Goal: Information Seeking & Learning: Learn about a topic

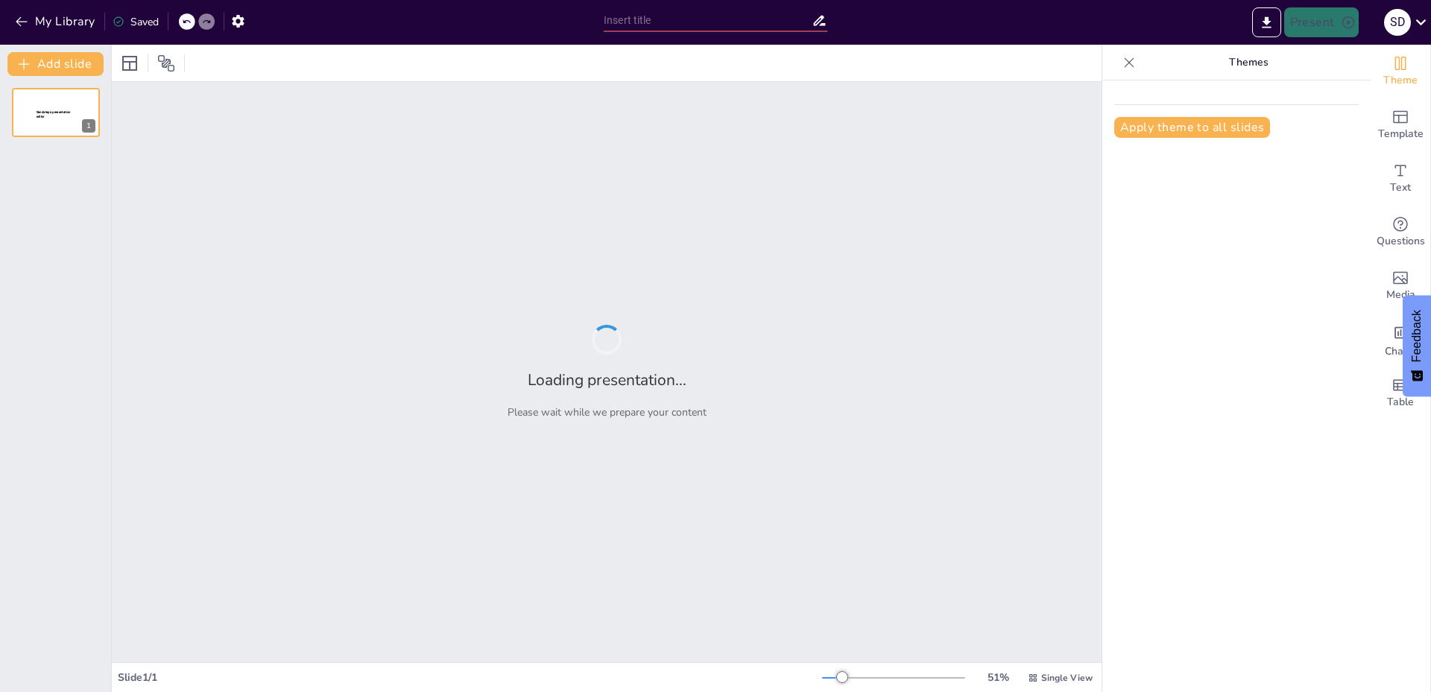
type input "Mi vida entre pantallas: crónicas de un adicto al celular"
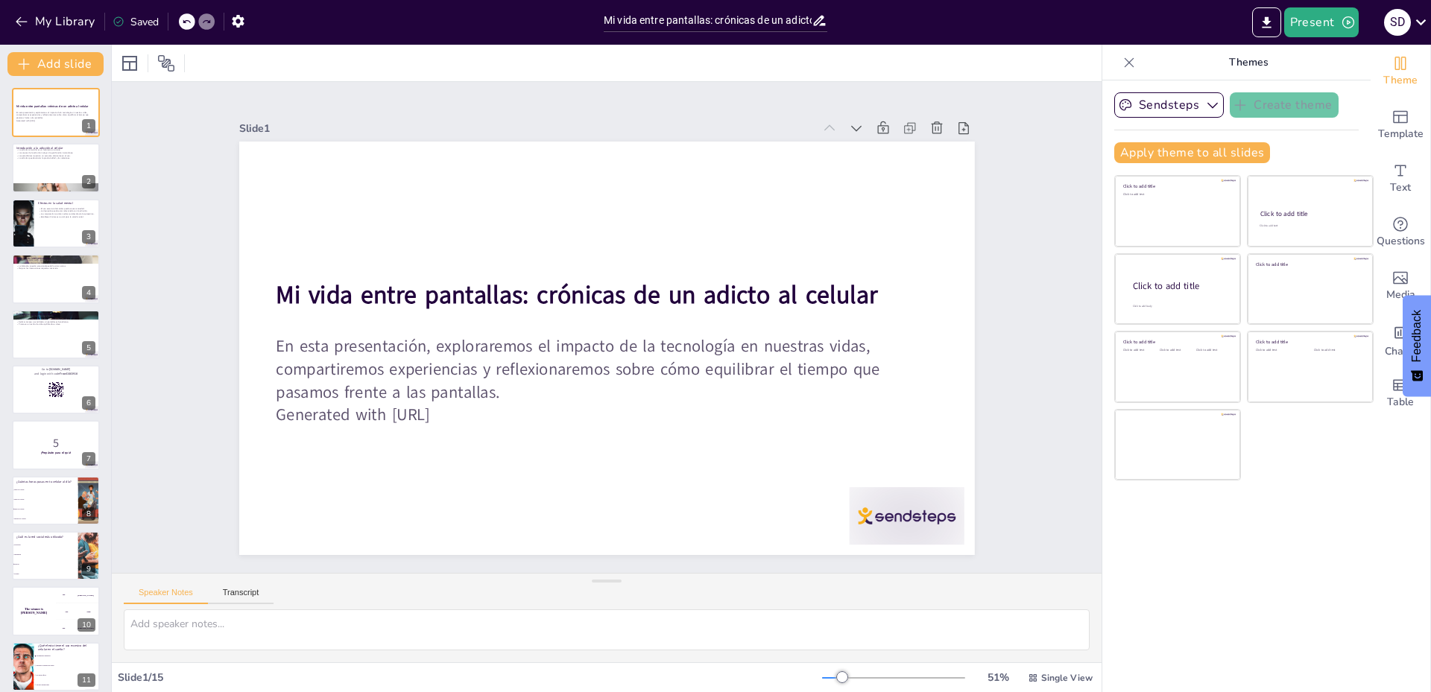
checkbox input "true"
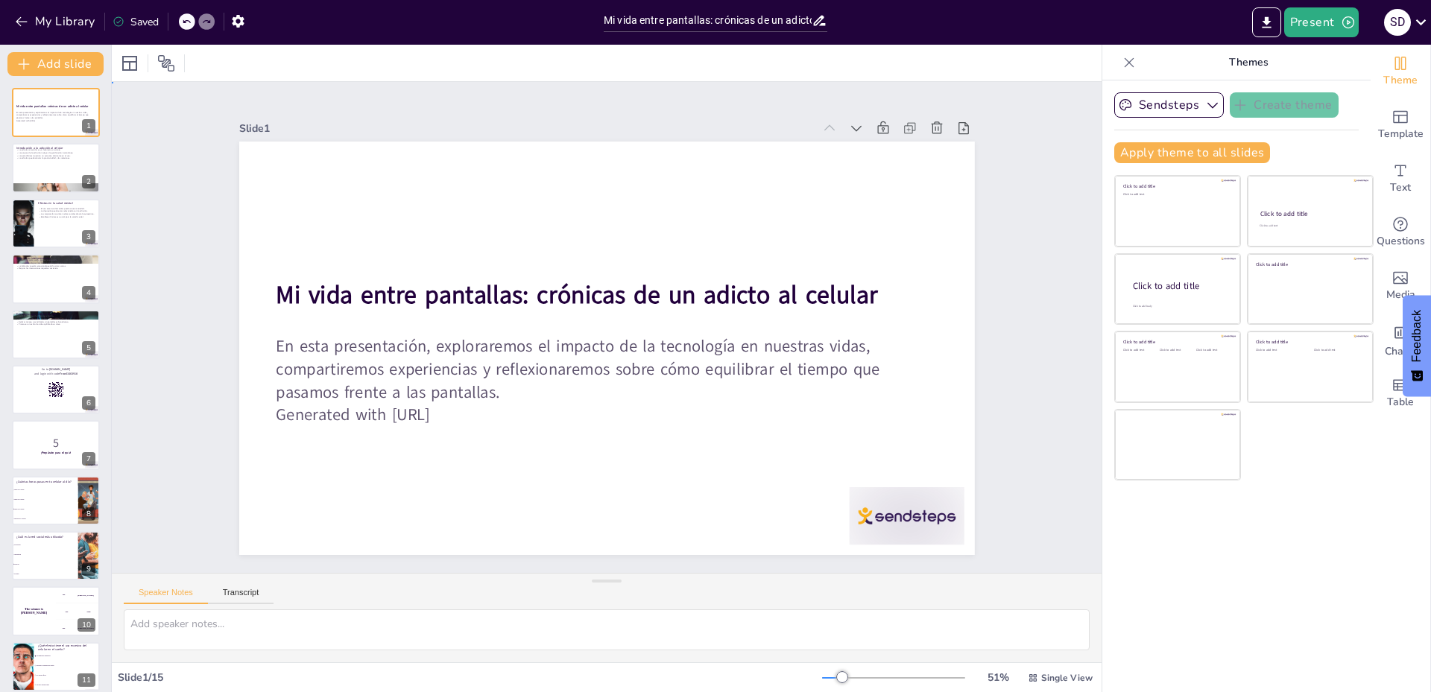
click at [1006, 262] on div "Slide 1 Mi vida entre pantallas: crónicas de un adicto al celular En esta prese…" at bounding box center [606, 328] width 1035 height 592
checkbox input "true"
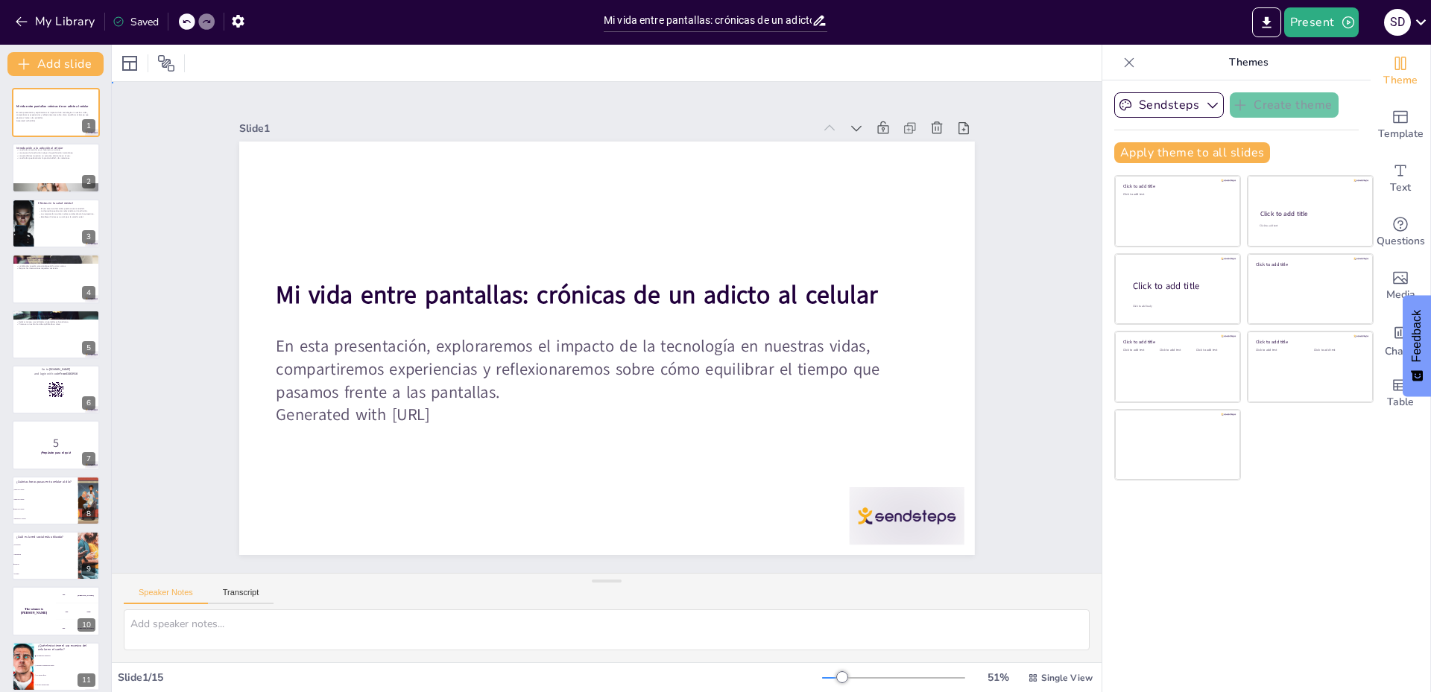
checkbox input "true"
click at [876, 150] on div "Slide 1 Mi vida entre pantallas: crónicas de un adicto al celular En esta prese…" at bounding box center [607, 326] width 538 height 861
checkbox input "true"
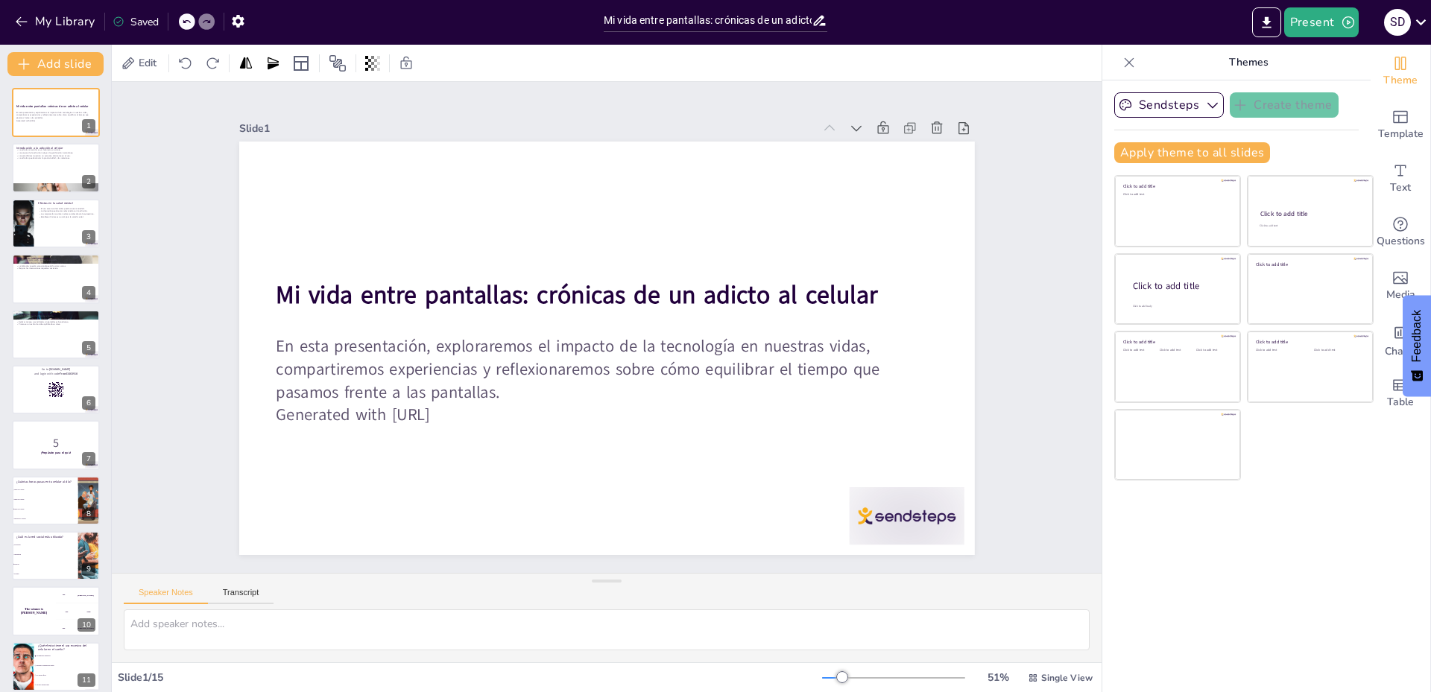
checkbox input "true"
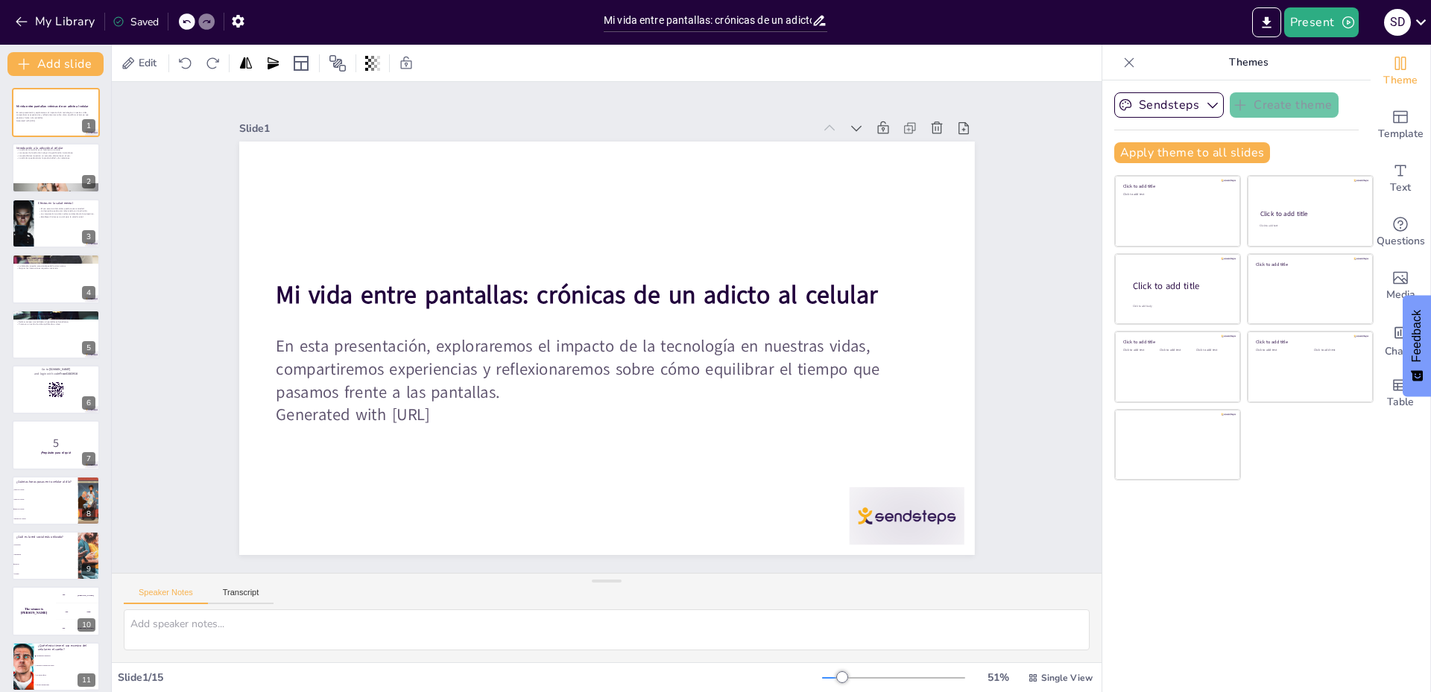
checkbox input "true"
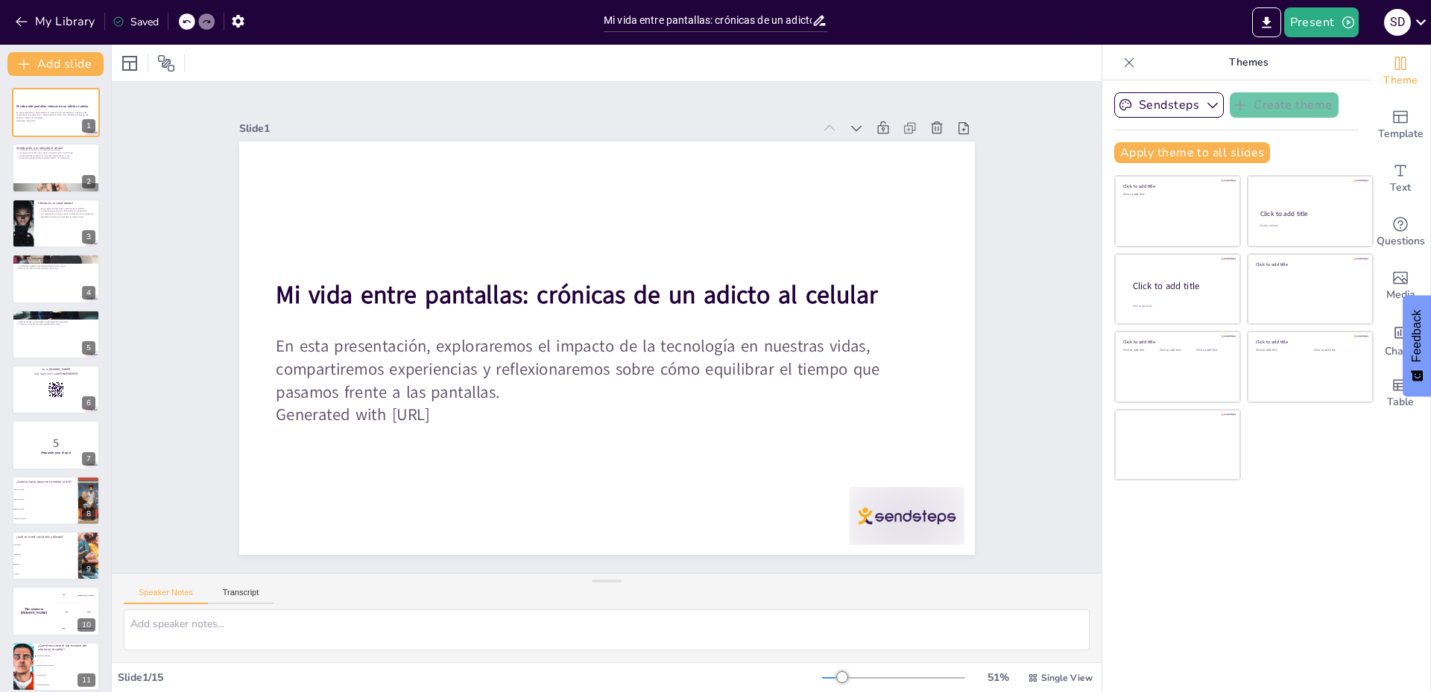
checkbox input "true"
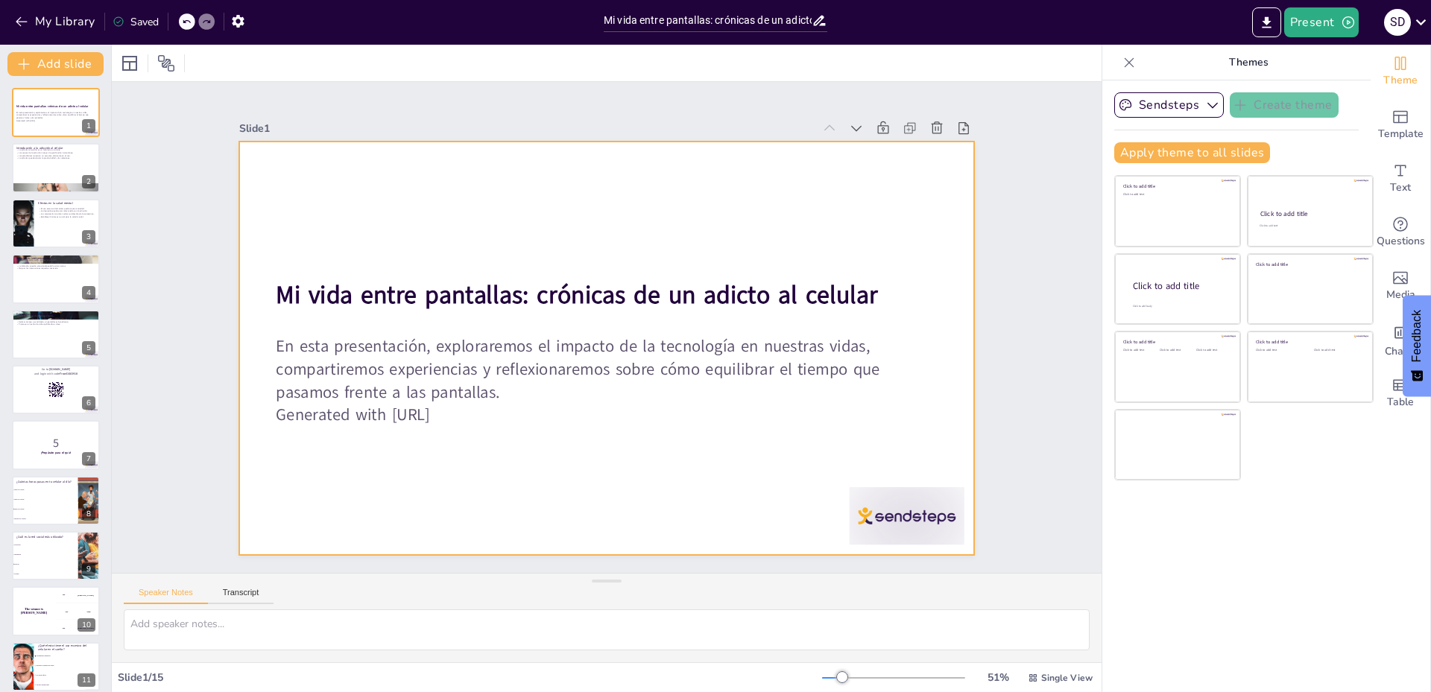
checkbox input "true"
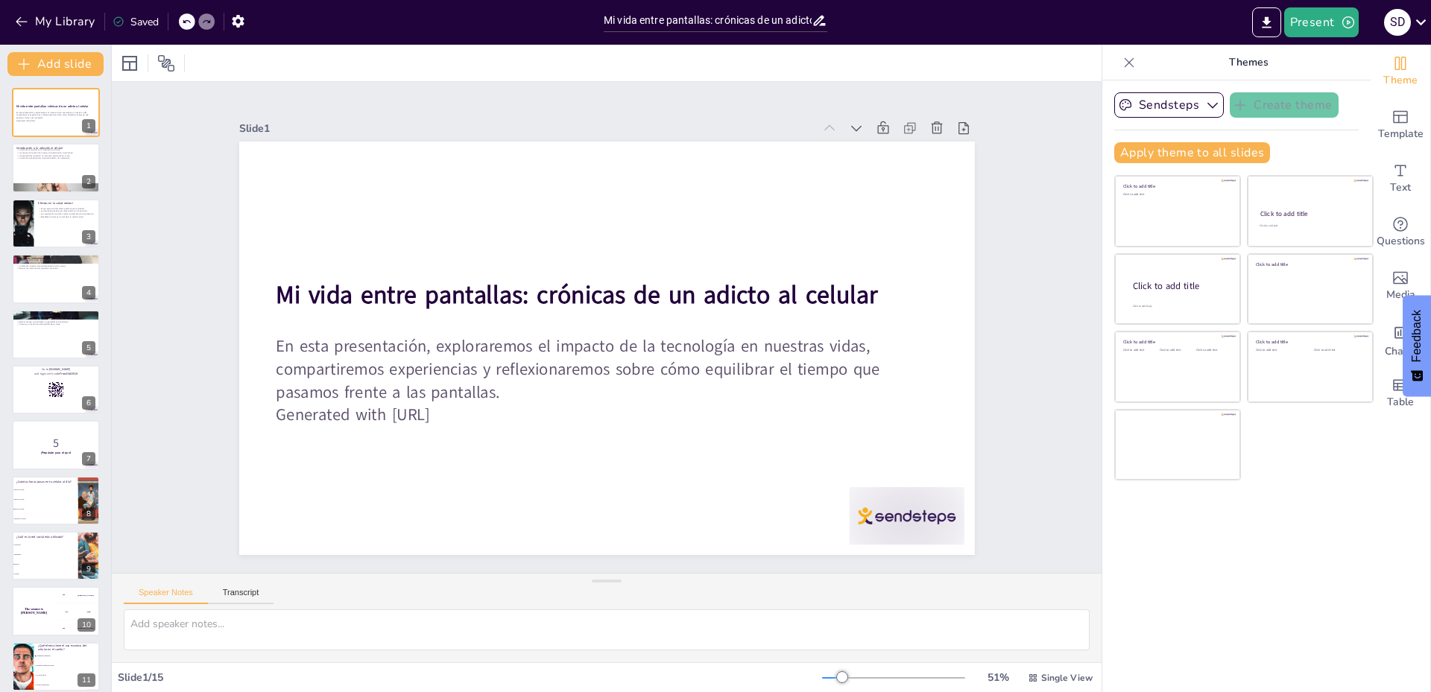
checkbox input "true"
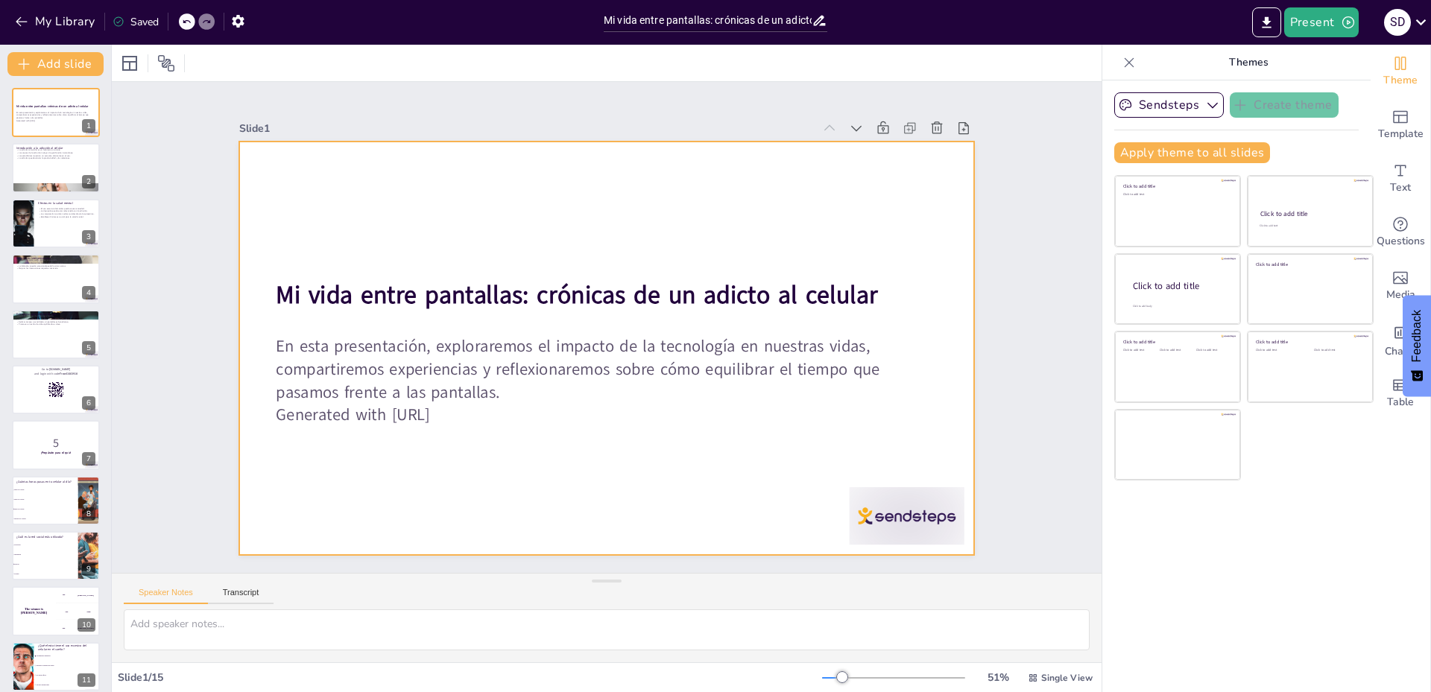
checkbox input "true"
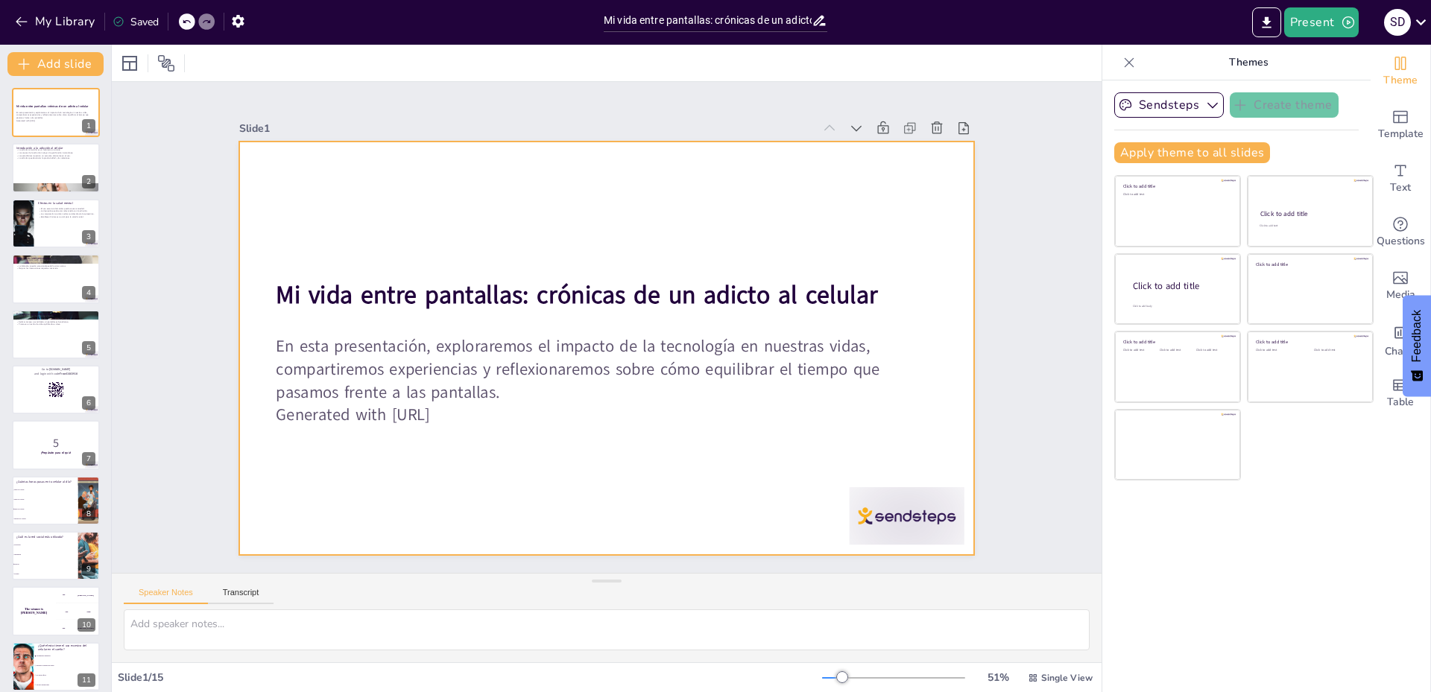
checkbox input "true"
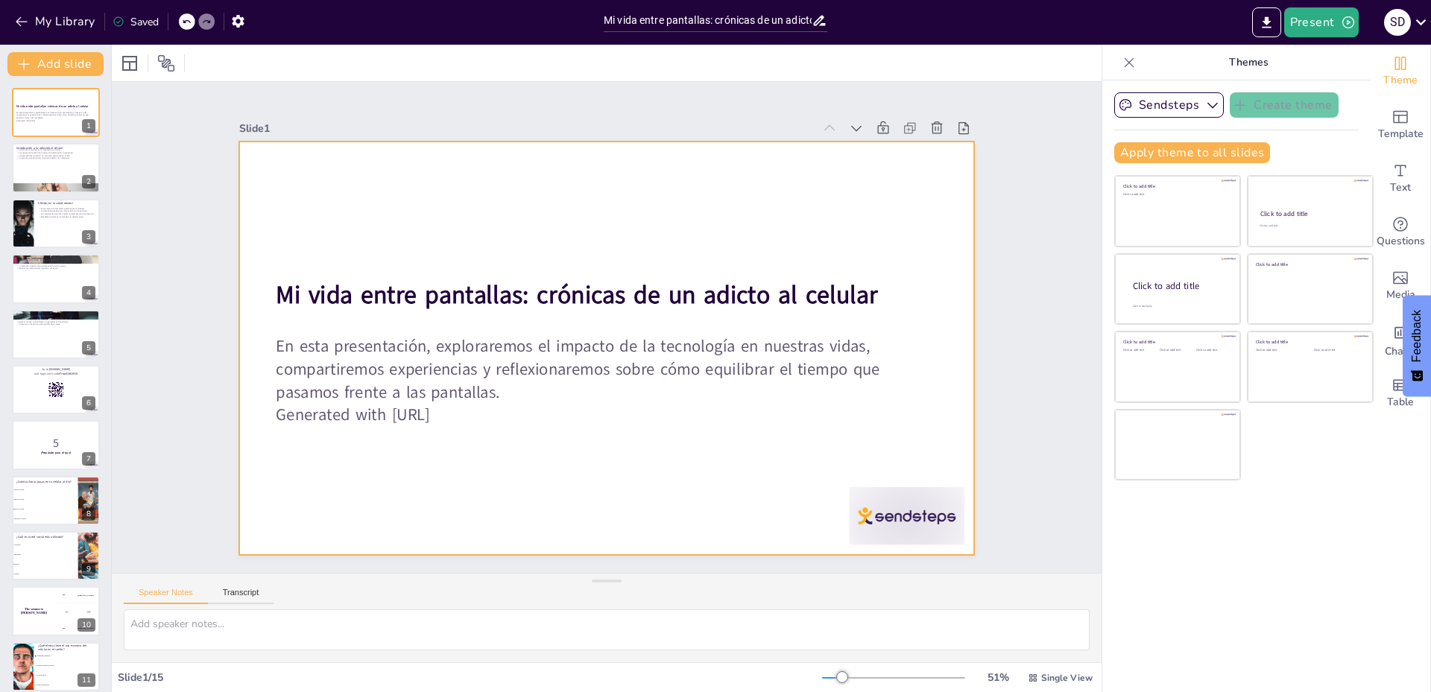
checkbox input "true"
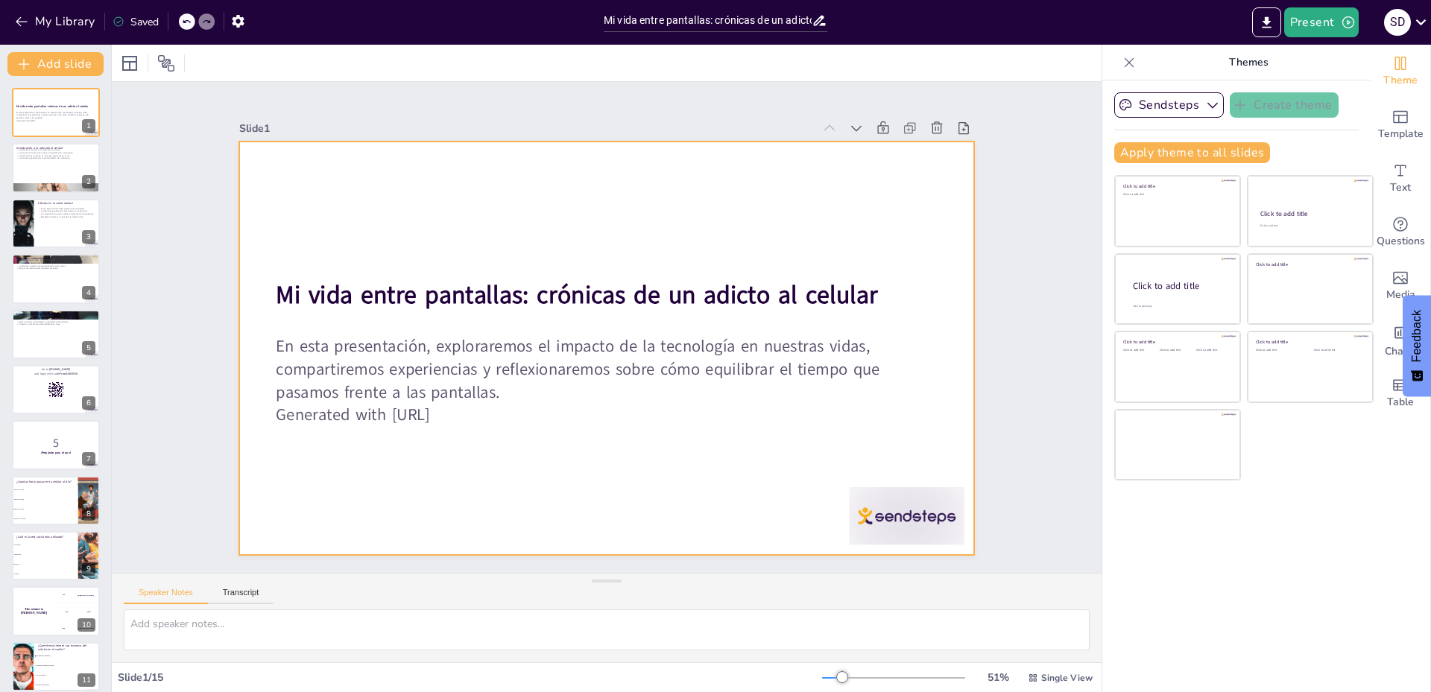
checkbox input "true"
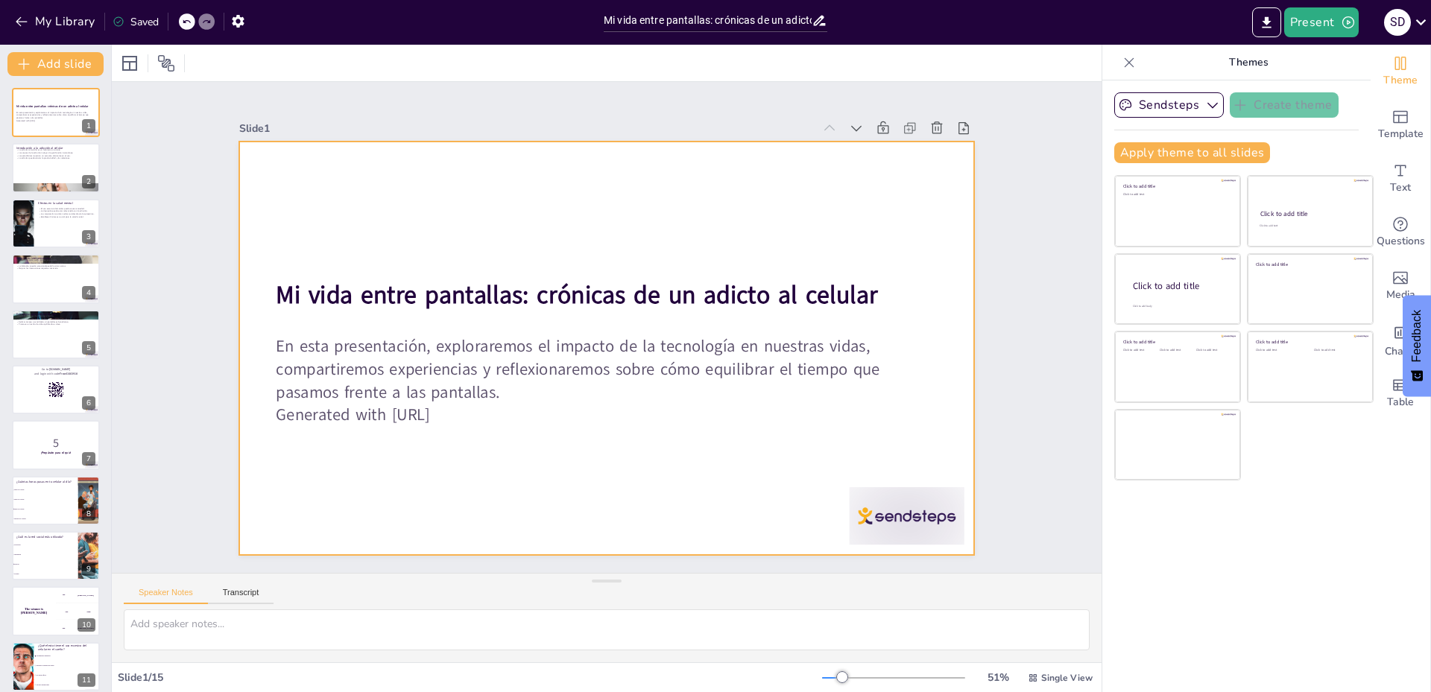
checkbox input "true"
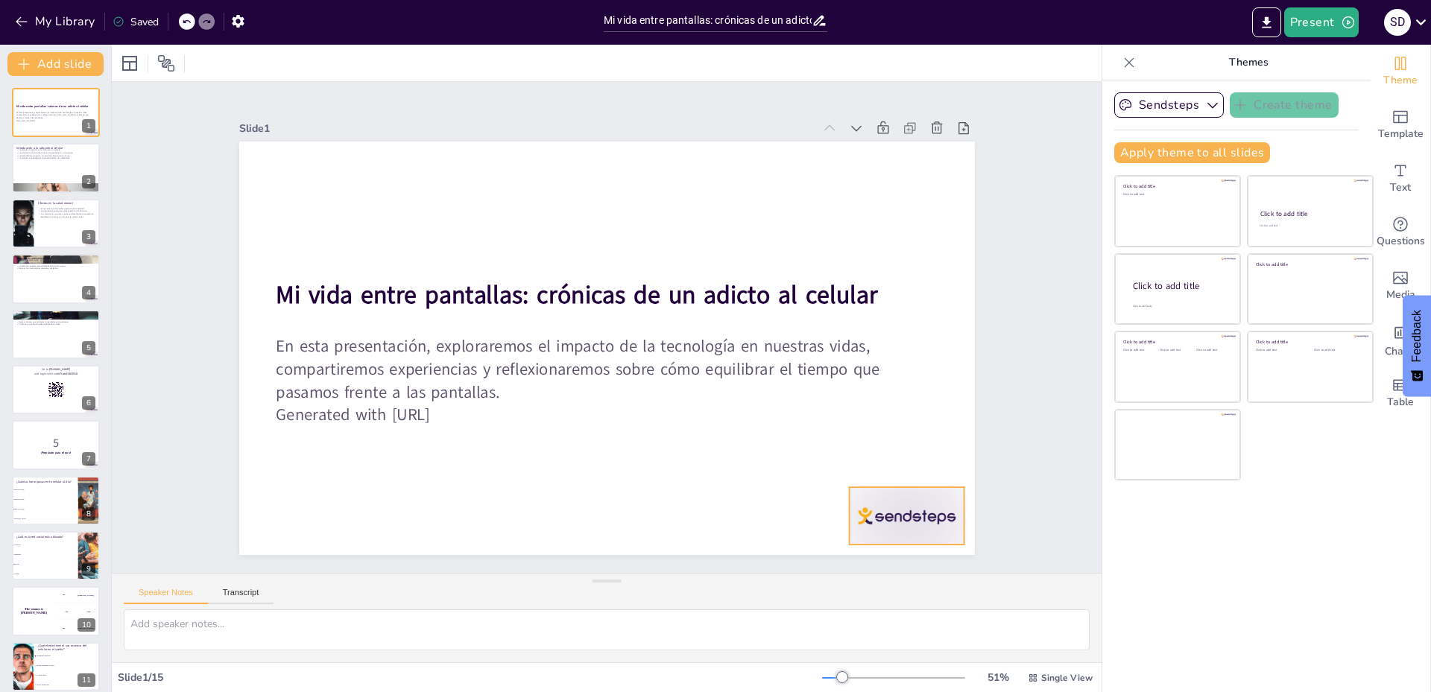
checkbox input "true"
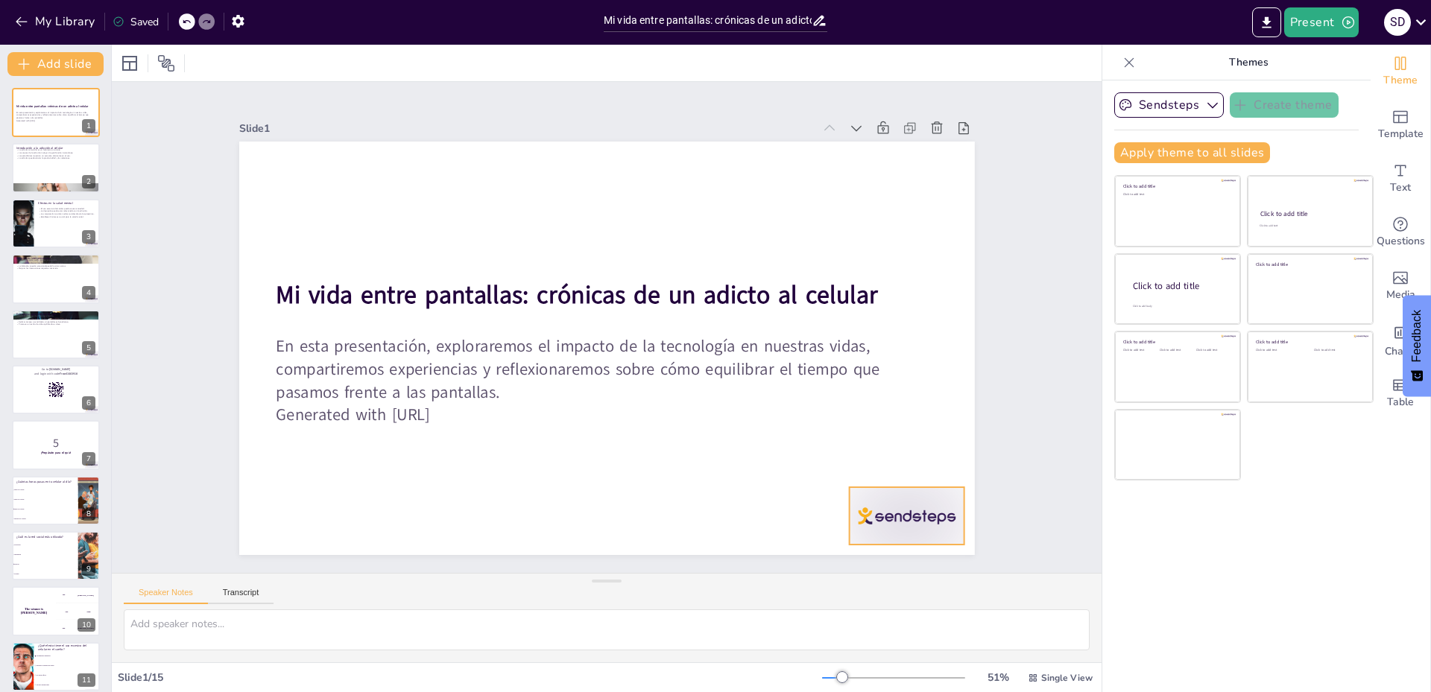
click at [903, 326] on div at bounding box center [955, 266] width 124 height 119
checkbox input "true"
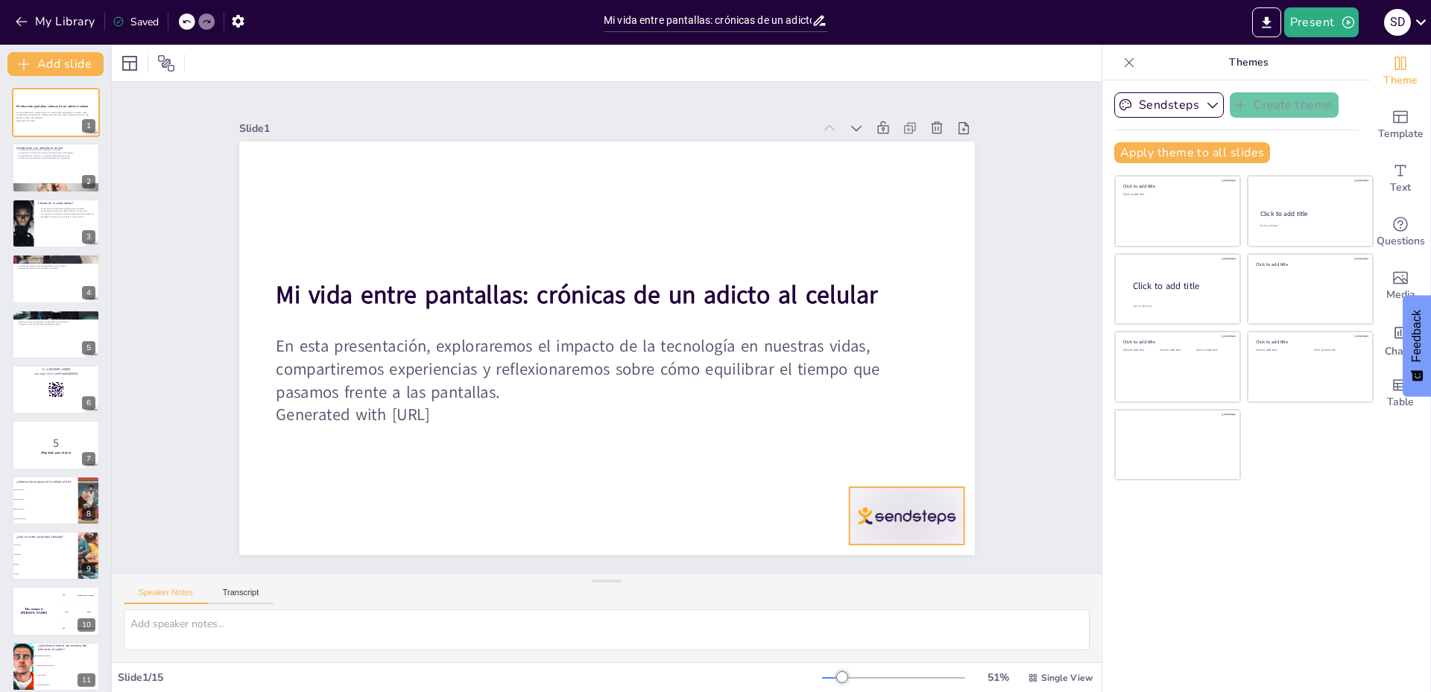
checkbox input "true"
click at [423, 546] on div at bounding box center [387, 606] width 69 height 120
checkbox input "true"
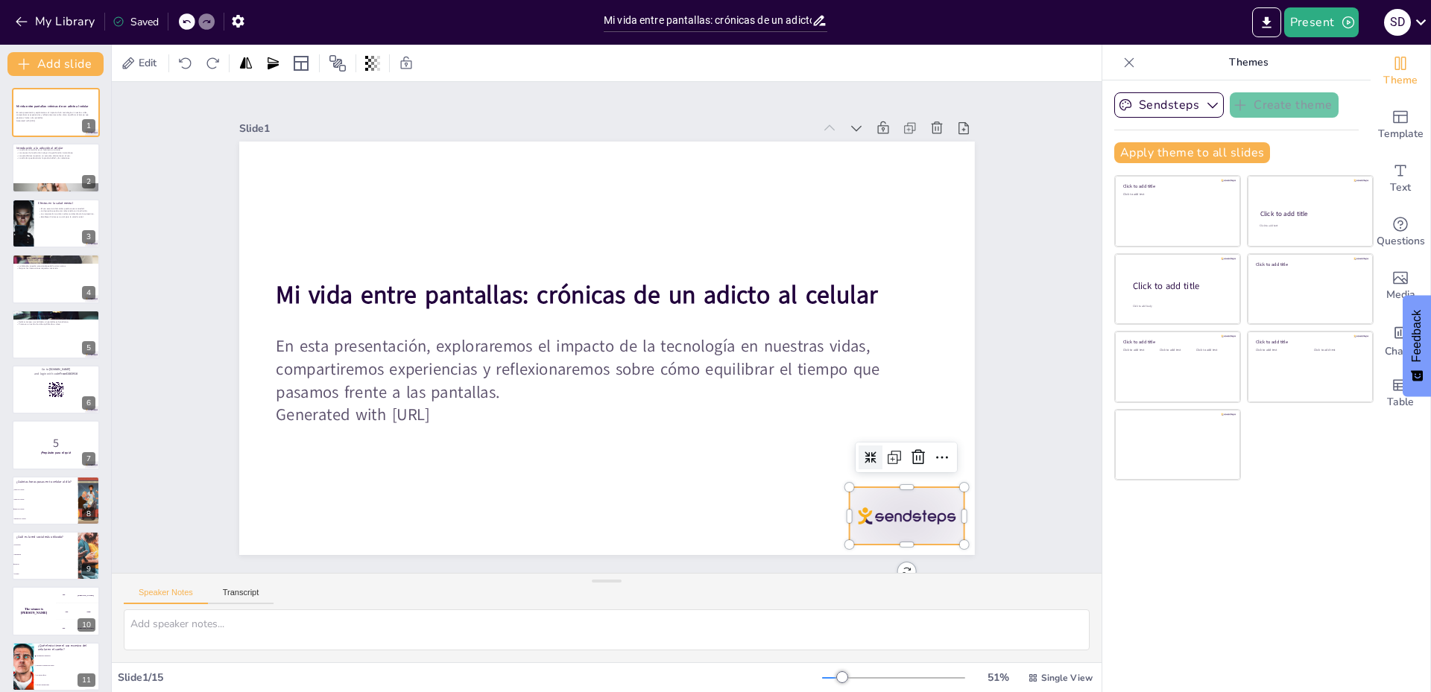
checkbox input "true"
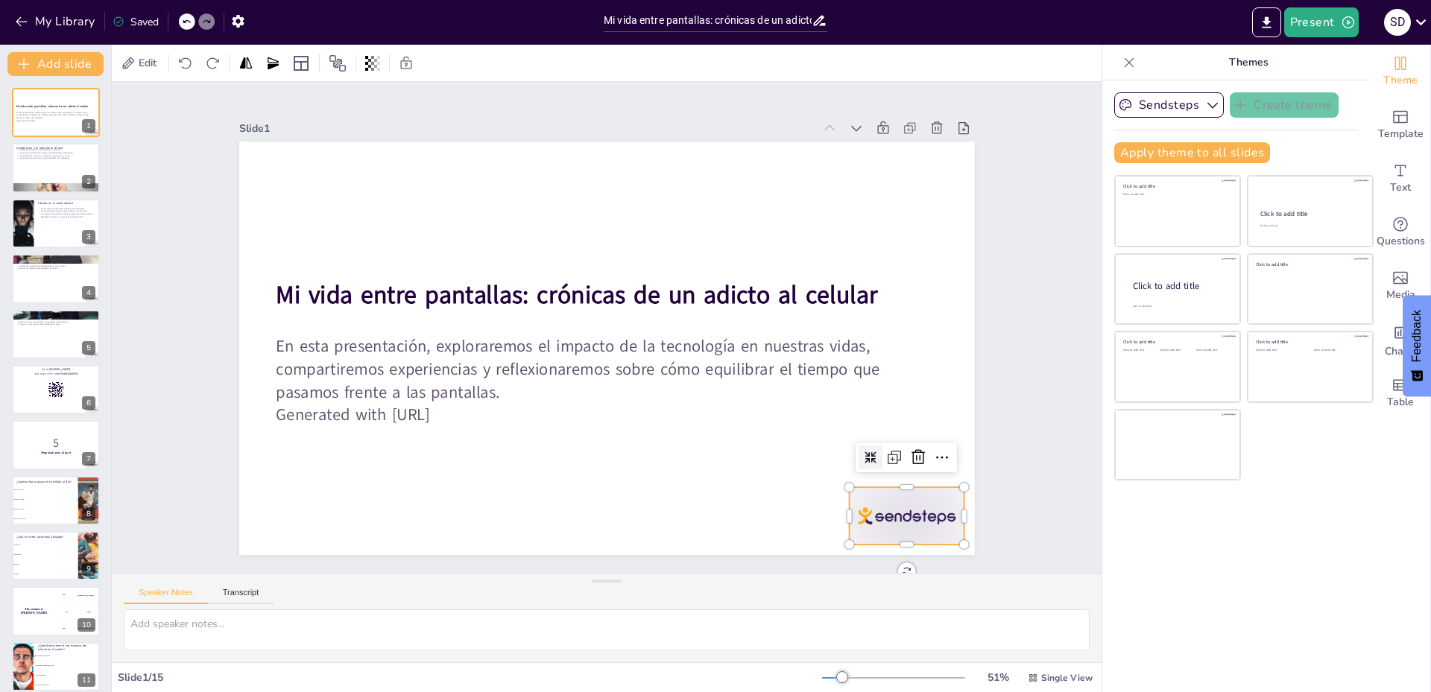
checkbox input "true"
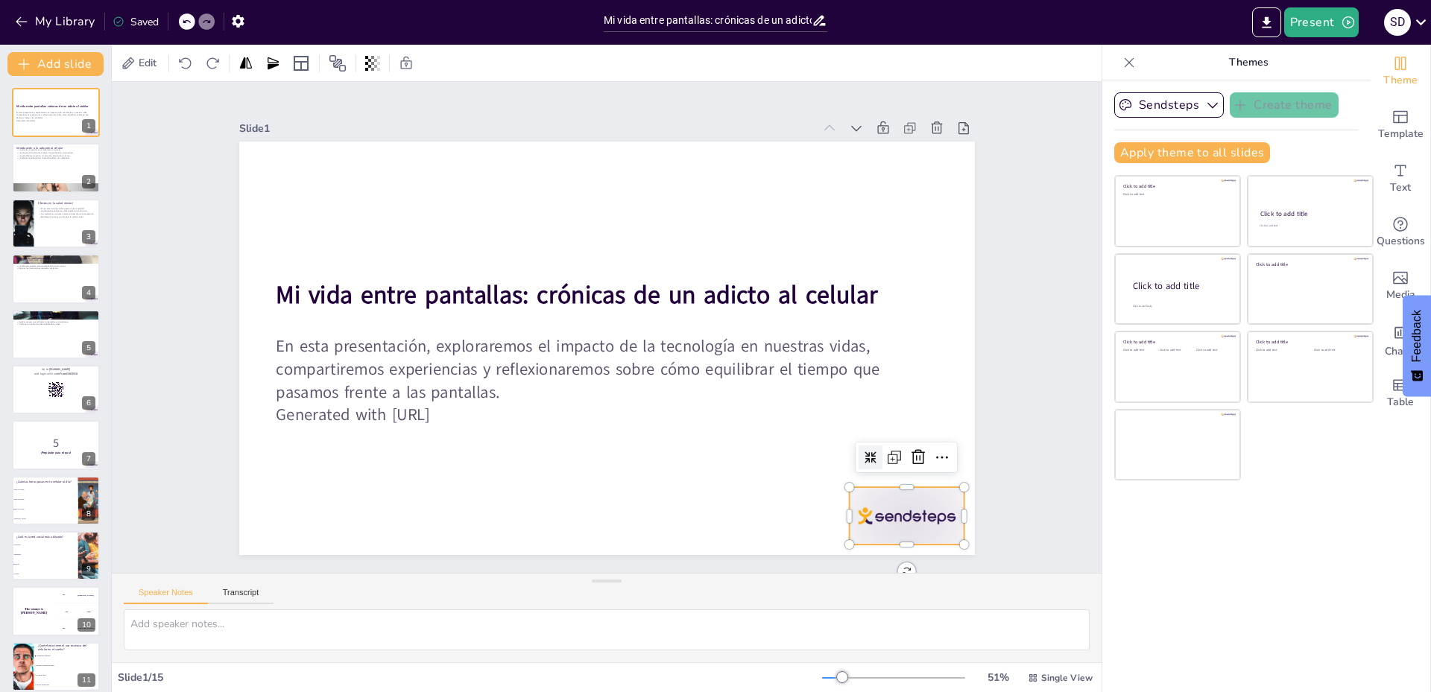
checkbox input "true"
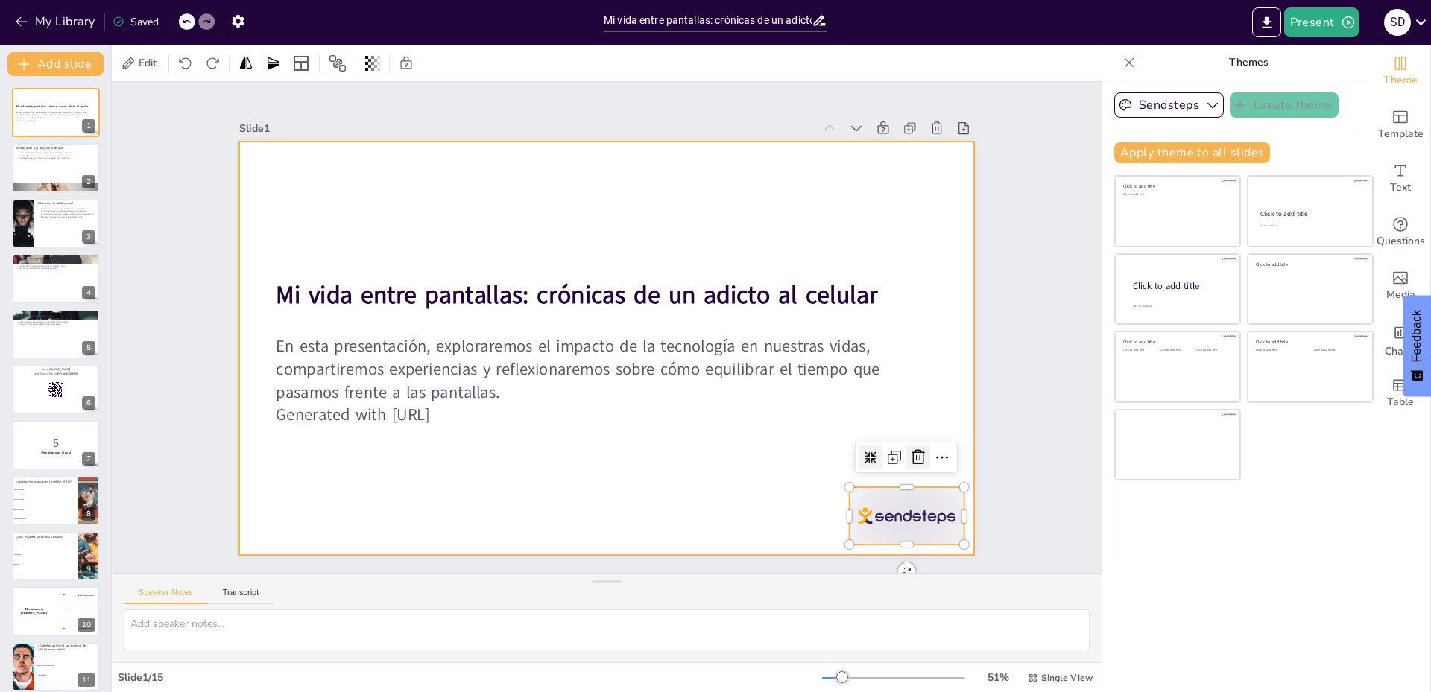
checkbox input "true"
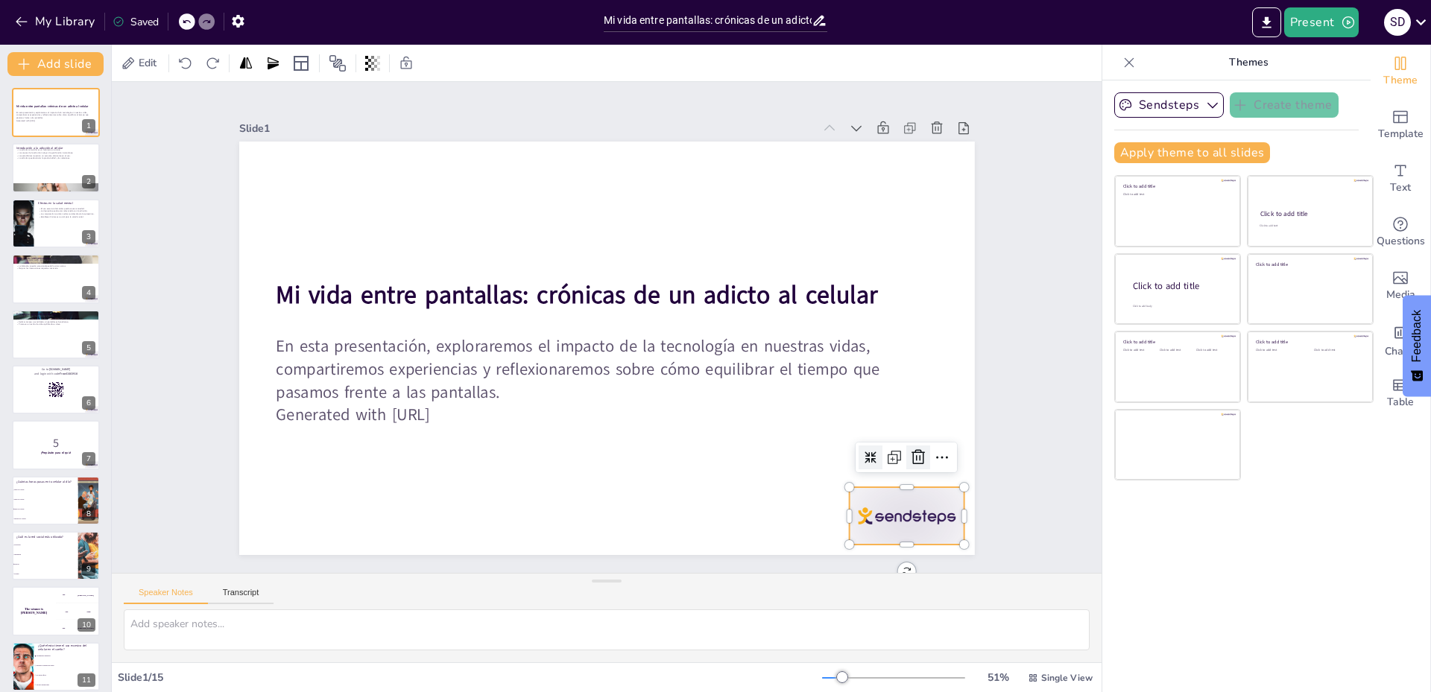
click at [558, 645] on div at bounding box center [544, 659] width 28 height 28
checkbox input "true"
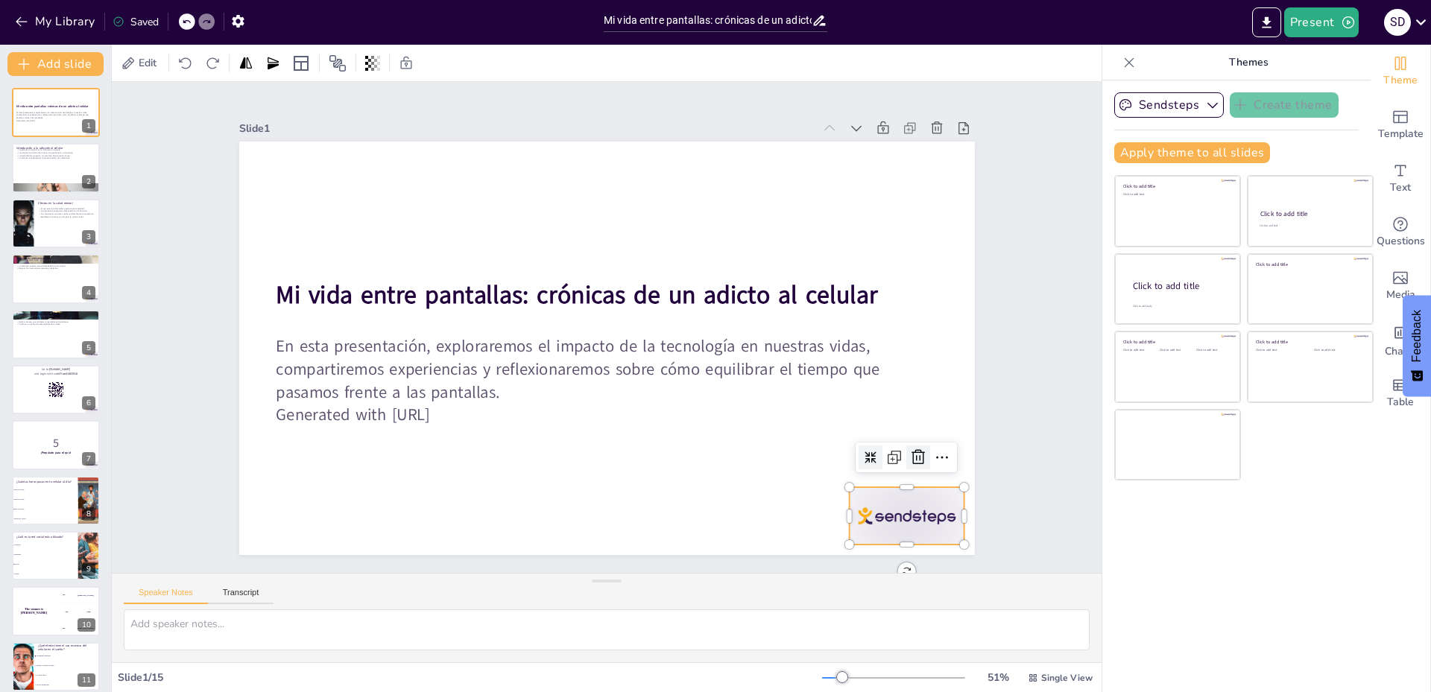
checkbox input "true"
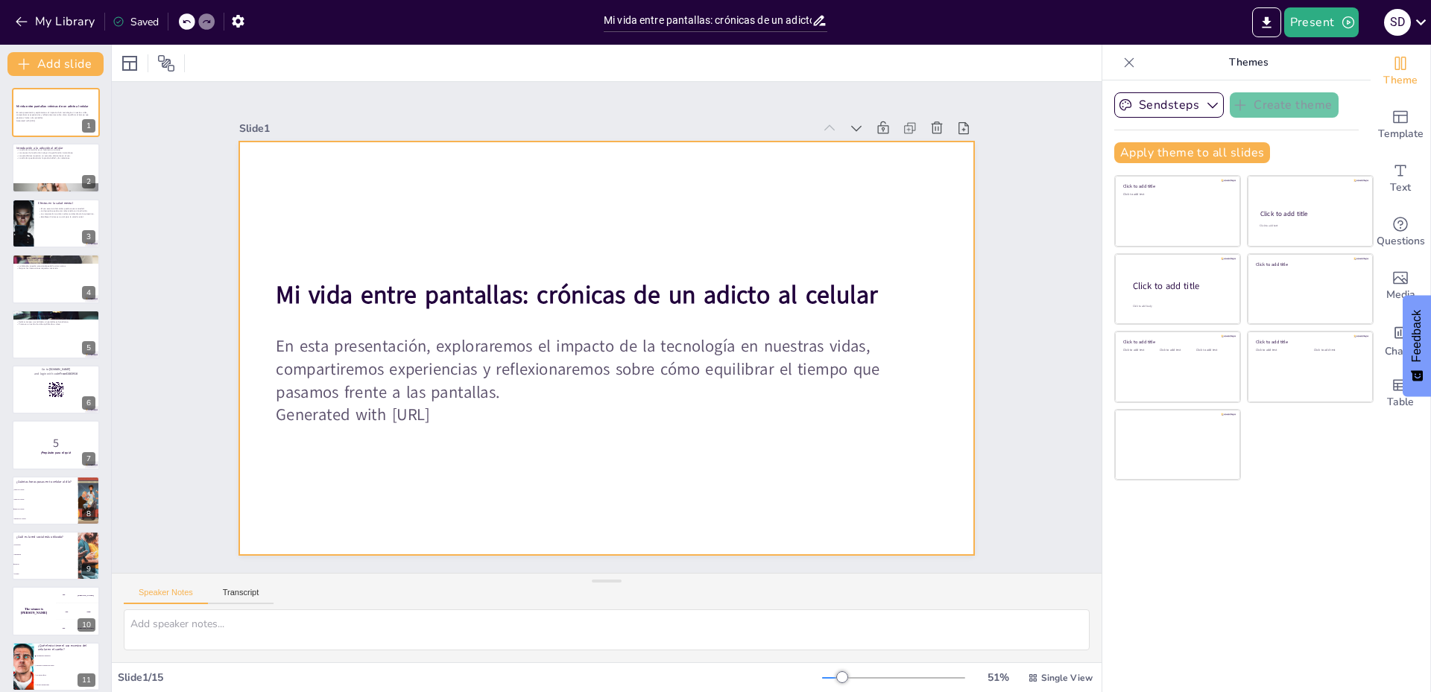
checkbox input "true"
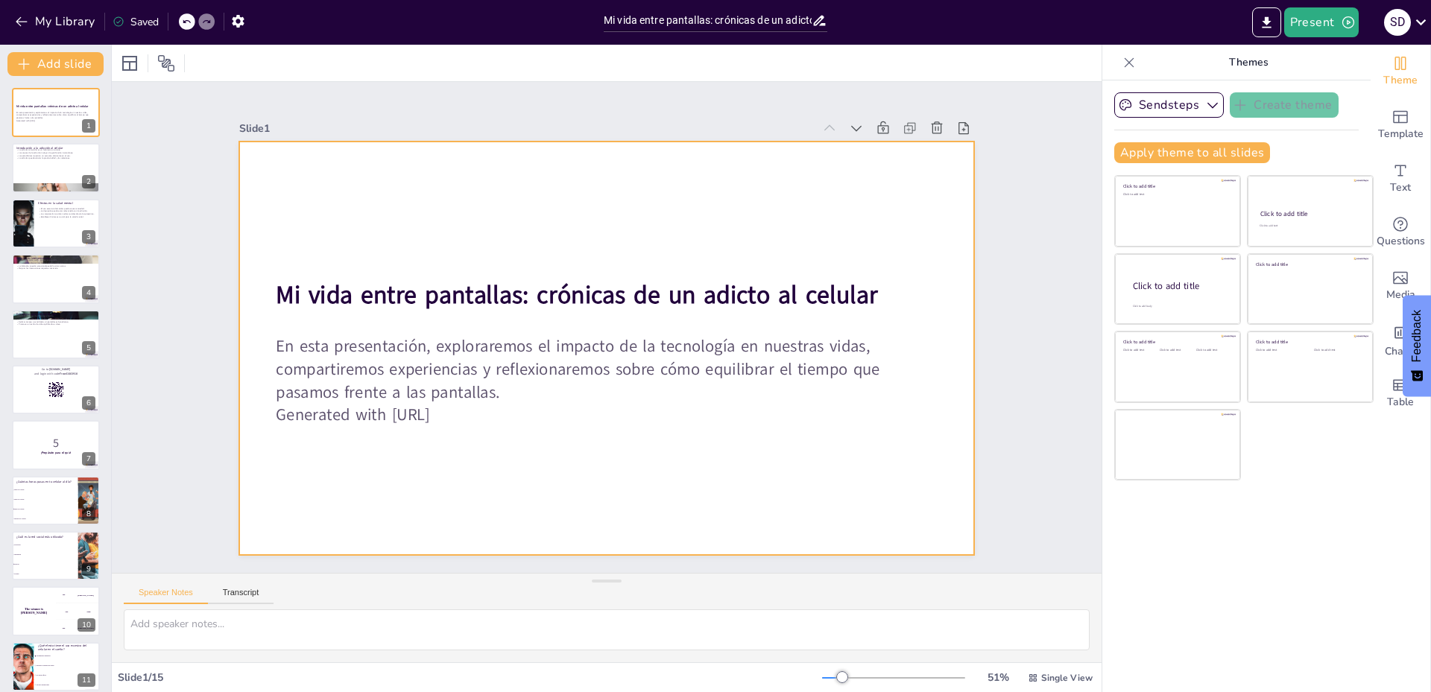
click at [902, 435] on div at bounding box center [626, 333] width 621 height 827
checkbox input "true"
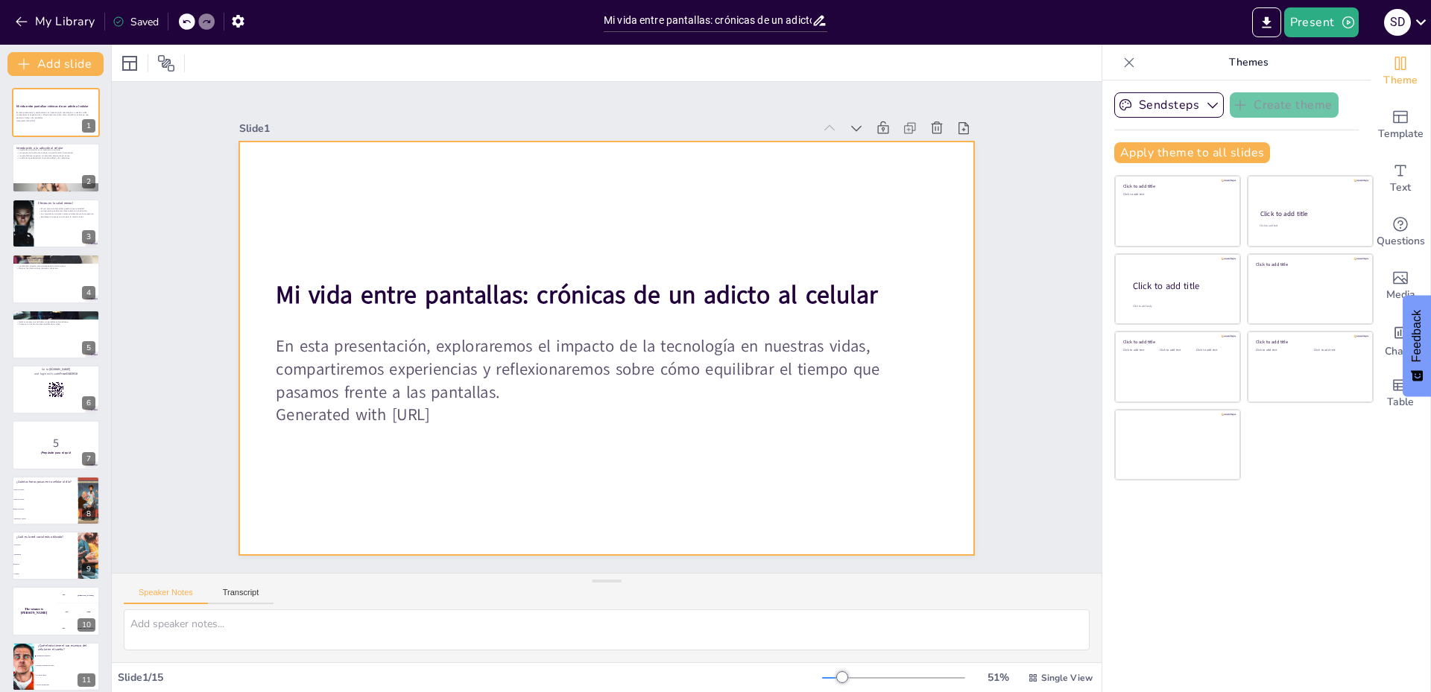
checkbox input "true"
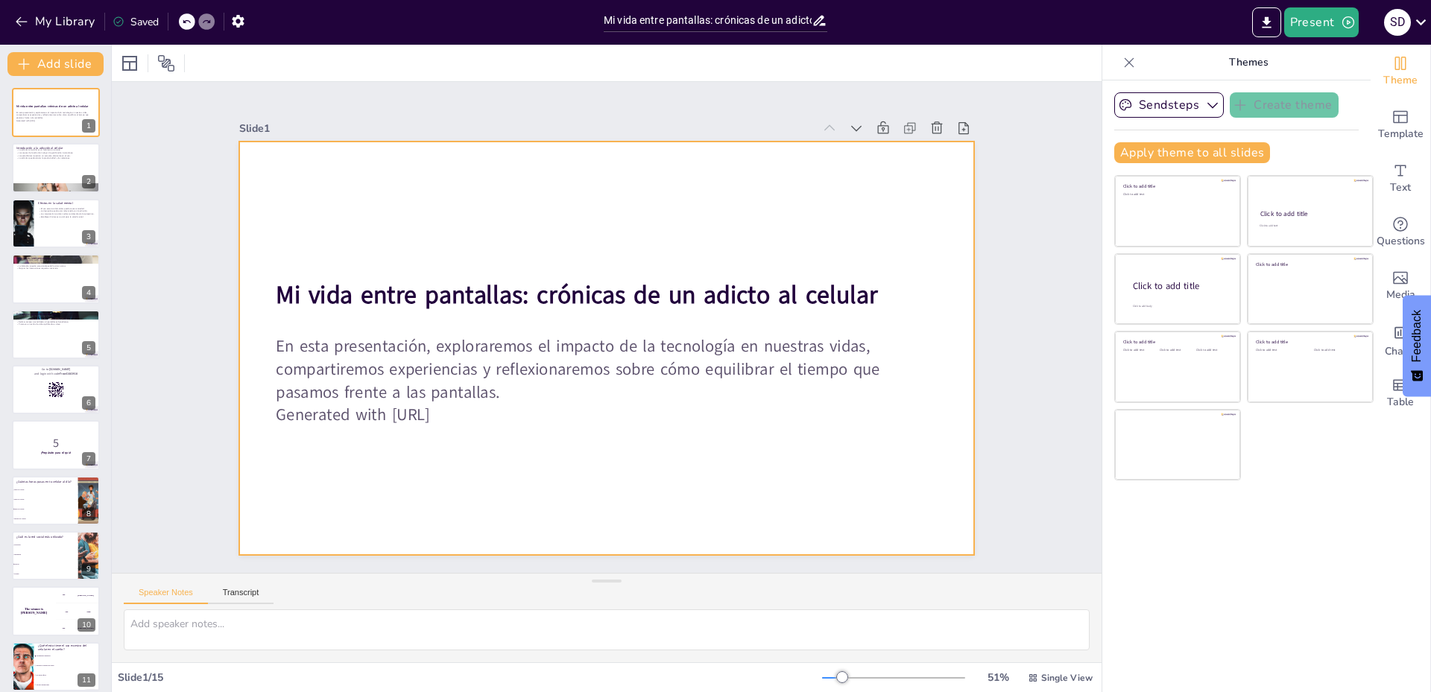
checkbox input "true"
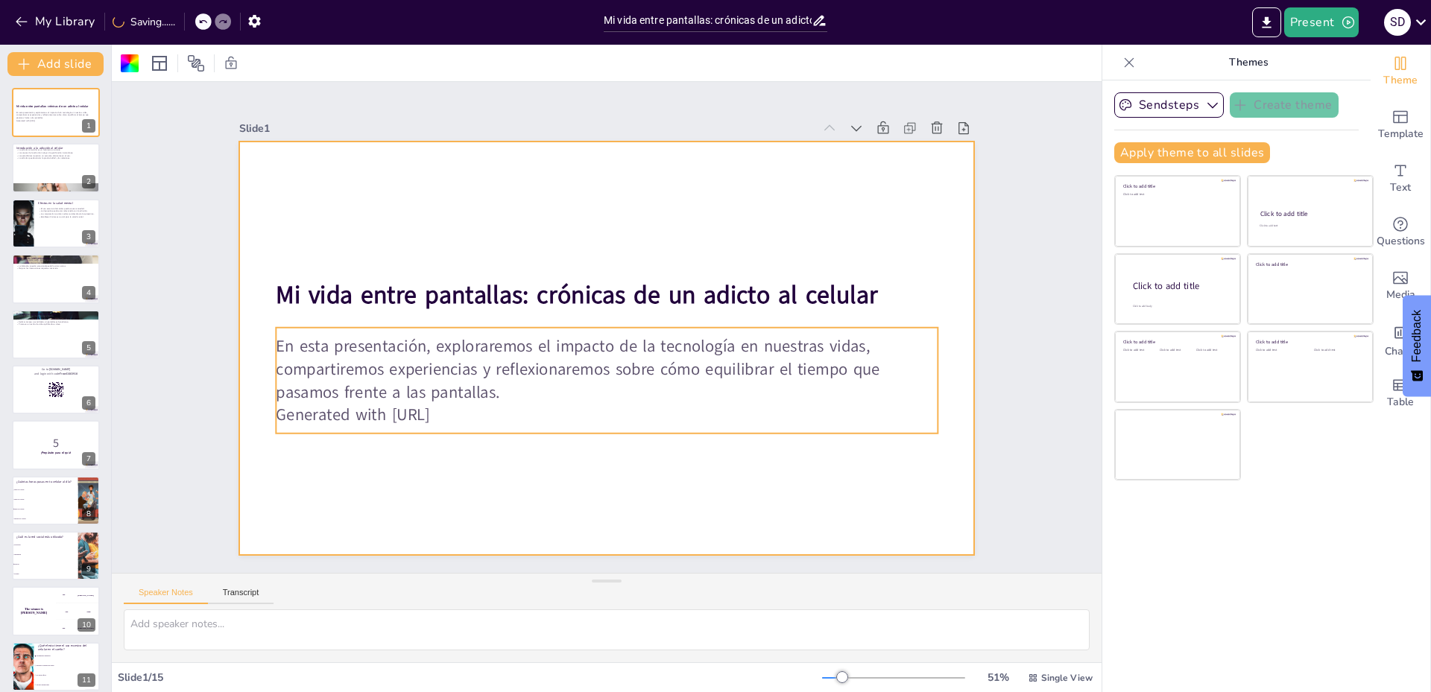
checkbox input "true"
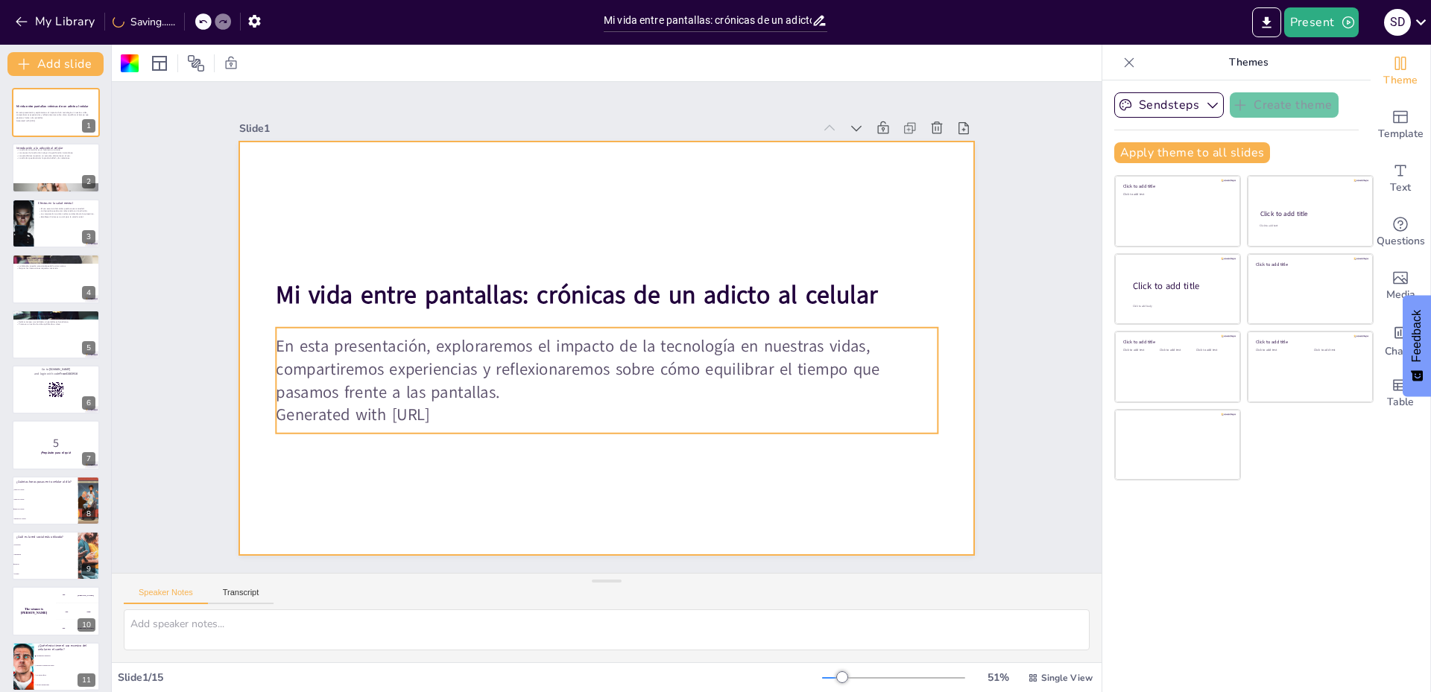
checkbox input "true"
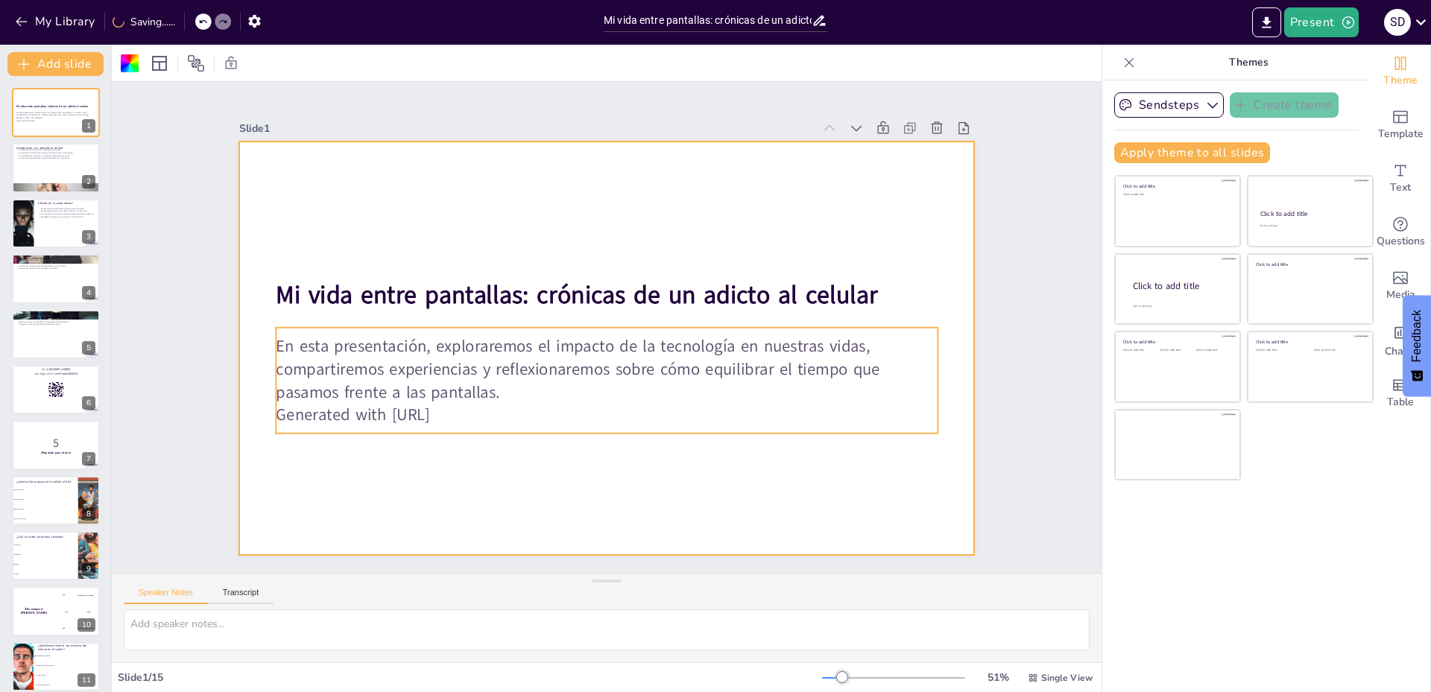
checkbox input "true"
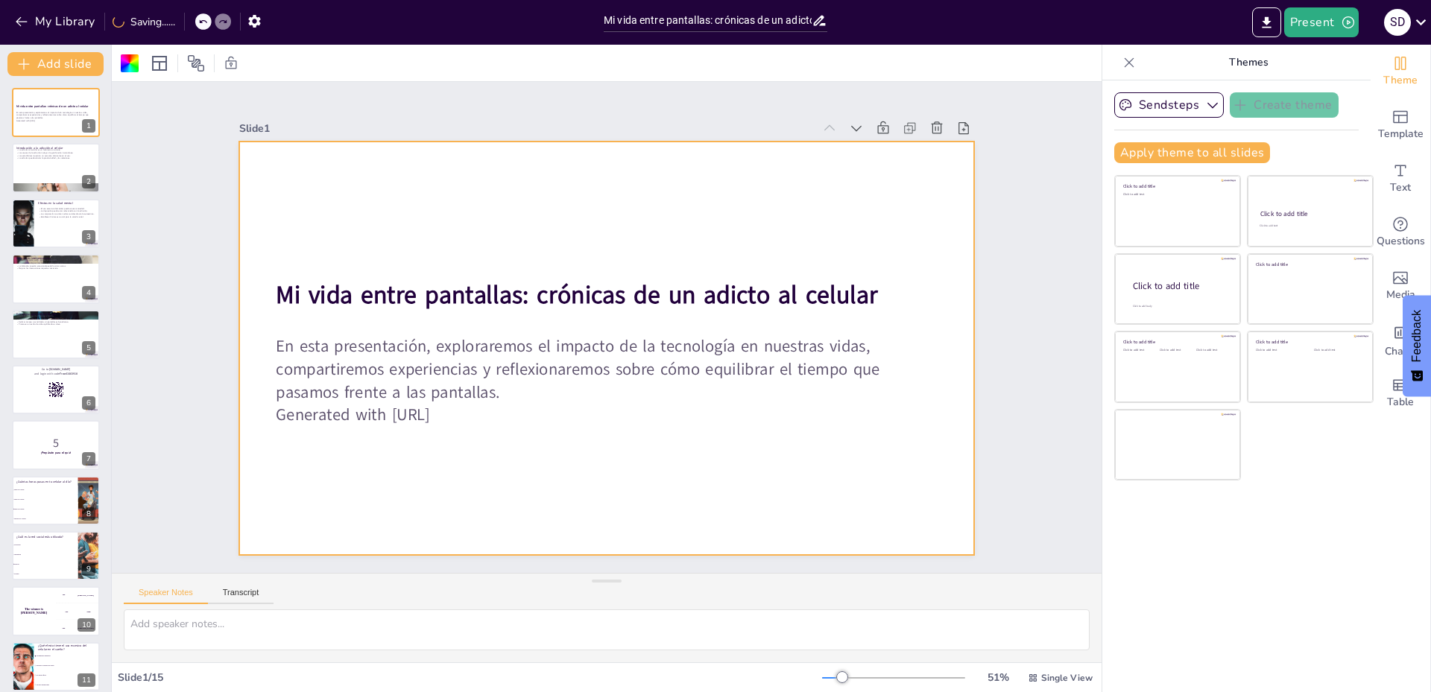
checkbox input "true"
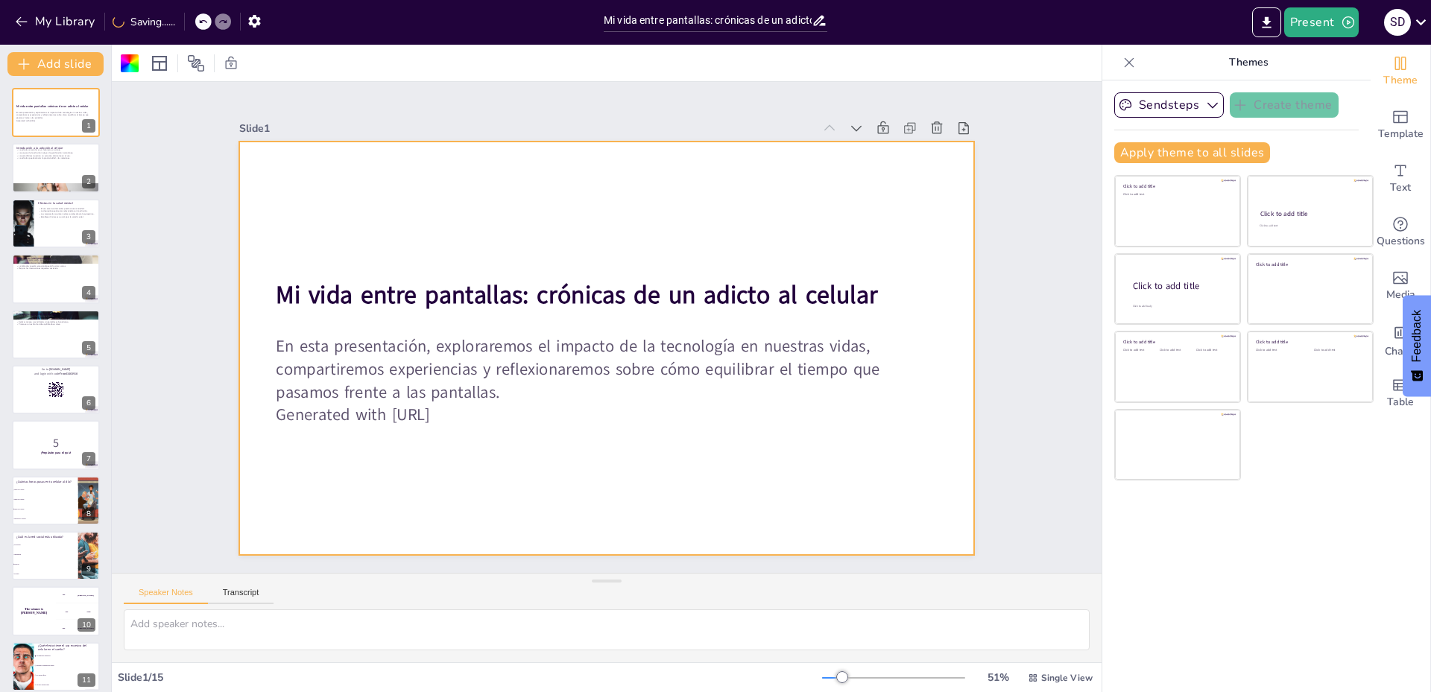
checkbox input "true"
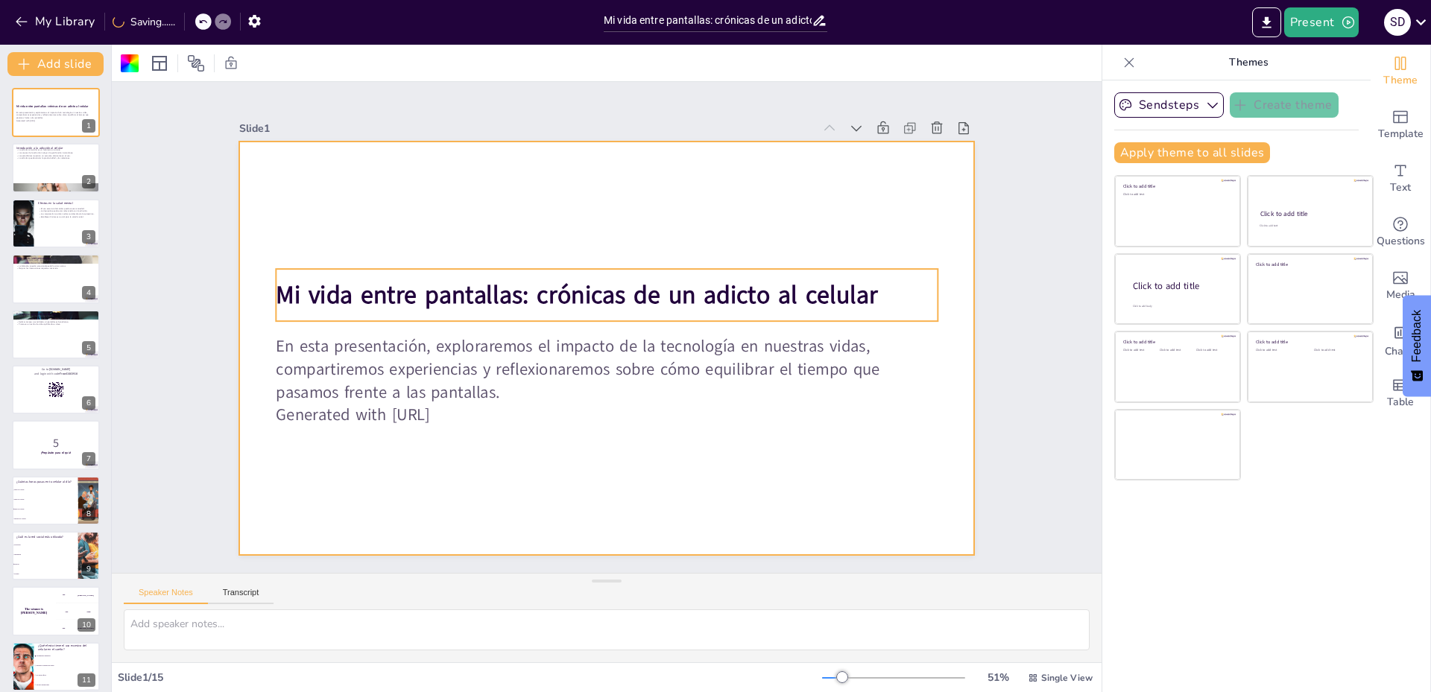
checkbox input "true"
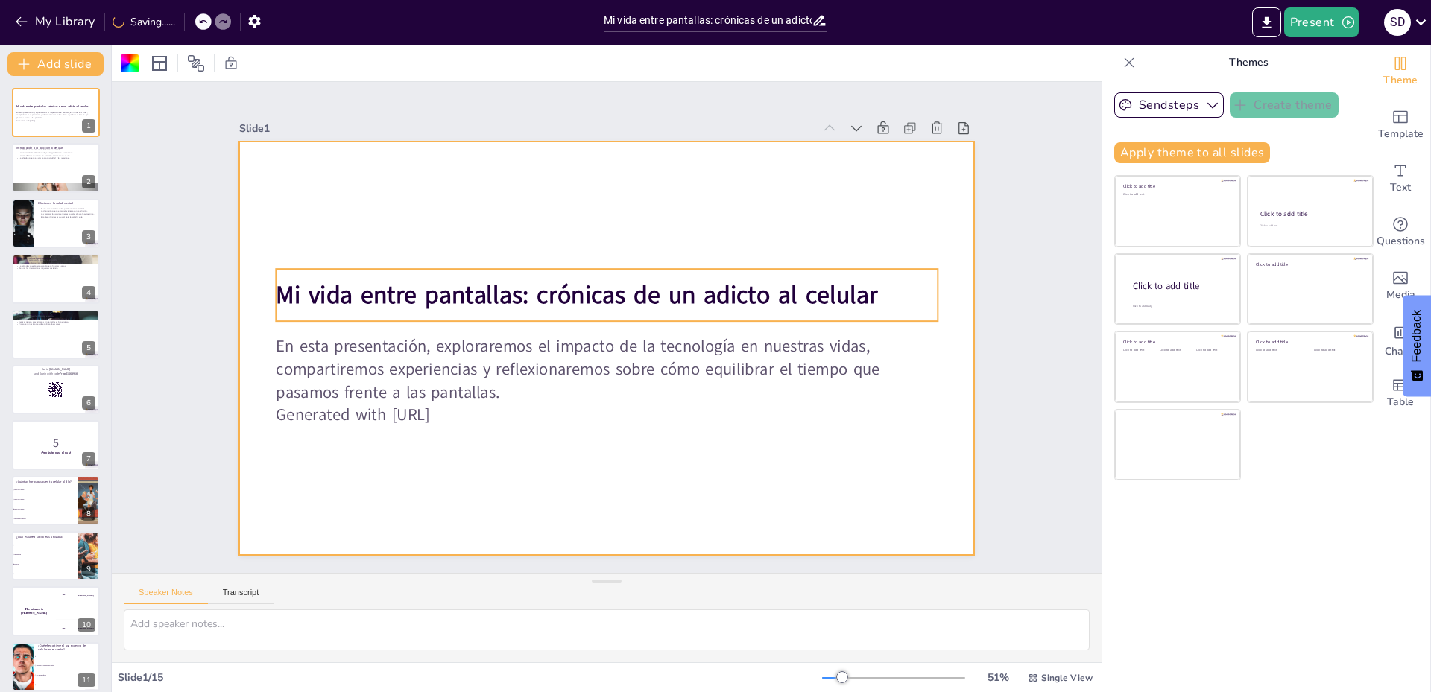
checkbox input "true"
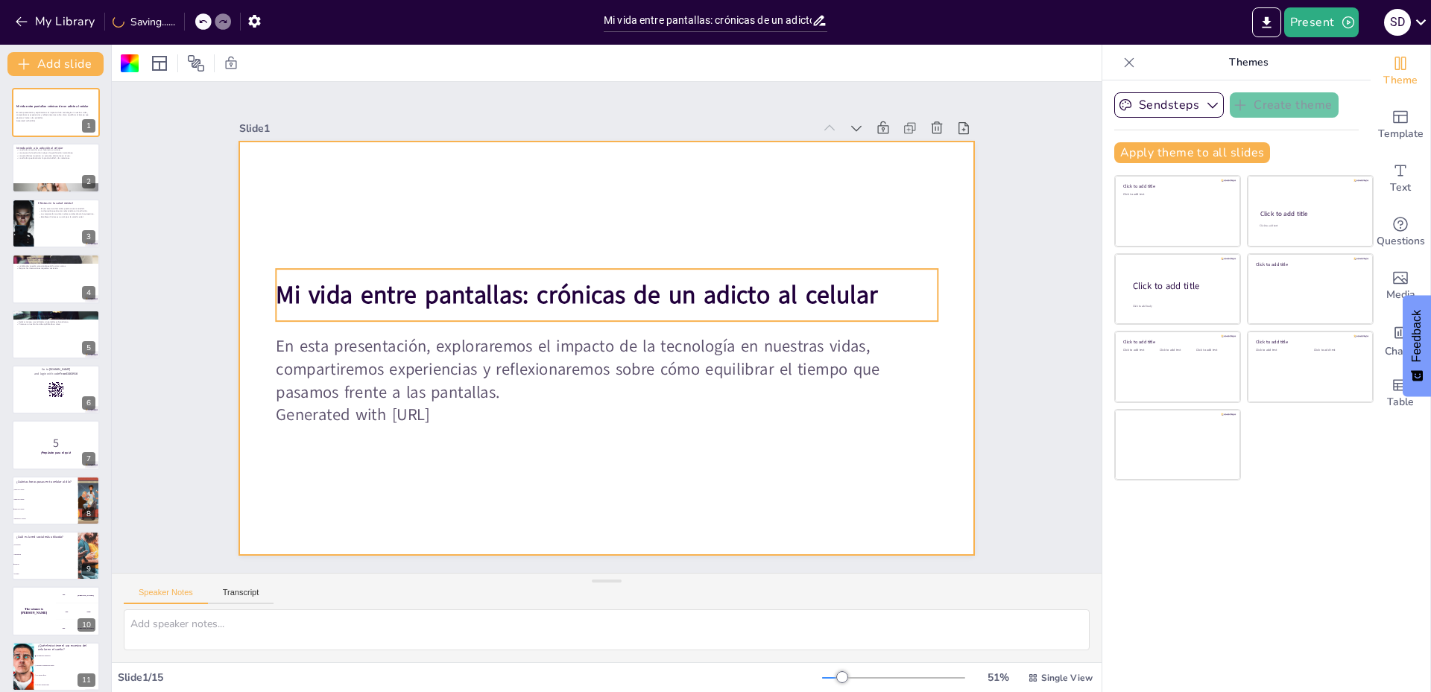
checkbox input "true"
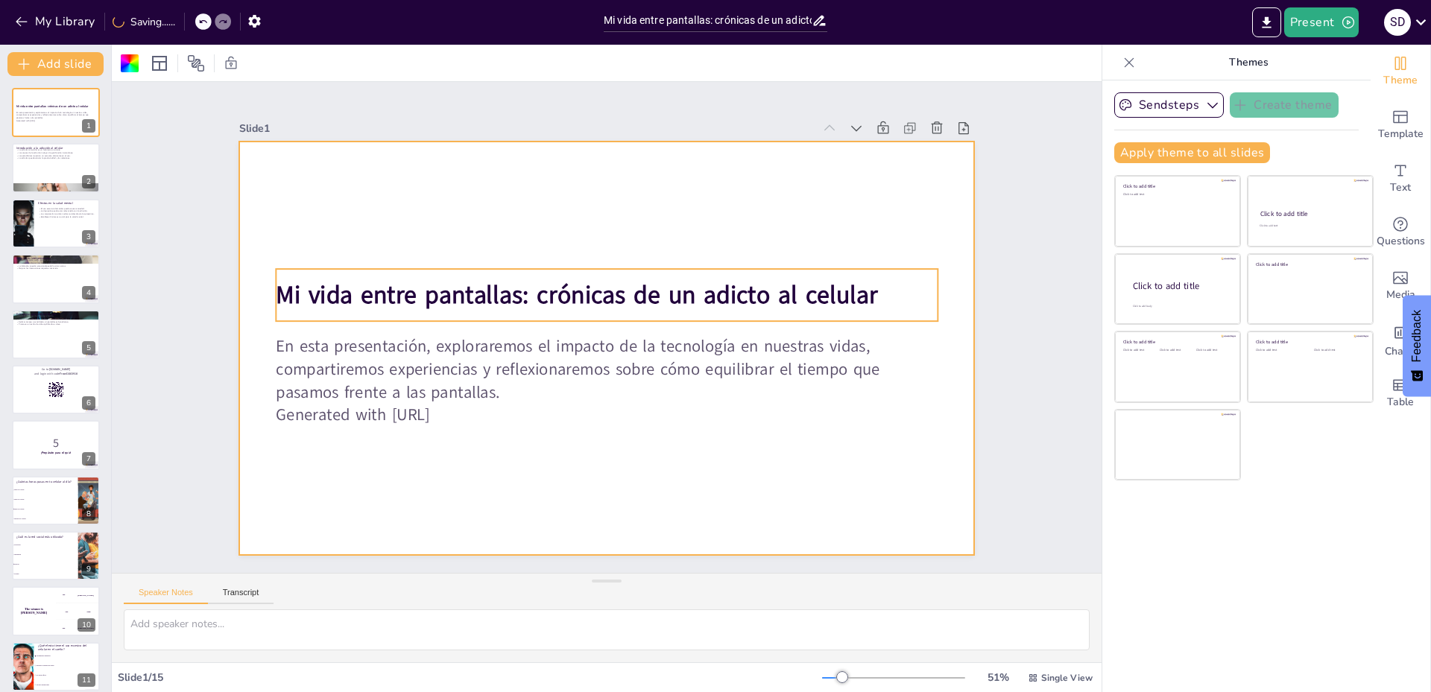
checkbox input "true"
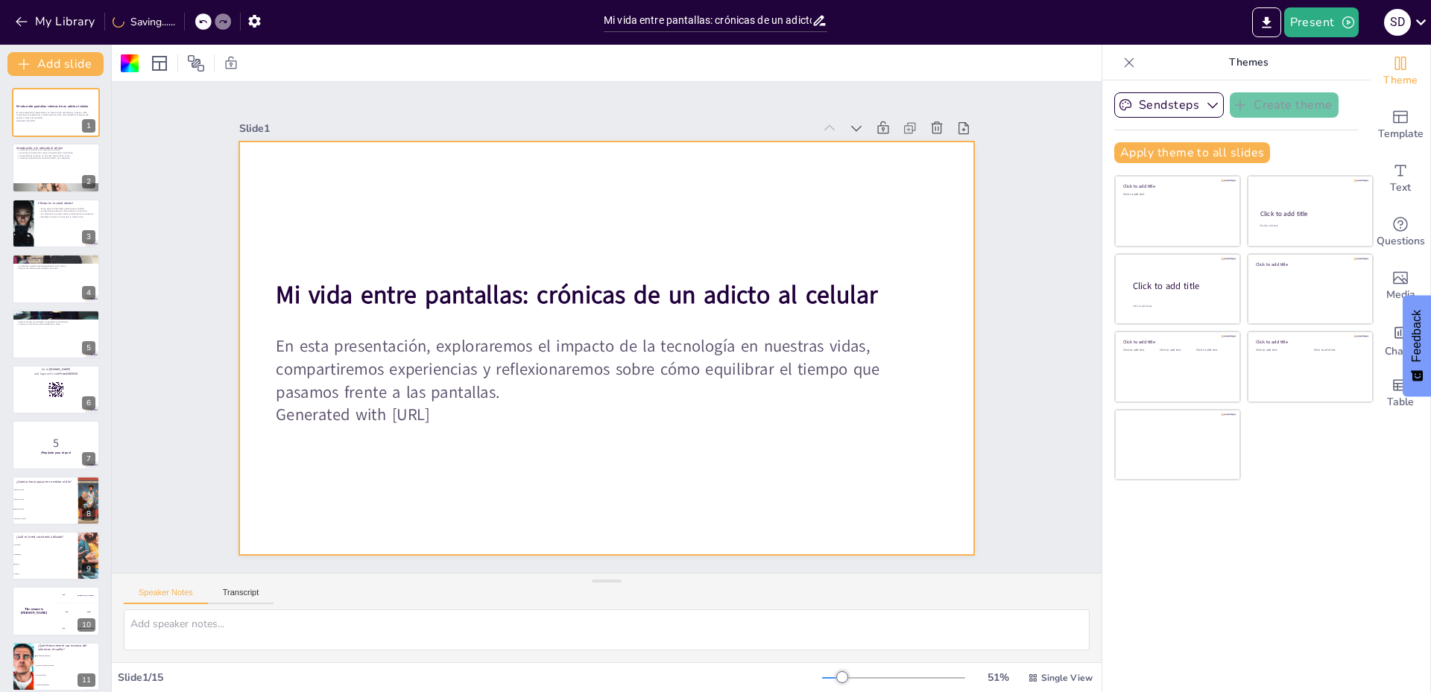
checkbox input "true"
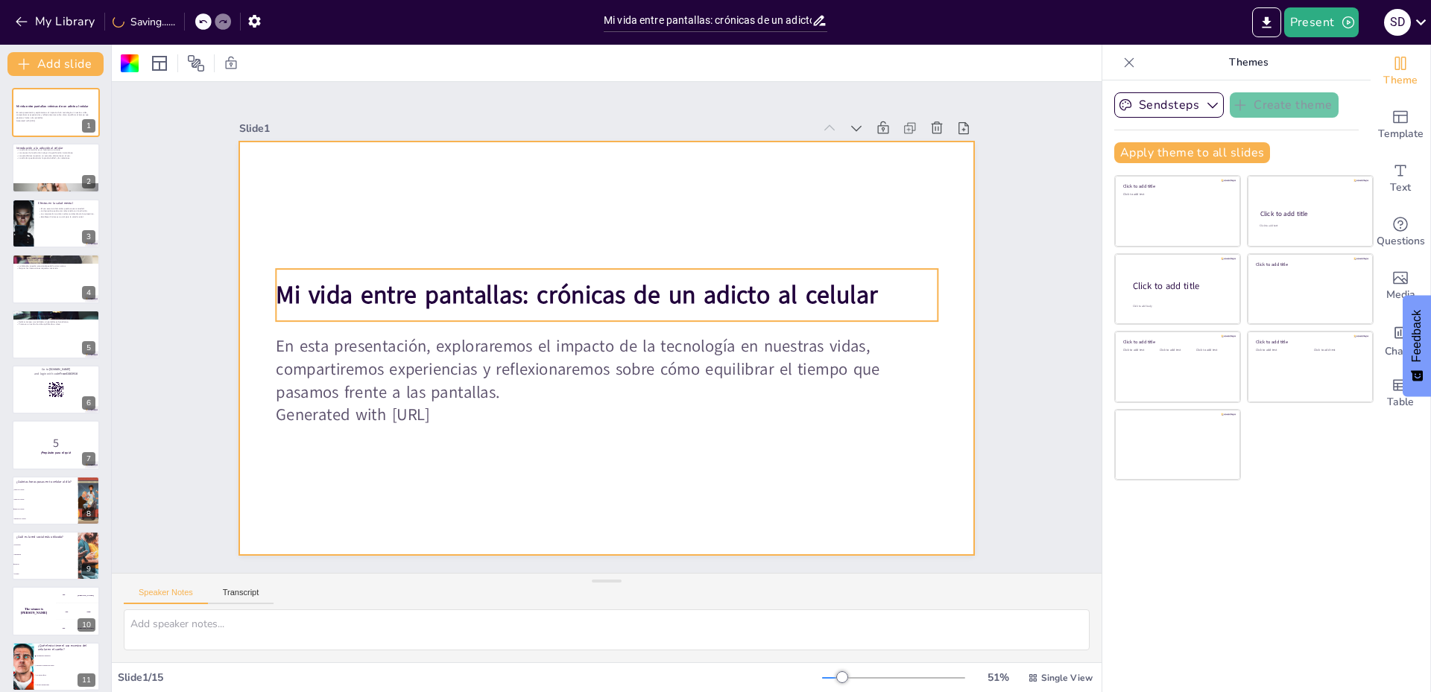
checkbox input "true"
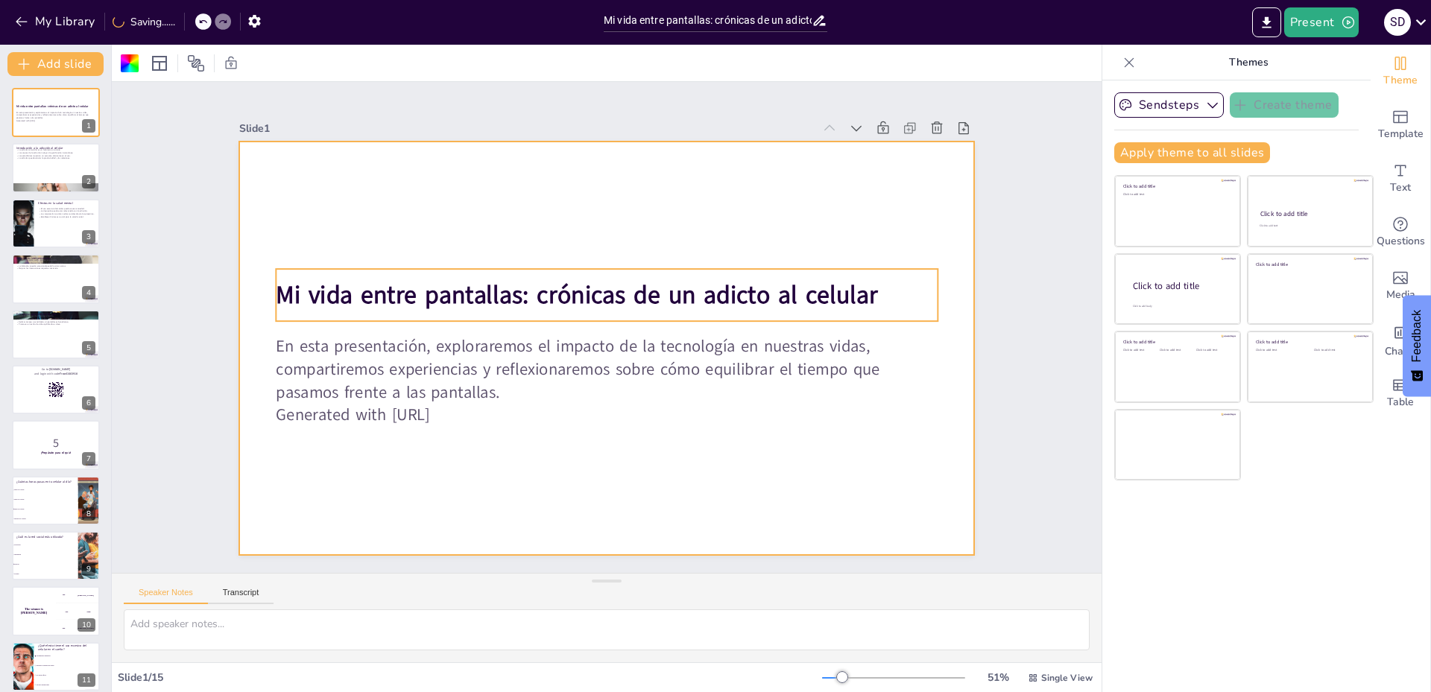
checkbox input "true"
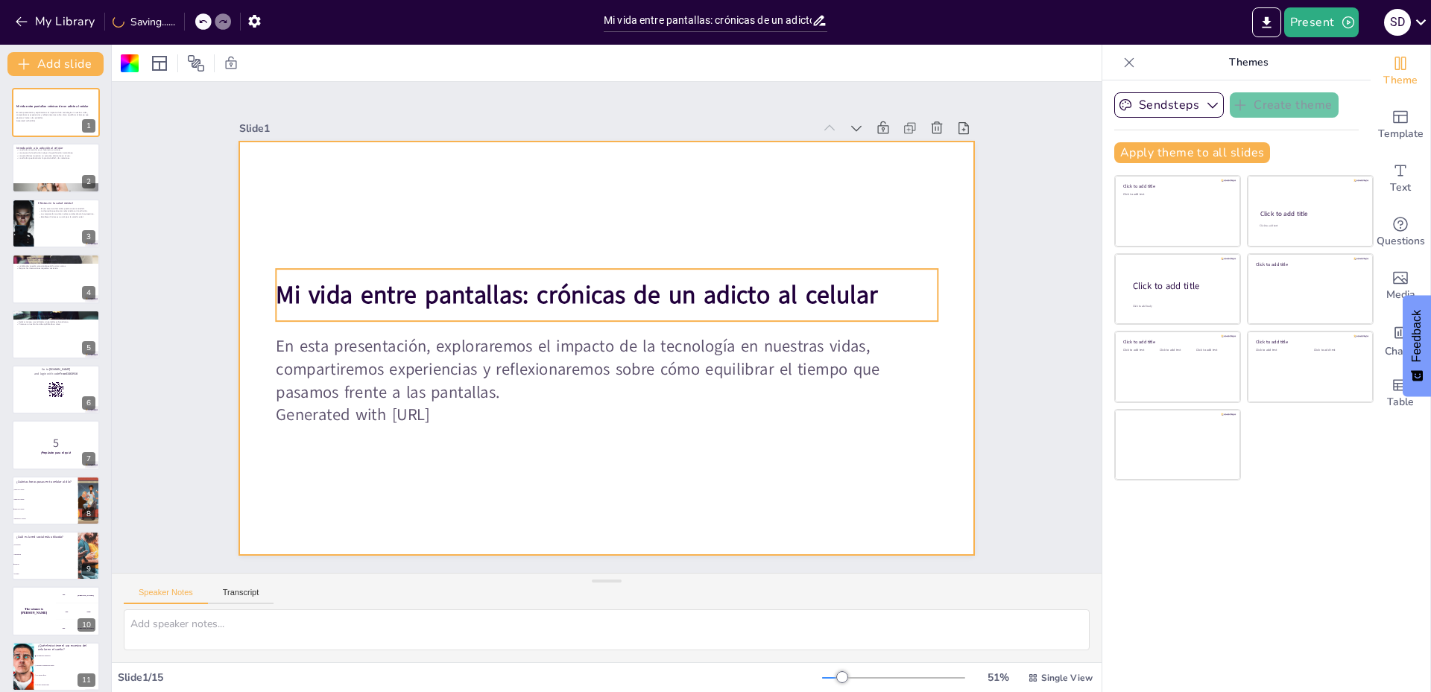
checkbox input "true"
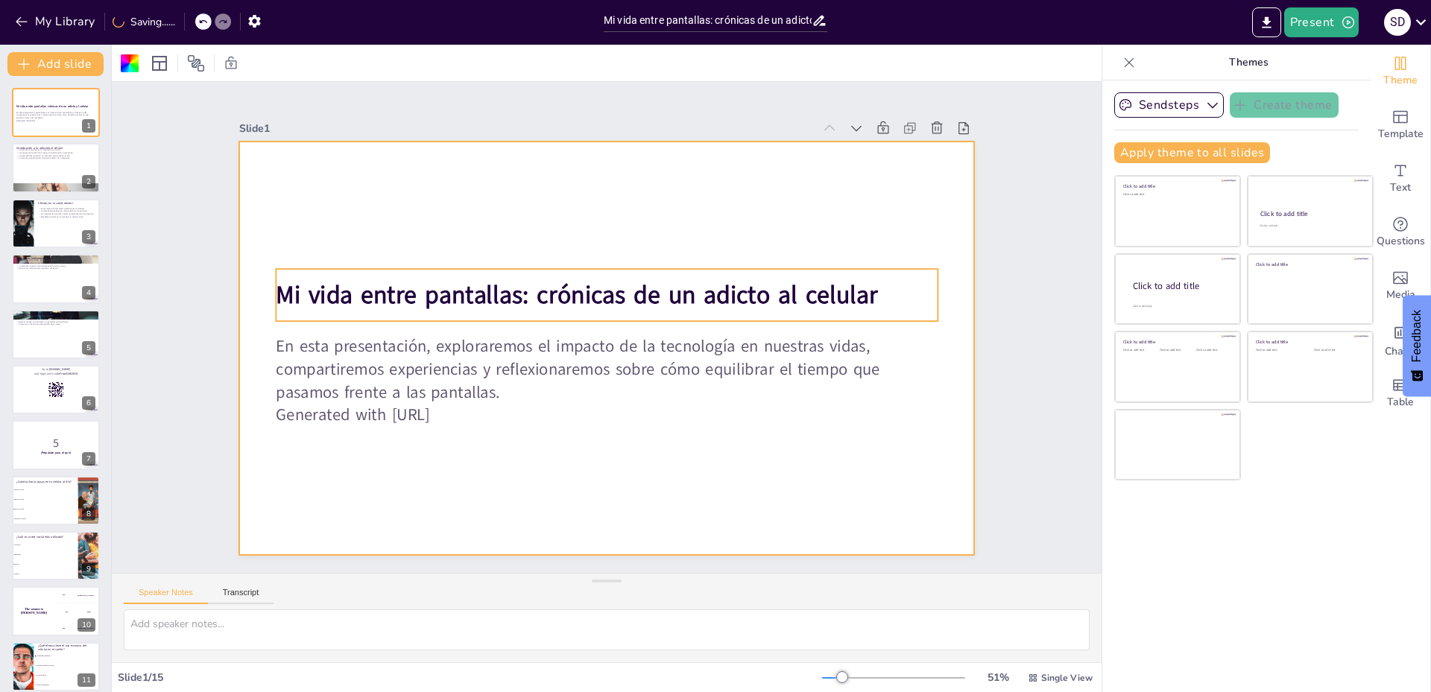
checkbox input "true"
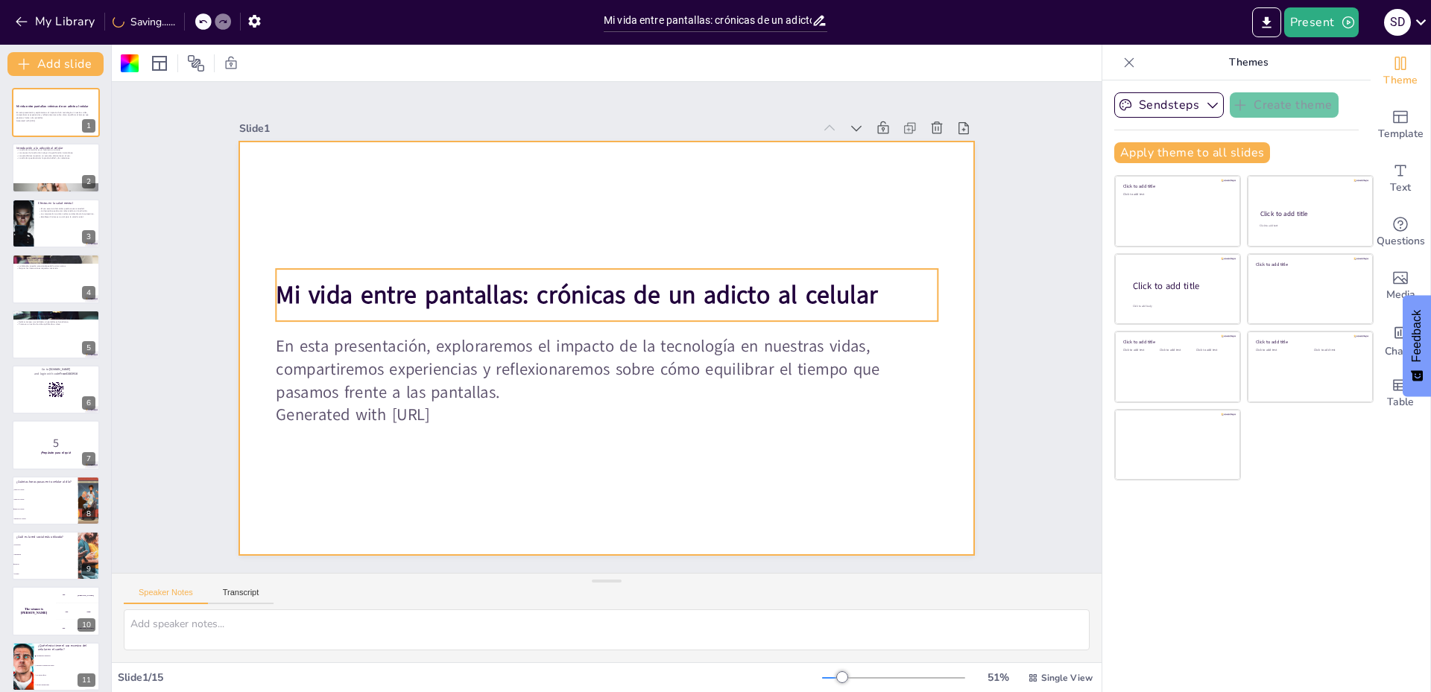
checkbox input "true"
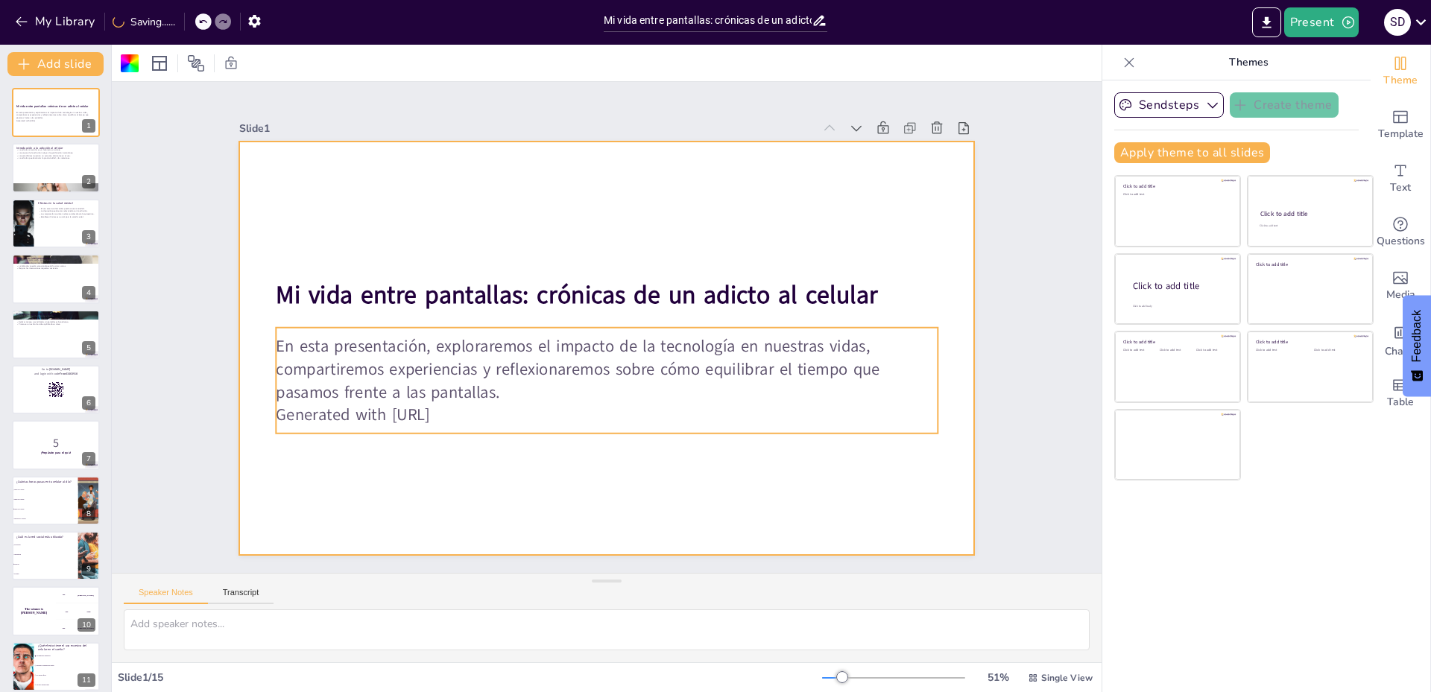
checkbox input "true"
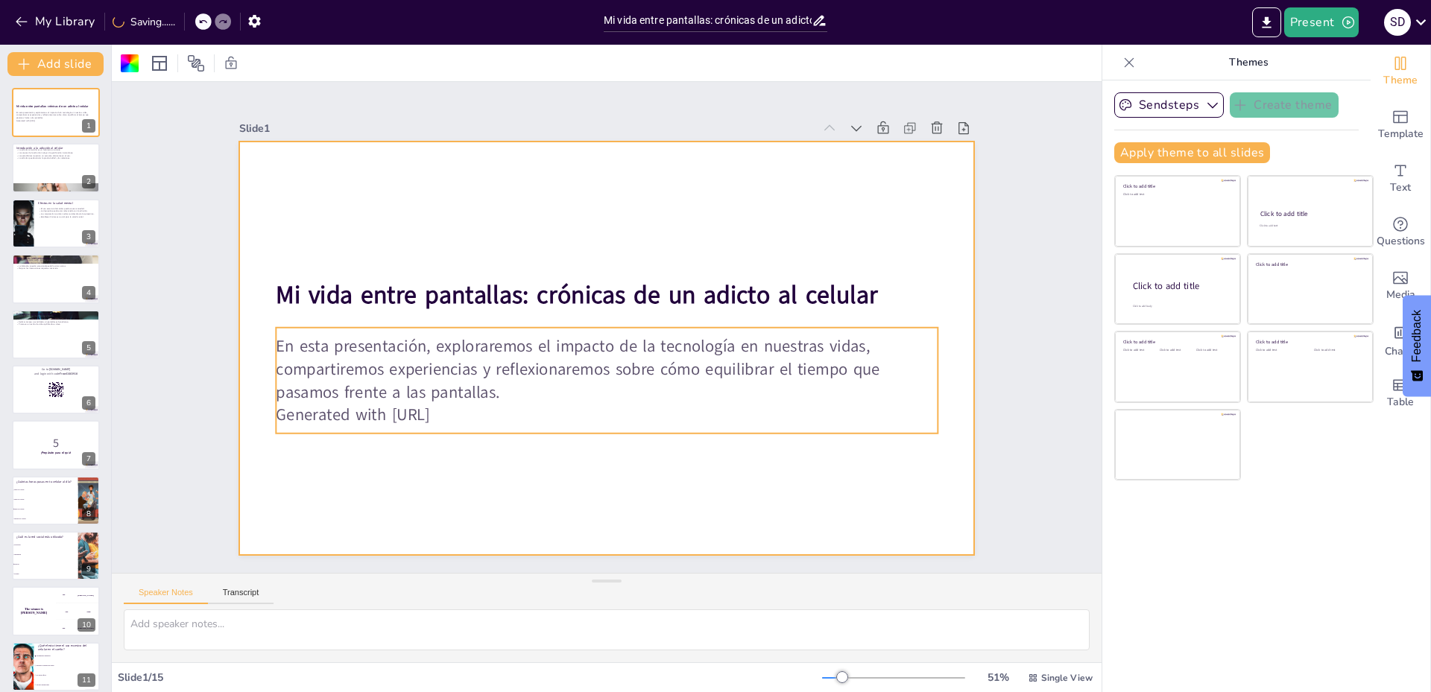
checkbox input "true"
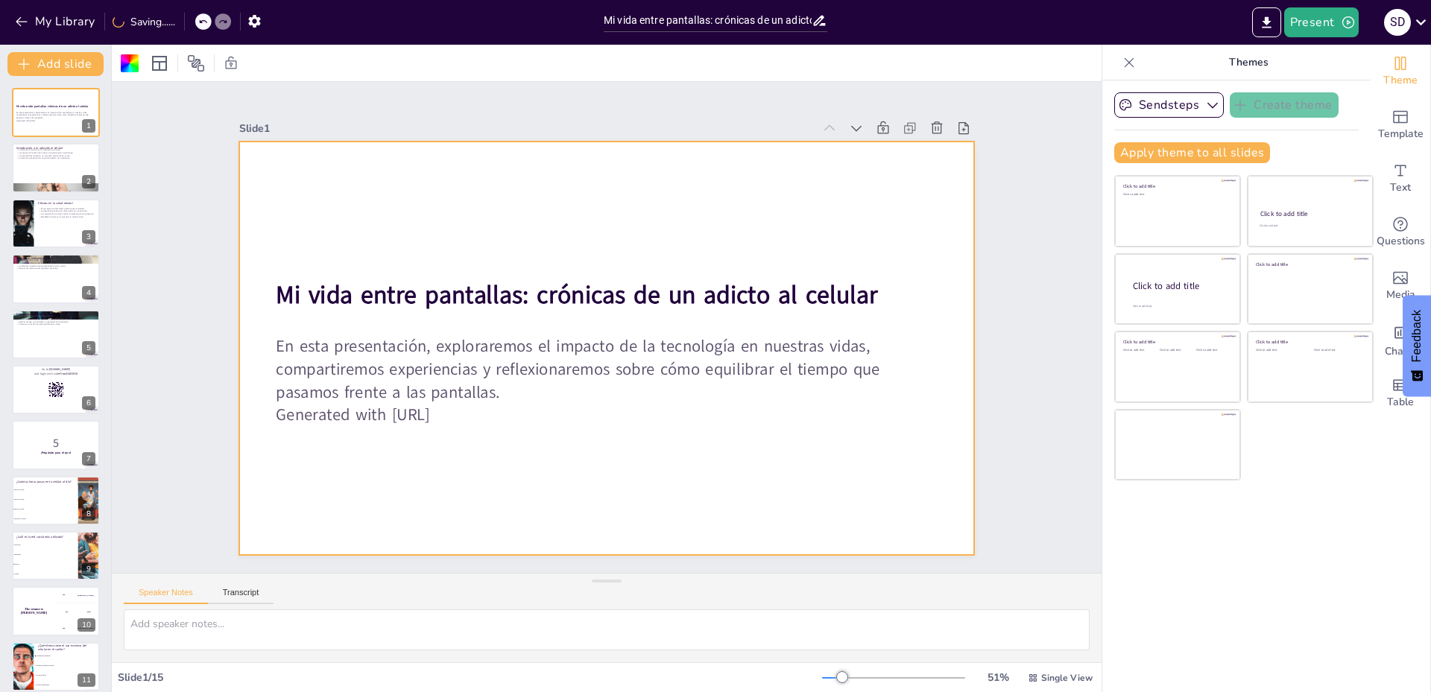
checkbox input "true"
click at [72, 174] on div at bounding box center [55, 168] width 89 height 51
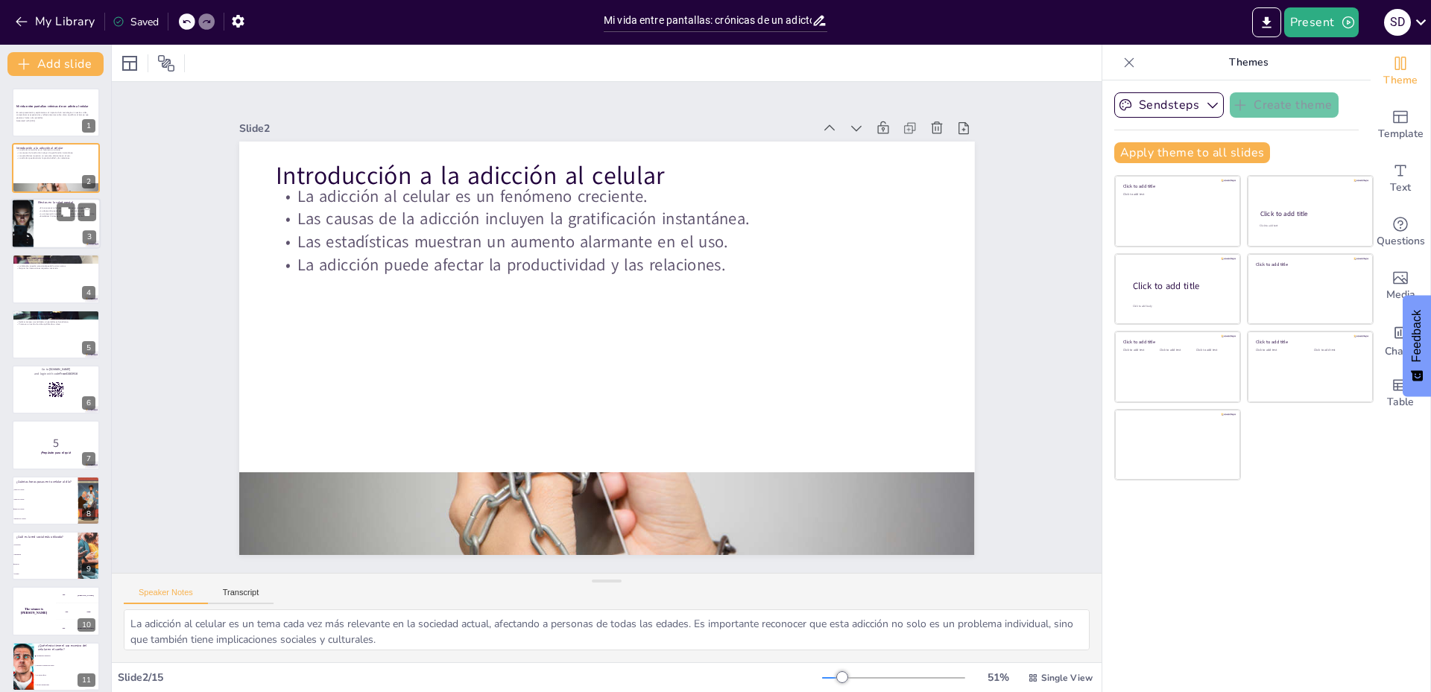
click at [45, 211] on p "La depresión puede estar relacionada con la adicción." at bounding box center [67, 210] width 58 height 3
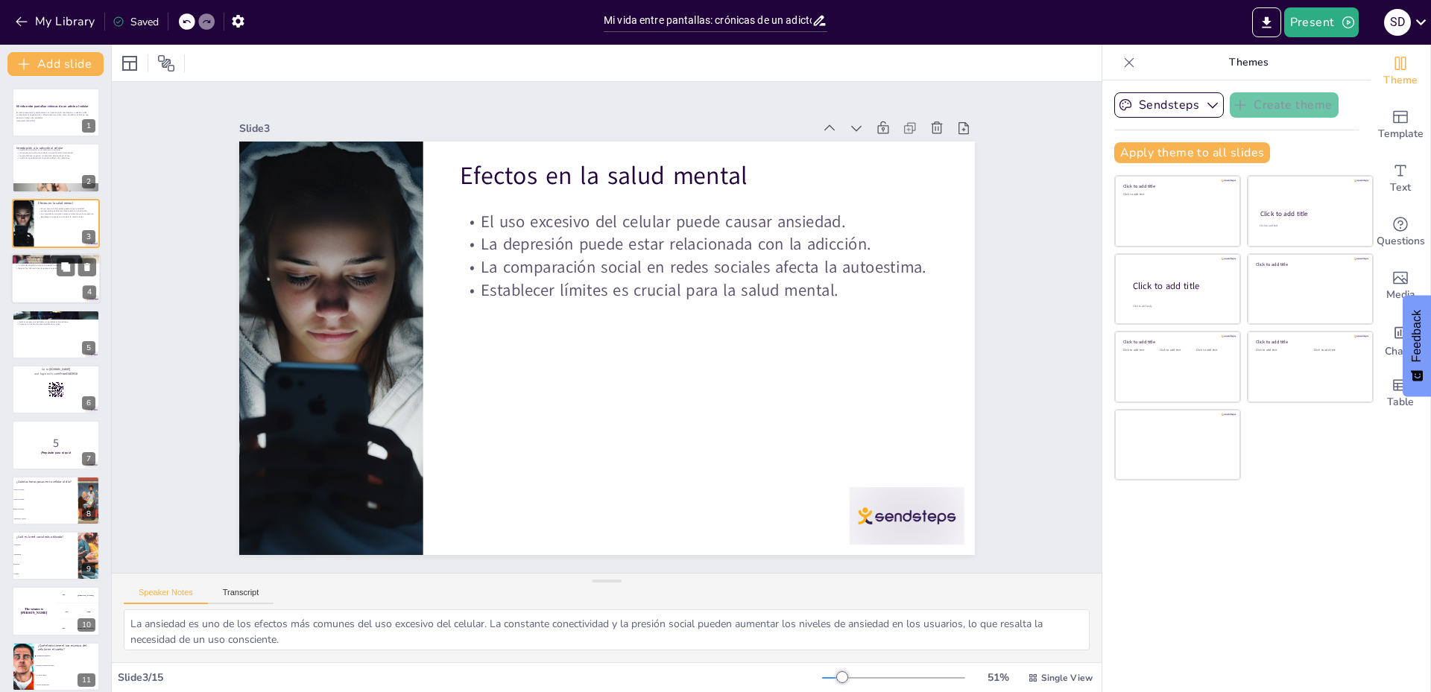
click at [52, 287] on div at bounding box center [55, 278] width 89 height 51
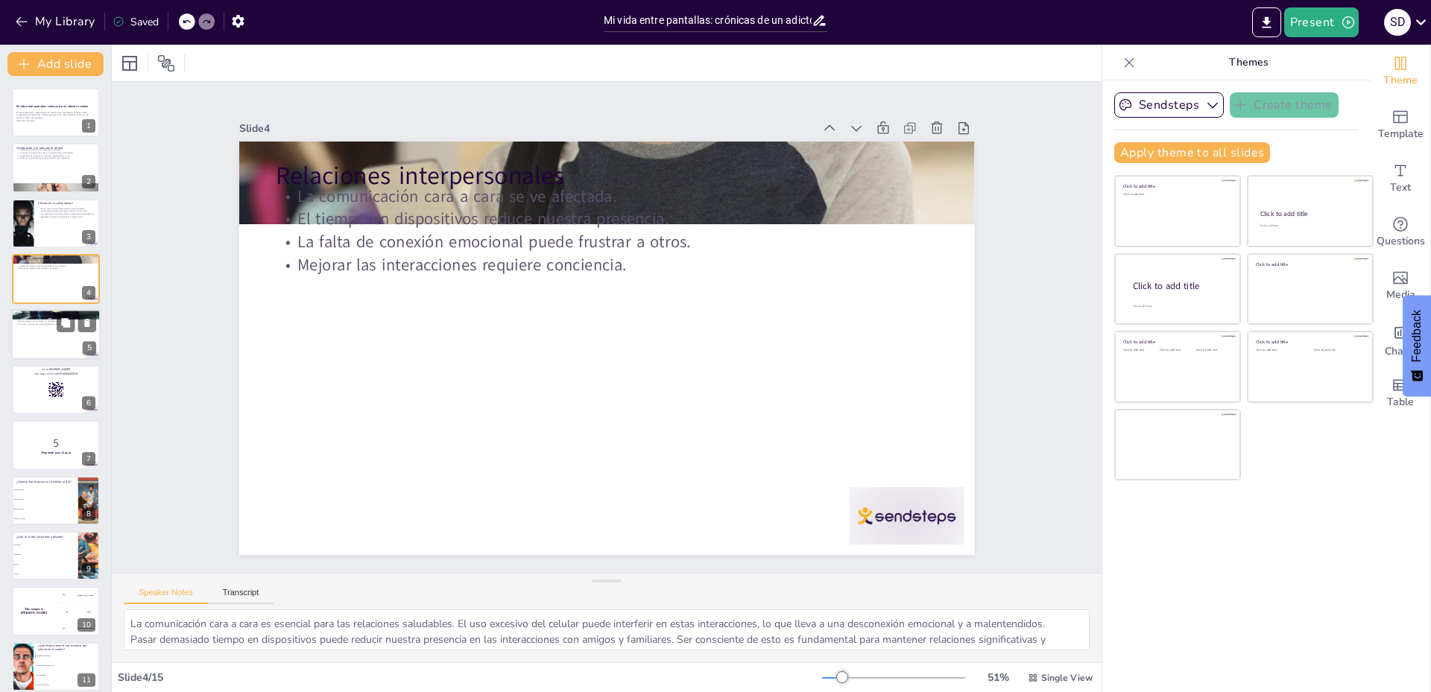
click at [51, 328] on div at bounding box center [55, 334] width 89 height 51
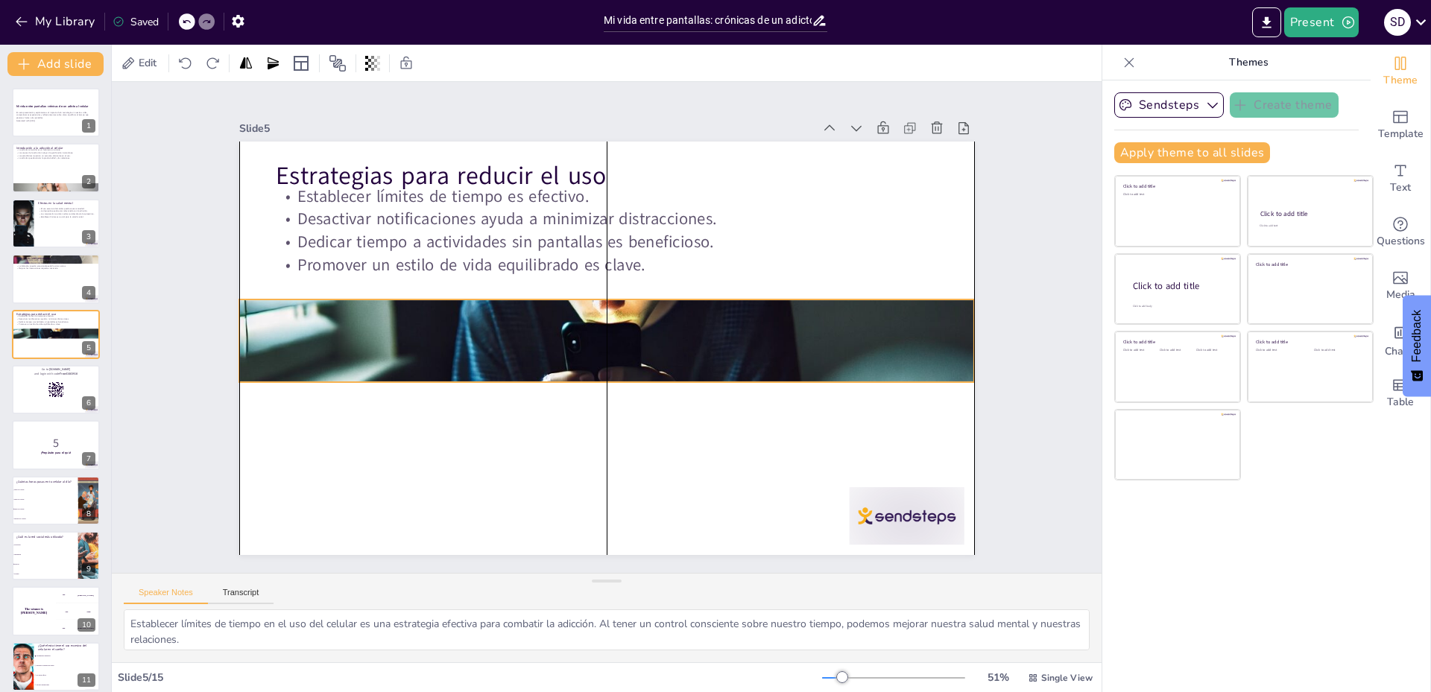
drag, startPoint x: 244, startPoint y: 189, endPoint x: 243, endPoint y: 347, distance: 158.0
click at [248, 347] on div at bounding box center [594, 322] width 693 height 847
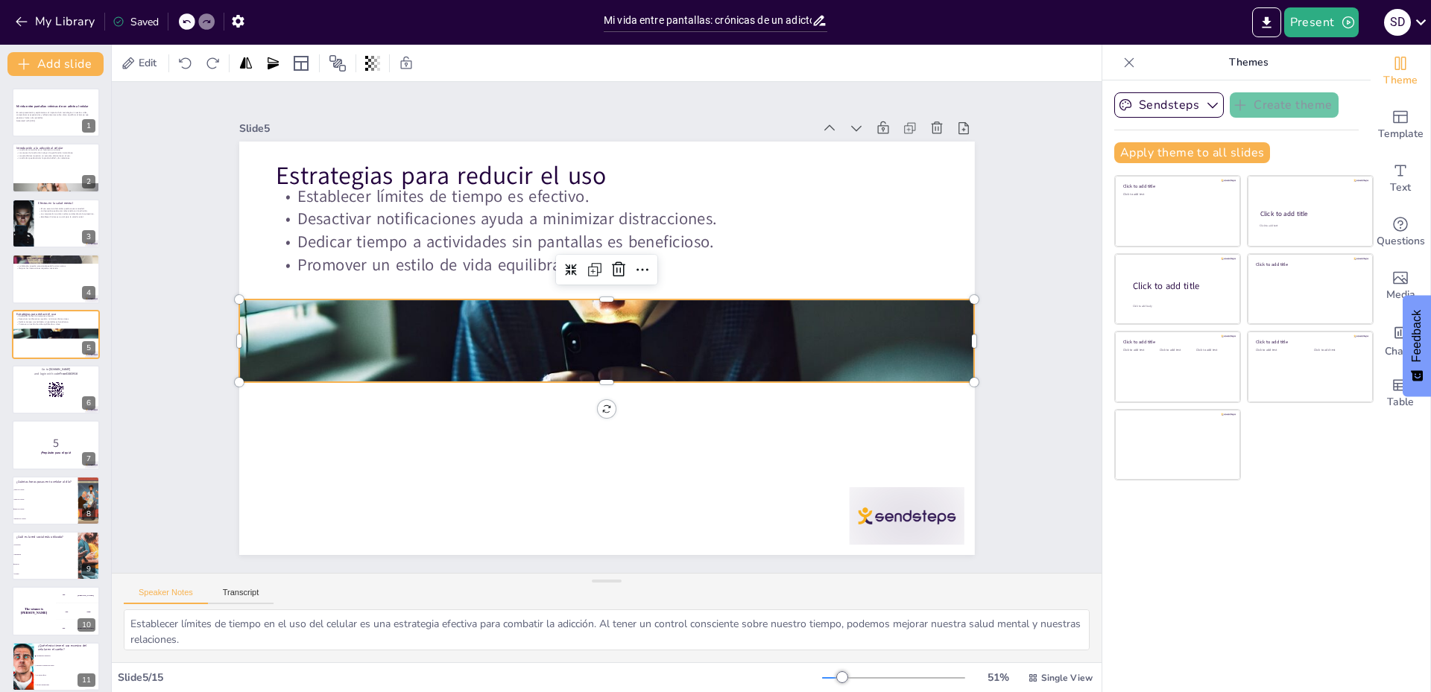
click at [243, 347] on div at bounding box center [598, 338] width 849 height 781
click at [65, 124] on div at bounding box center [55, 112] width 89 height 51
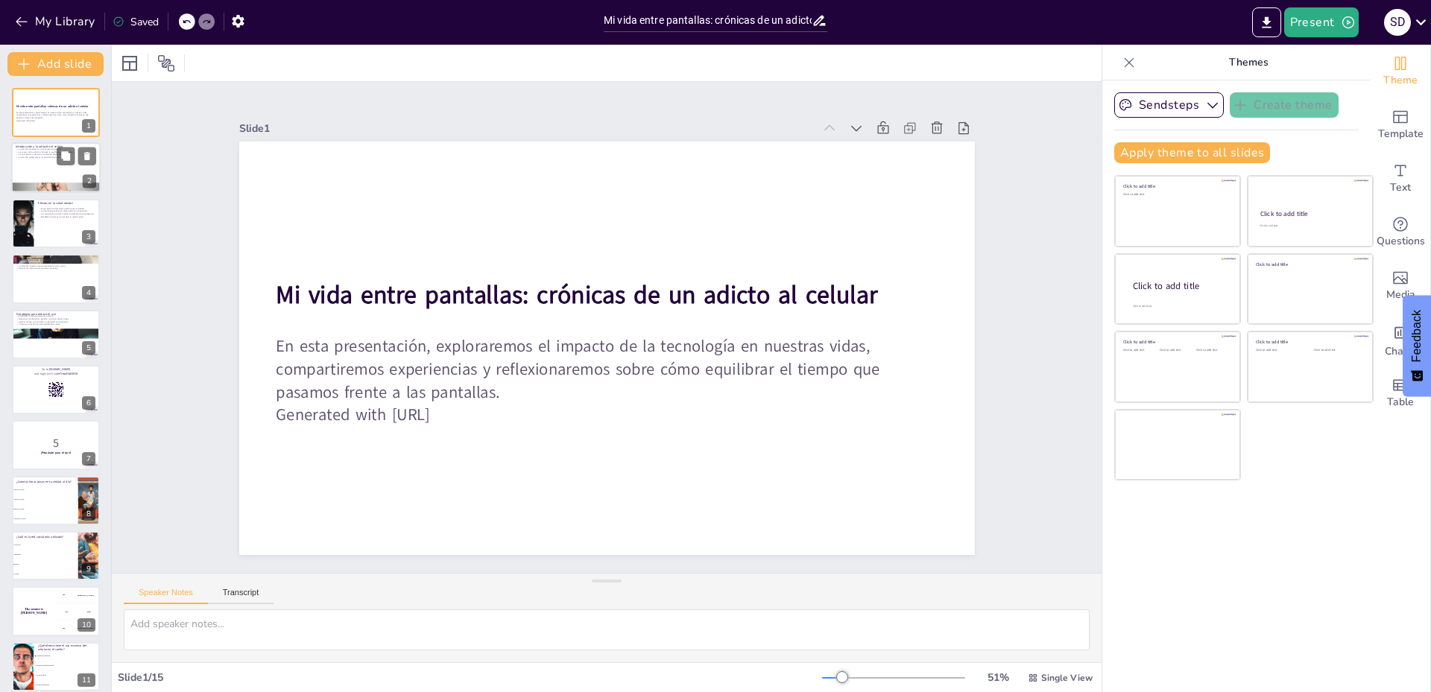
click at [50, 151] on p "Las causas de la adicción incluyen la gratificación instantánea." at bounding box center [56, 152] width 80 height 3
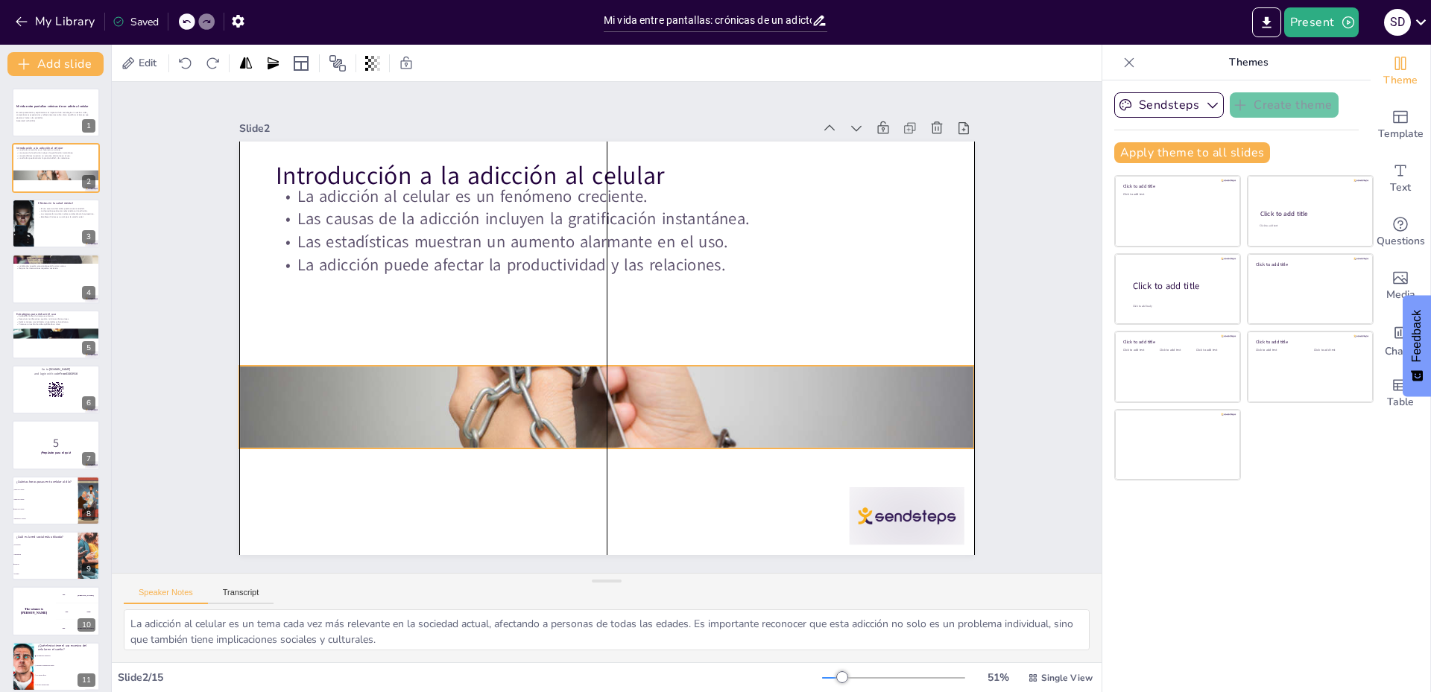
drag, startPoint x: 607, startPoint y: 487, endPoint x: 610, endPoint y: 380, distance: 106.6
click at [610, 380] on div at bounding box center [679, 360] width 677 height 840
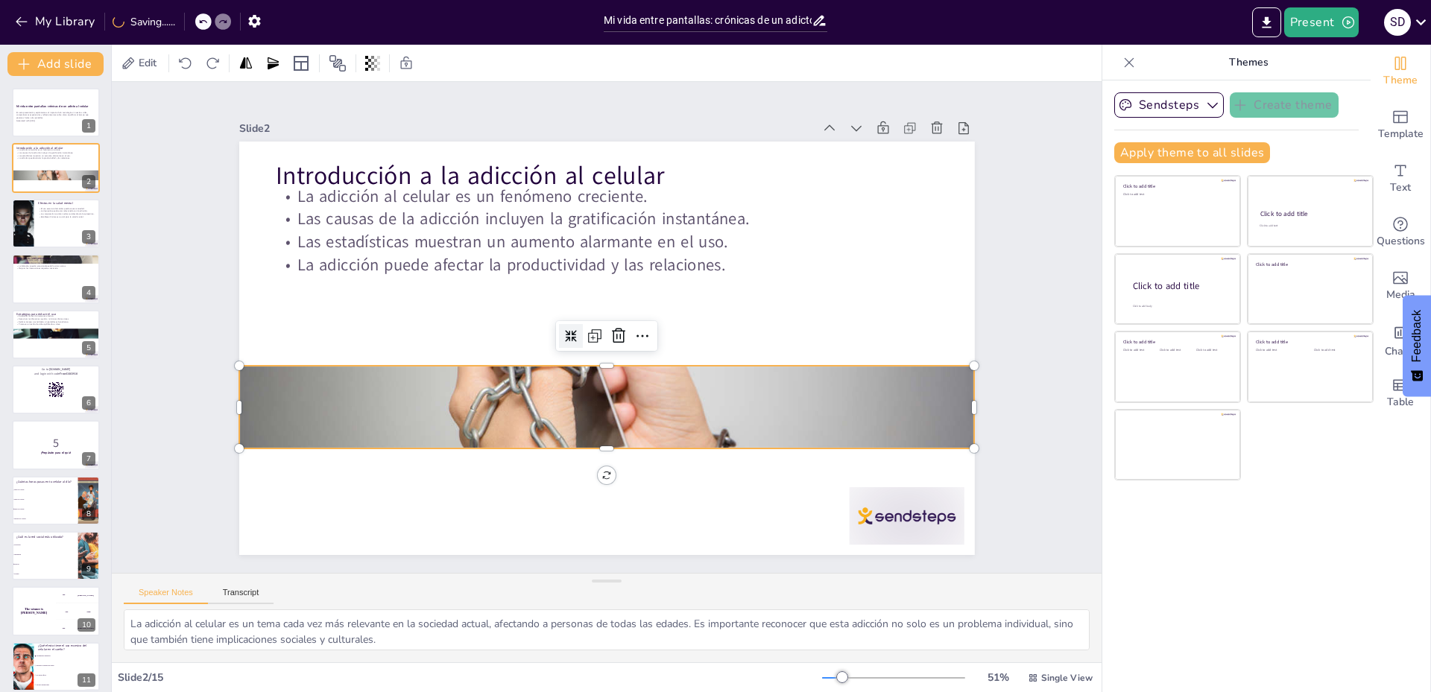
click at [601, 309] on div at bounding box center [617, 292] width 33 height 33
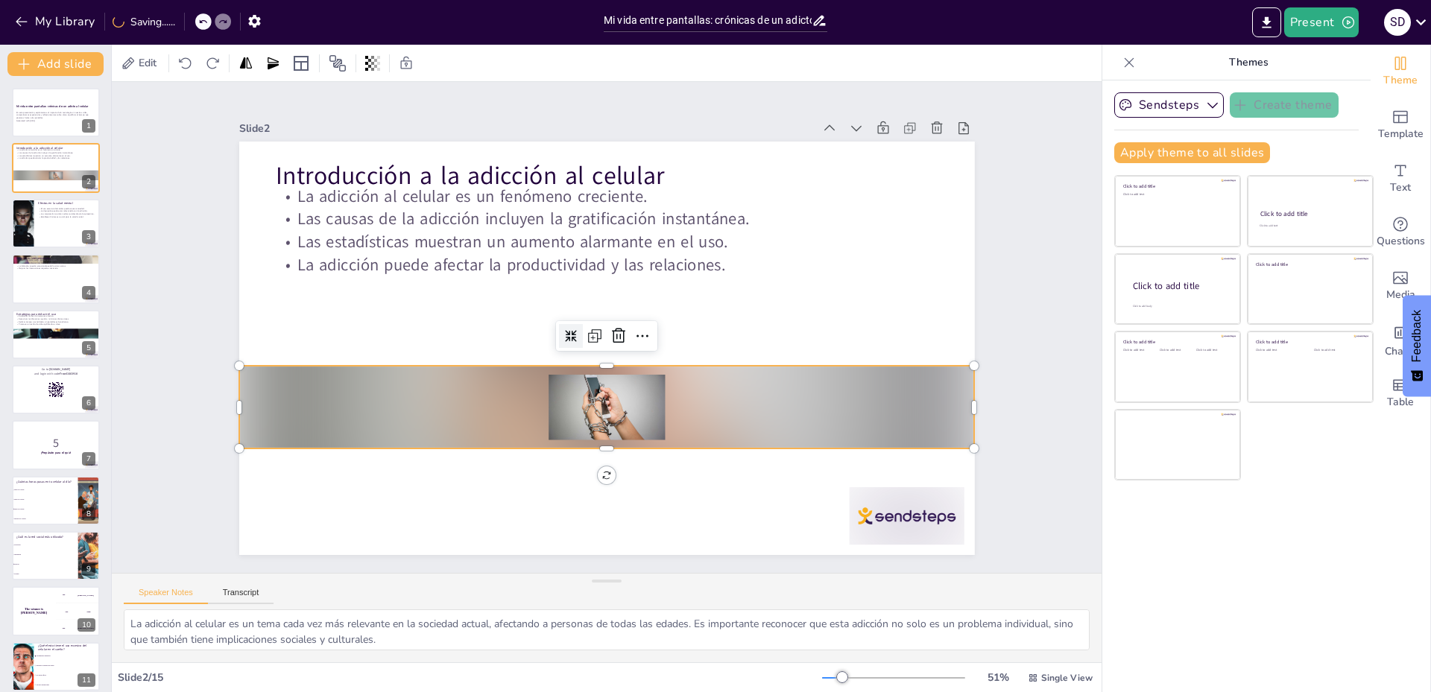
click at [628, 328] on div at bounding box center [641, 315] width 26 height 26
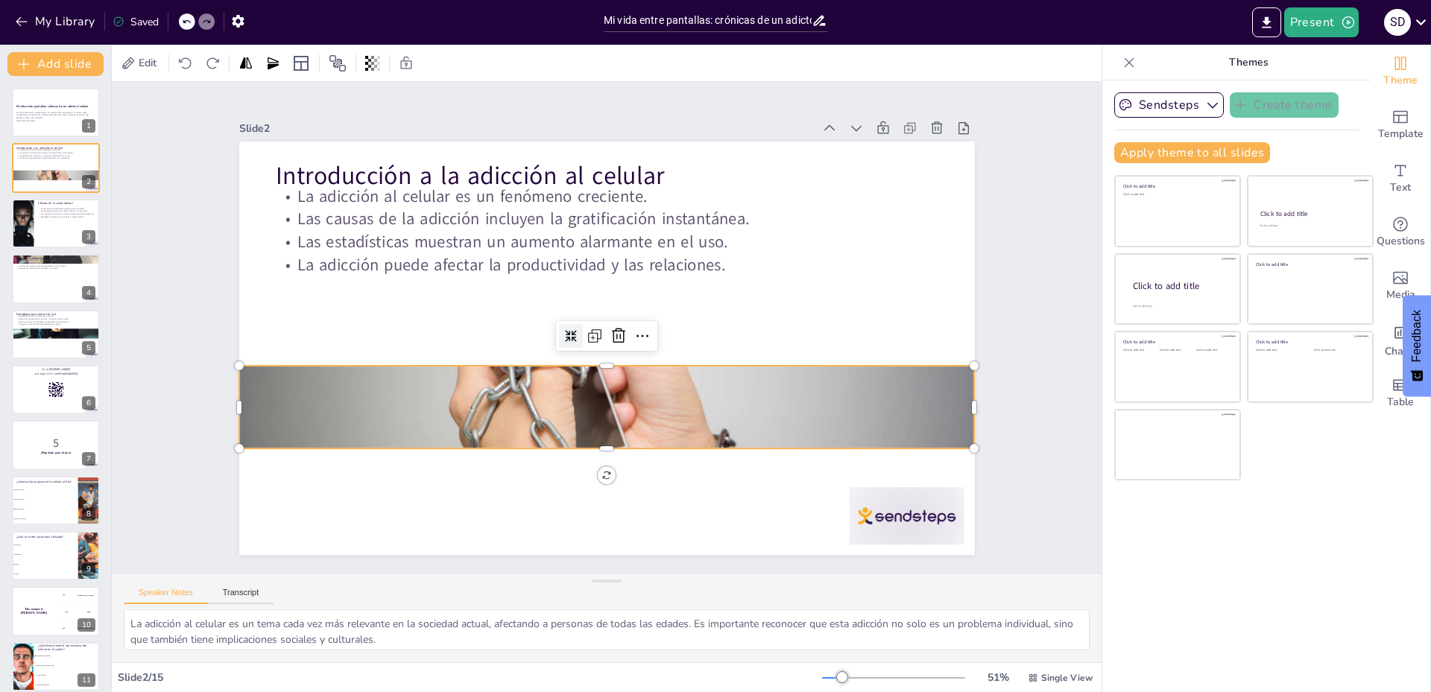
click at [604, 351] on div at bounding box center [616, 363] width 24 height 24
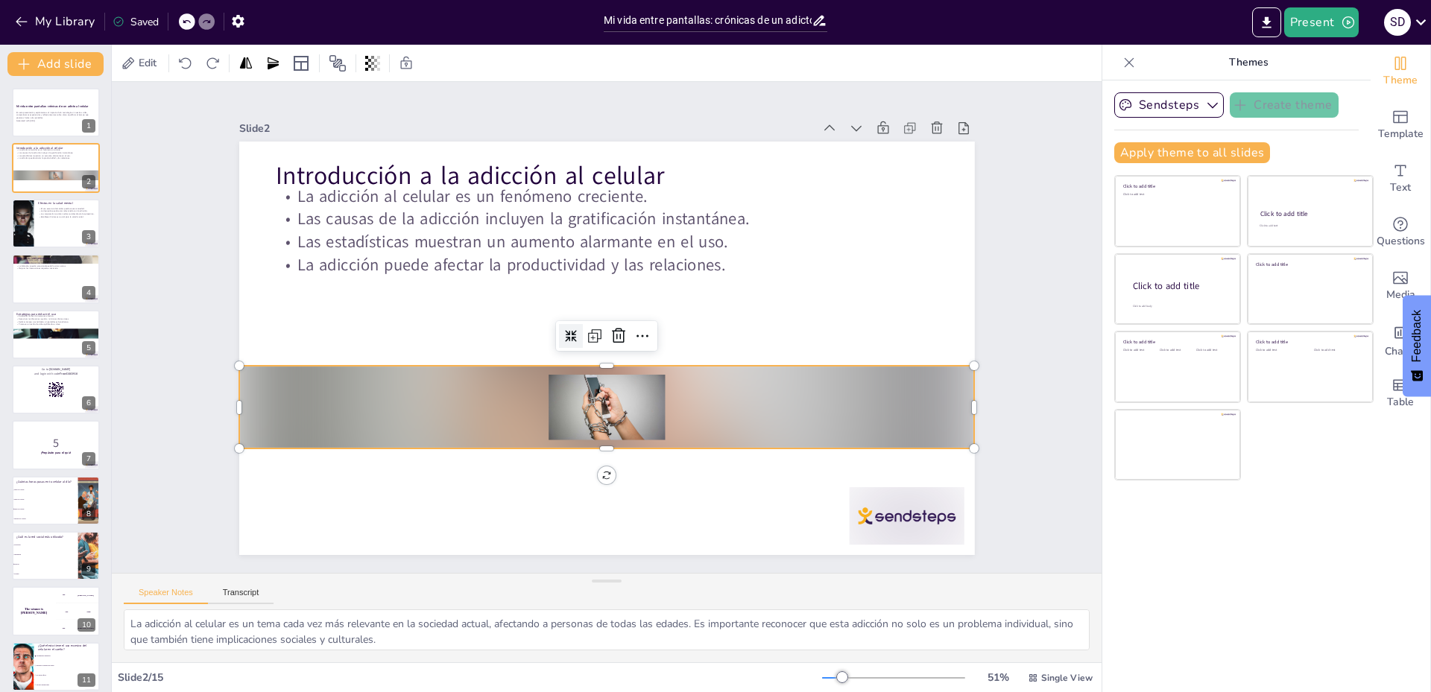
click at [620, 320] on div at bounding box center [635, 304] width 31 height 31
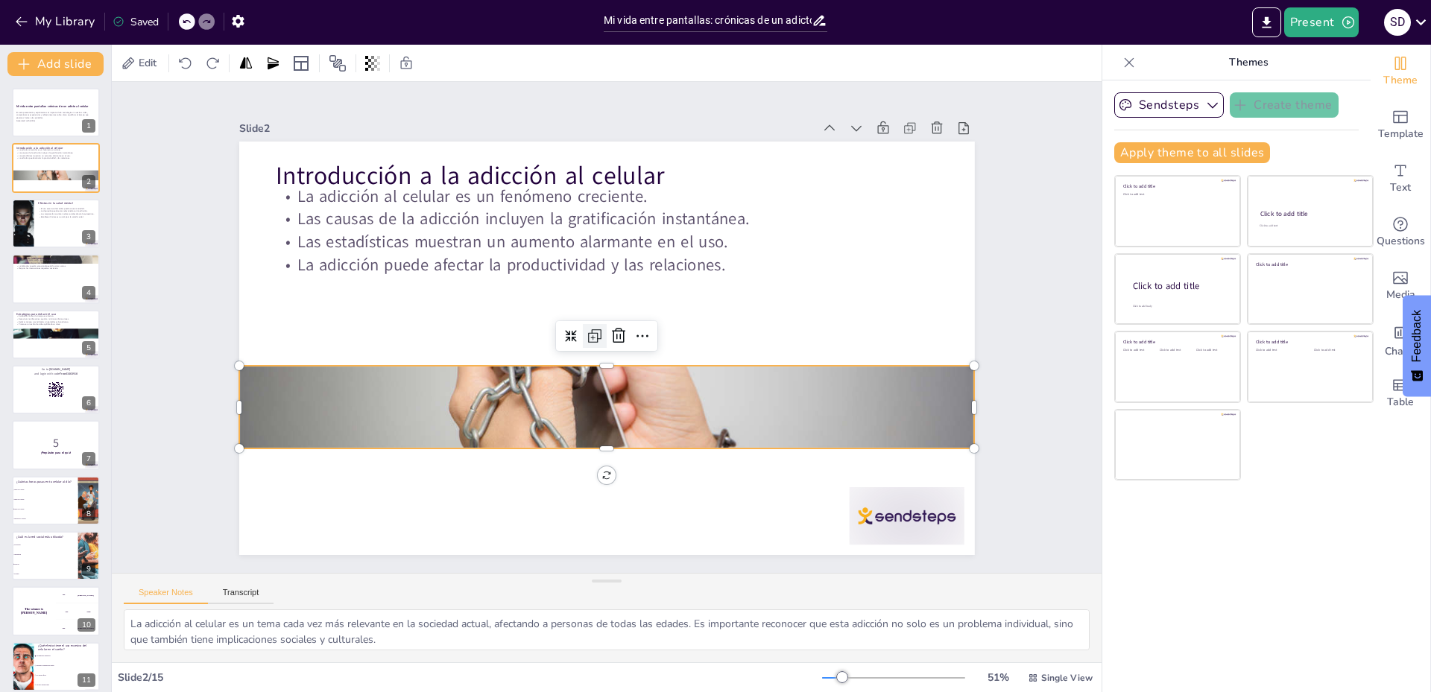
click at [588, 328] on icon at bounding box center [595, 317] width 21 height 21
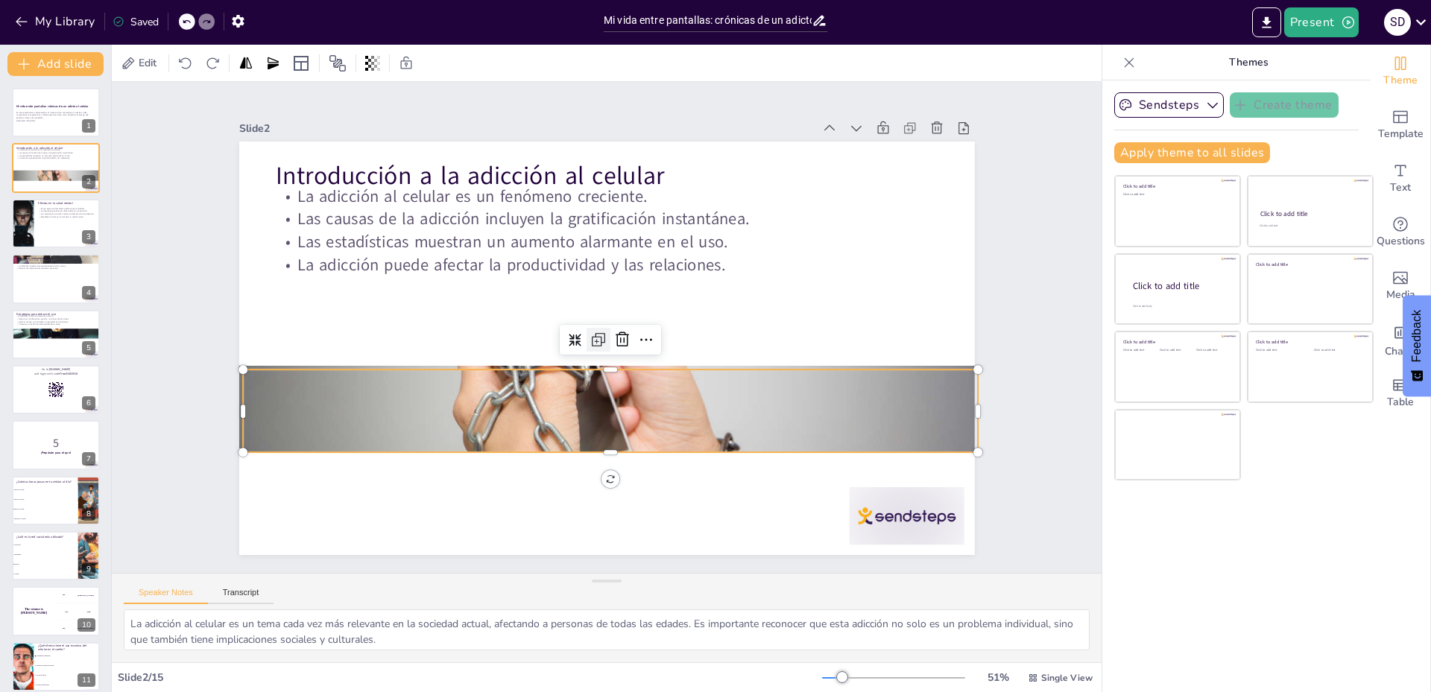
click at [602, 341] on icon at bounding box center [605, 344] width 7 height 7
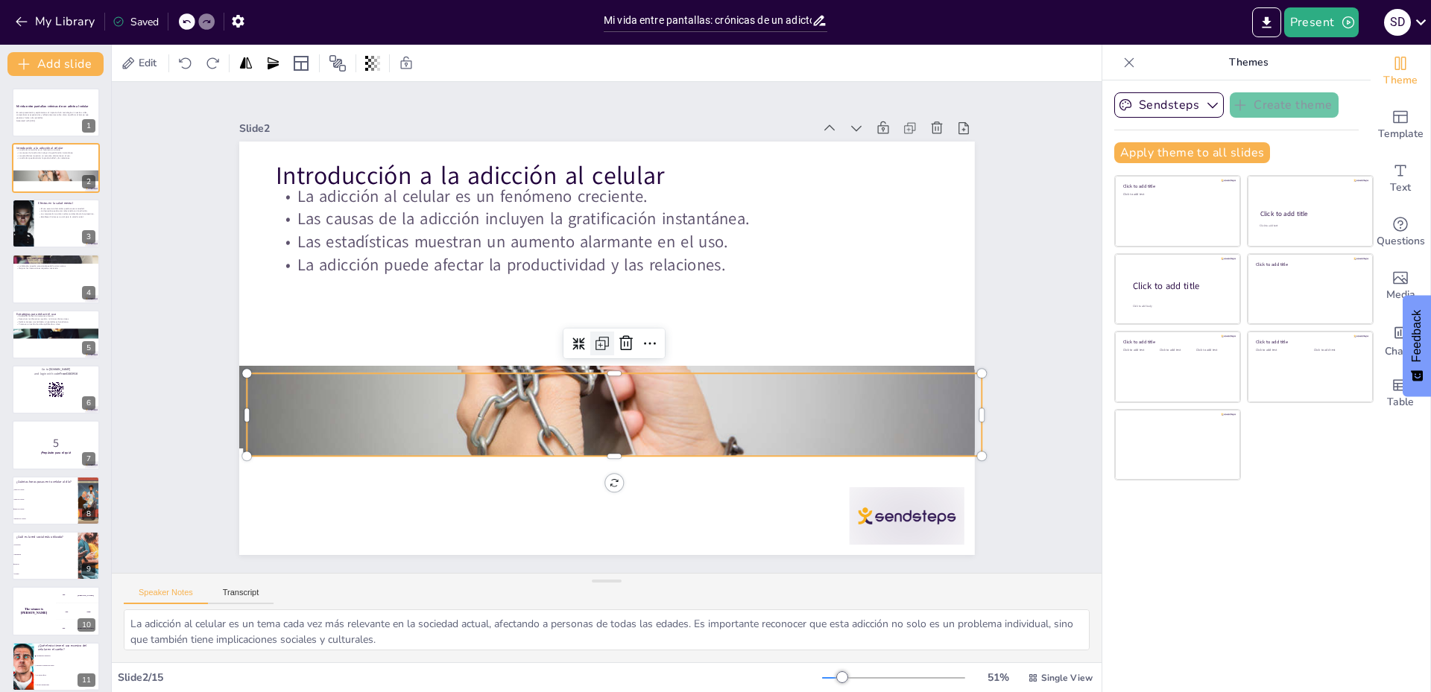
click at [613, 336] on icon at bounding box center [622, 329] width 19 height 19
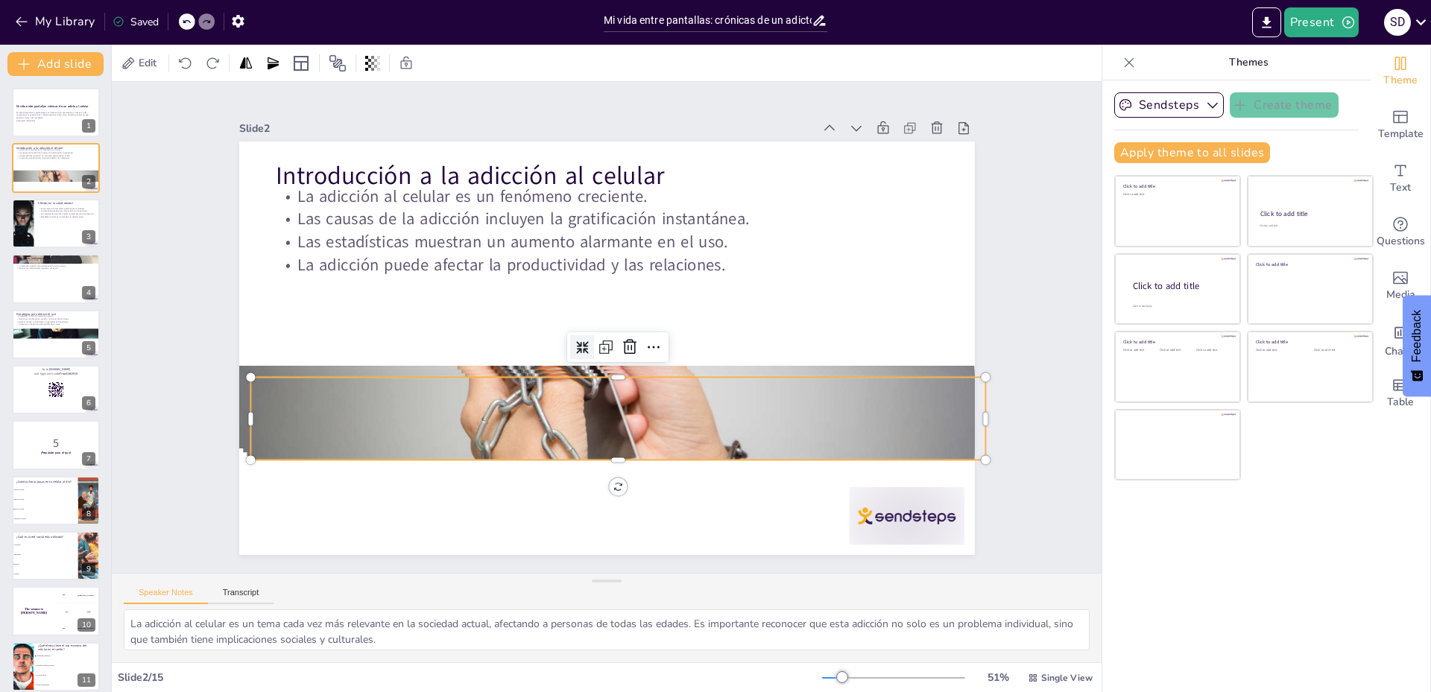
click at [606, 306] on icon at bounding box center [614, 296] width 17 height 17
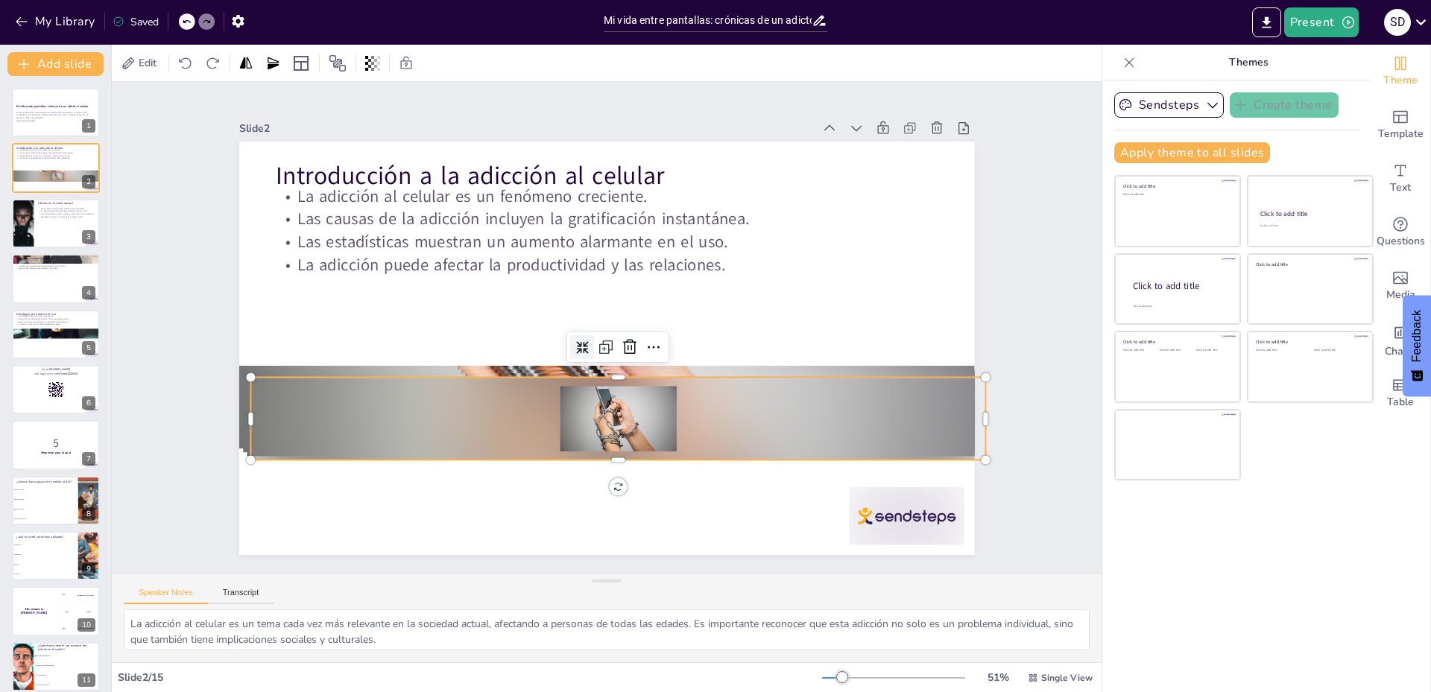
click at [629, 338] on icon at bounding box center [638, 329] width 18 height 18
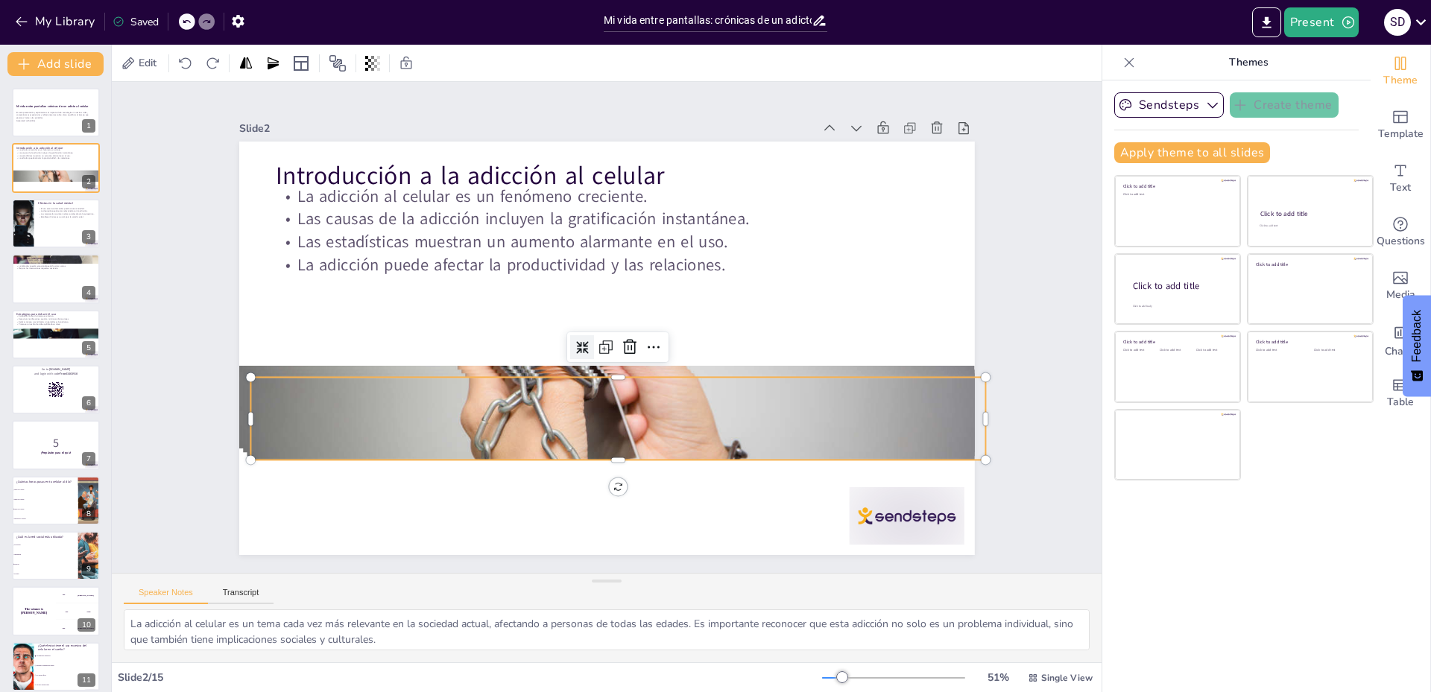
click at [625, 342] on icon at bounding box center [633, 345] width 16 height 16
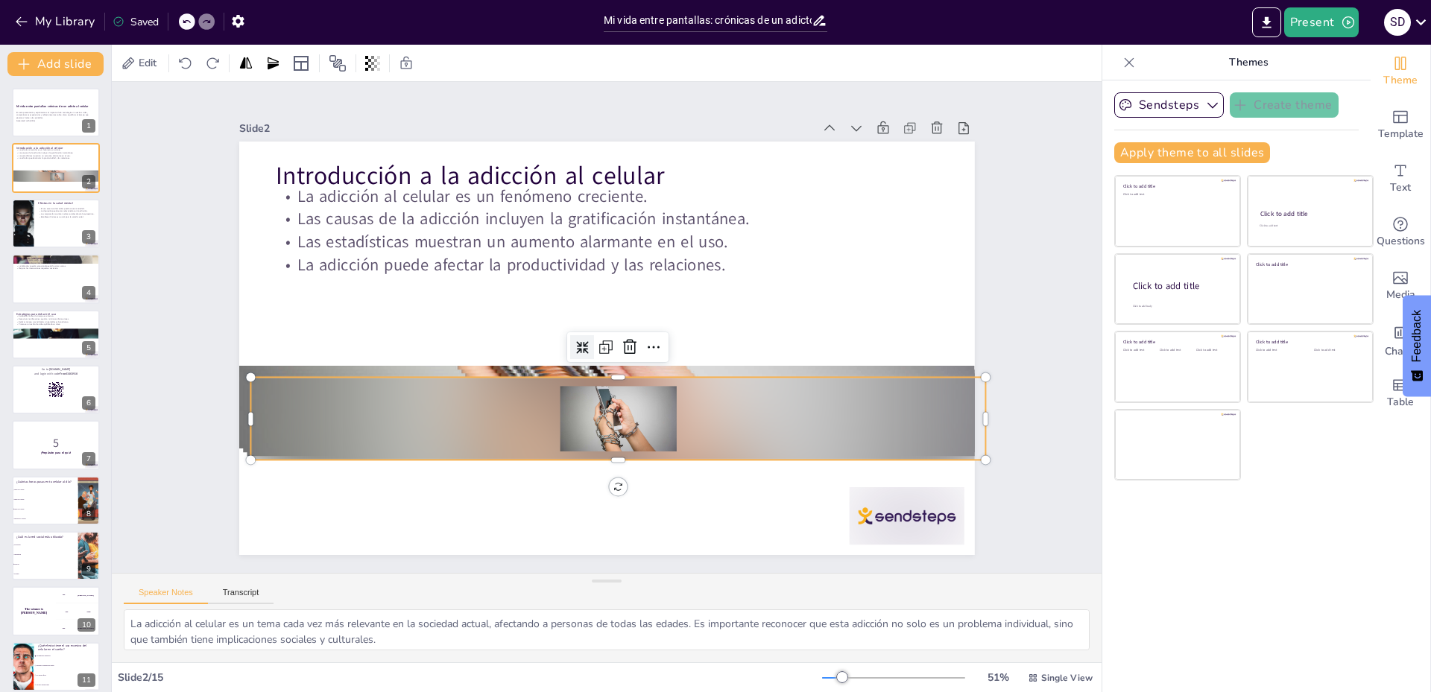
click at [574, 344] on icon at bounding box center [576, 336] width 16 height 16
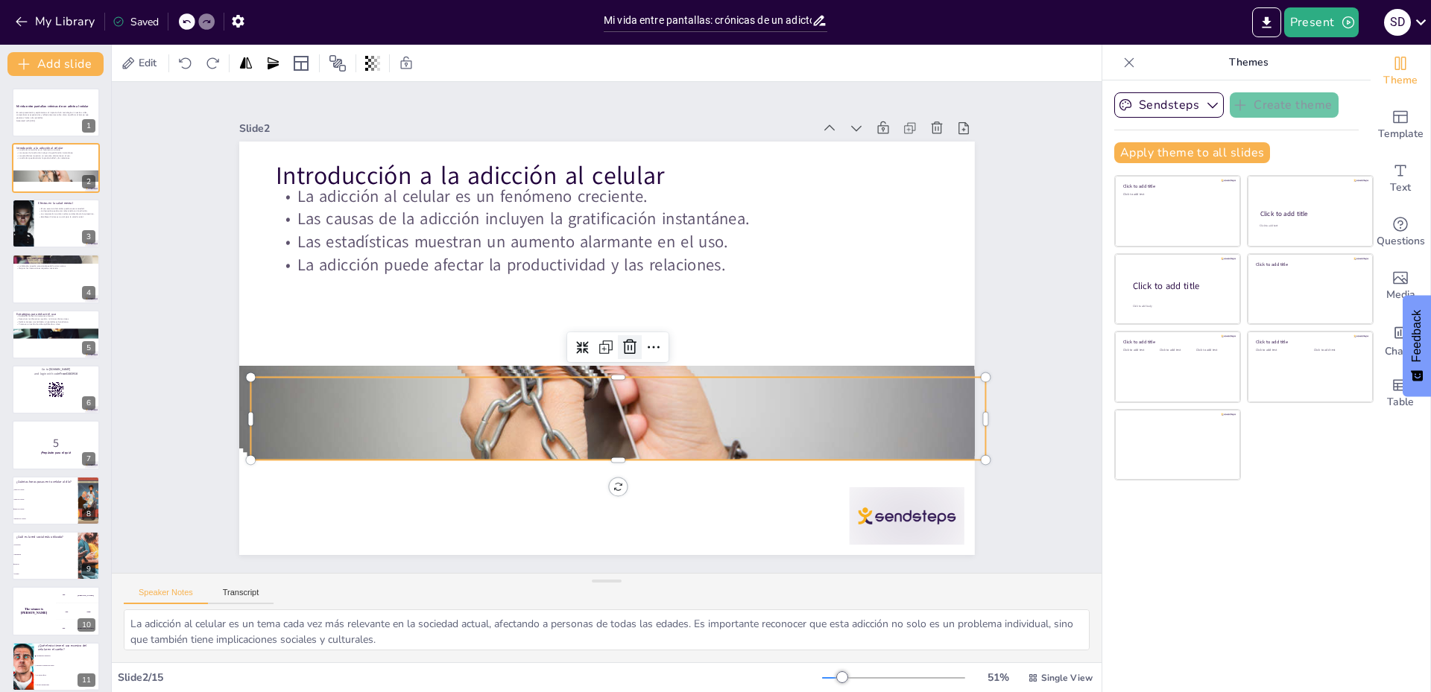
click at [621, 323] on icon at bounding box center [632, 311] width 22 height 22
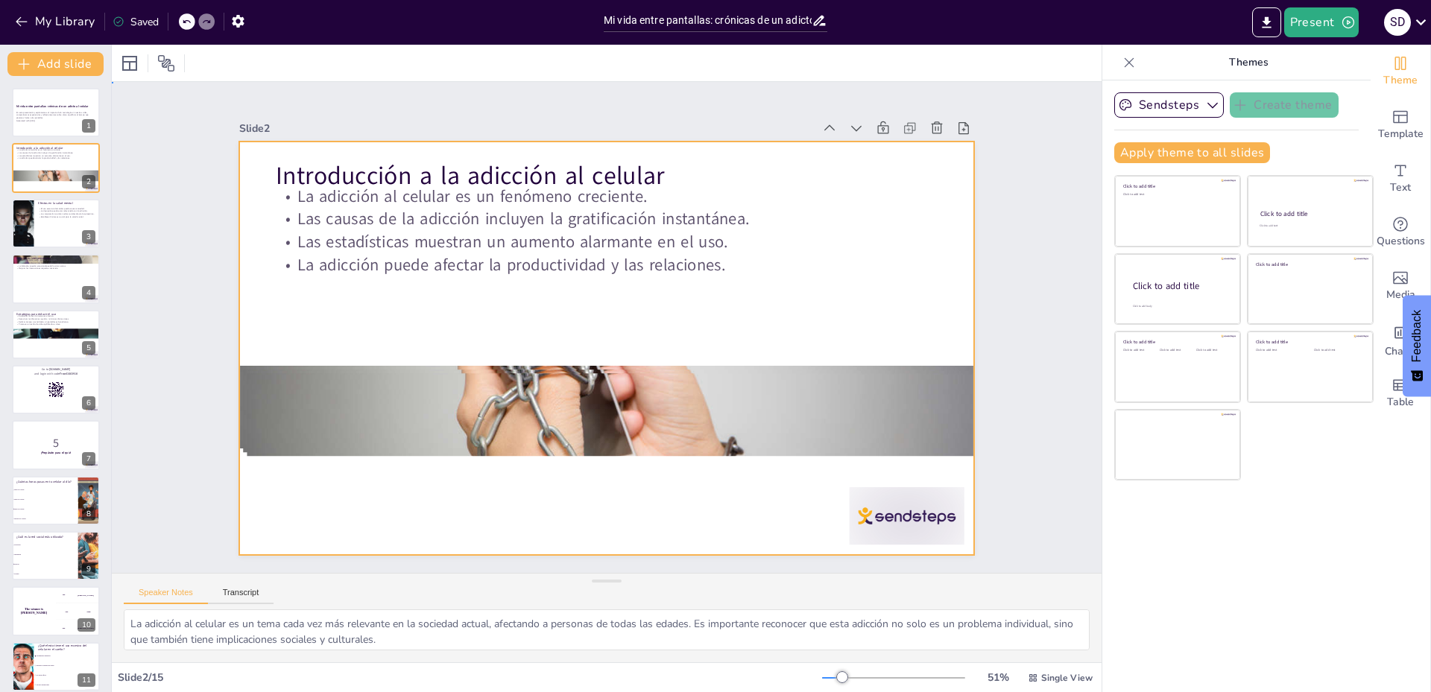
drag, startPoint x: 598, startPoint y: 338, endPoint x: 595, endPoint y: 345, distance: 8.0
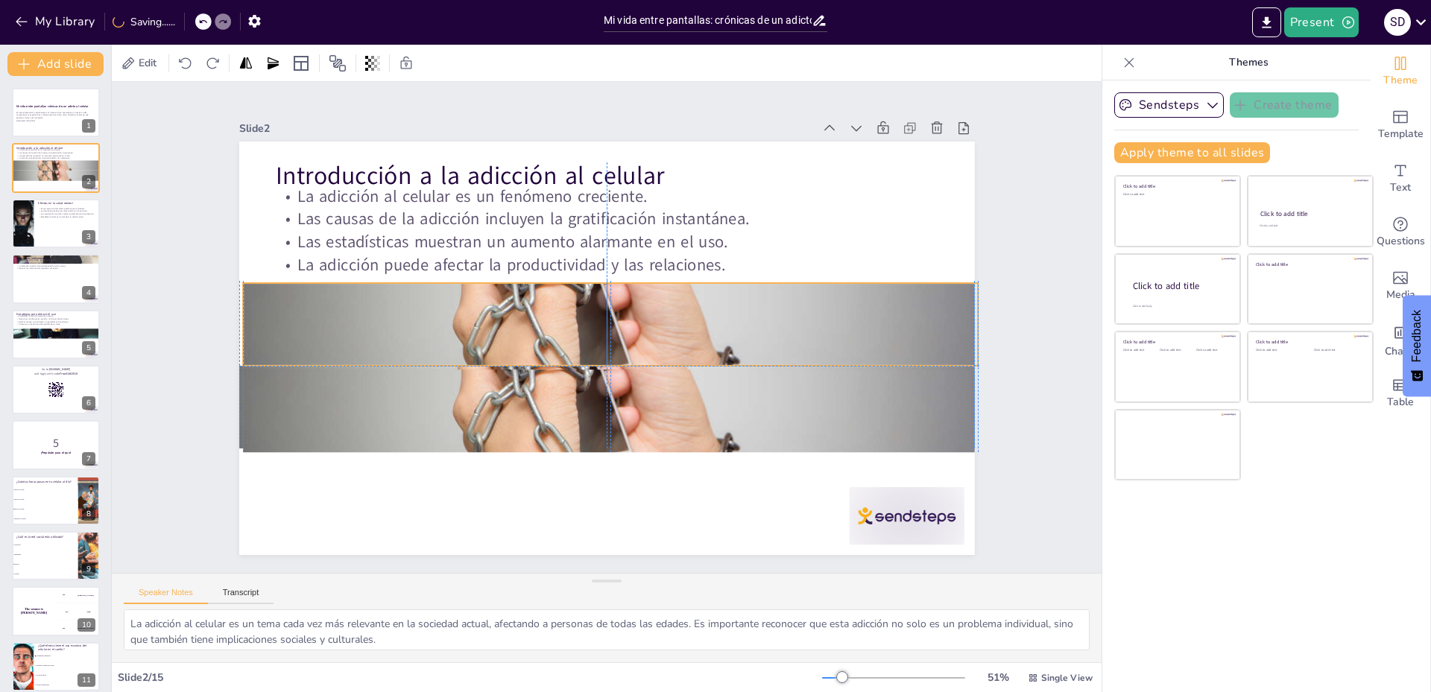
drag, startPoint x: 598, startPoint y: 385, endPoint x: 594, endPoint y: 289, distance: 95.5
click at [594, 289] on div at bounding box center [605, 332] width 844 height 726
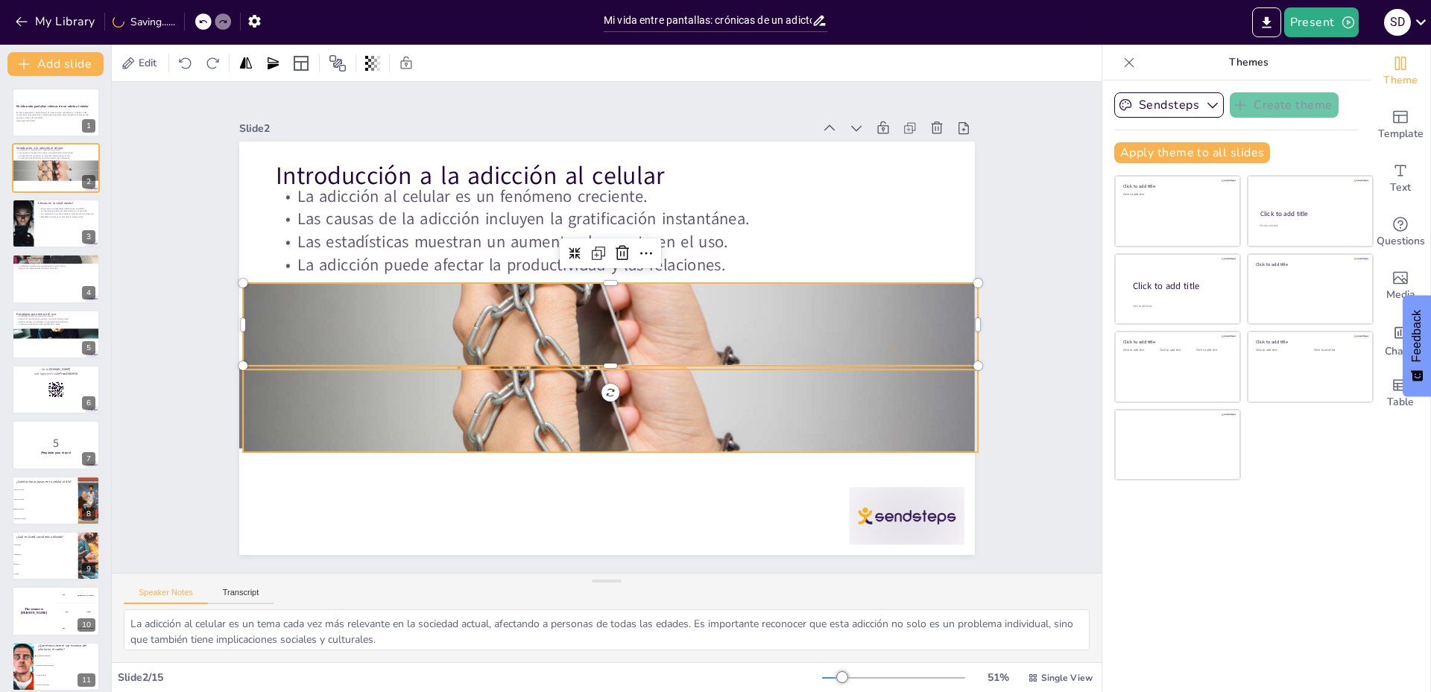
click at [606, 400] on div at bounding box center [681, 366] width 726 height 844
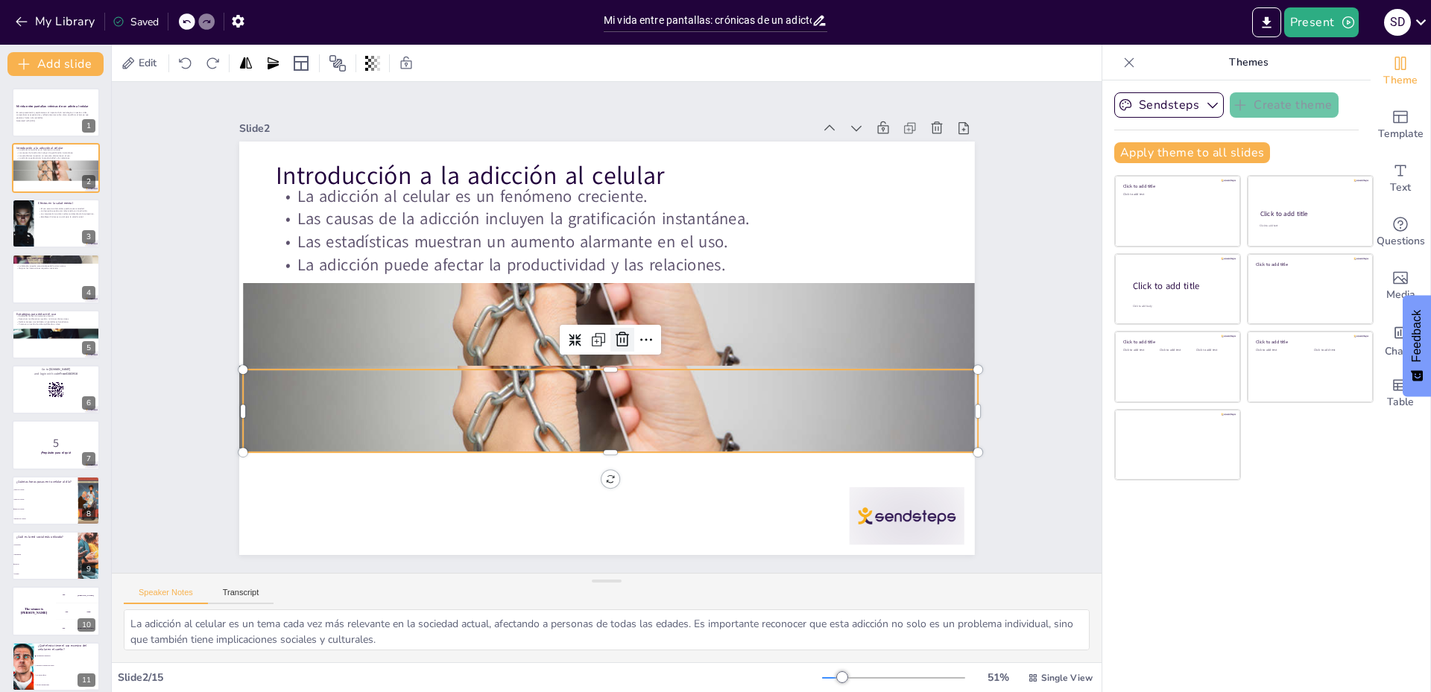
click at [611, 336] on icon at bounding box center [614, 346] width 25 height 25
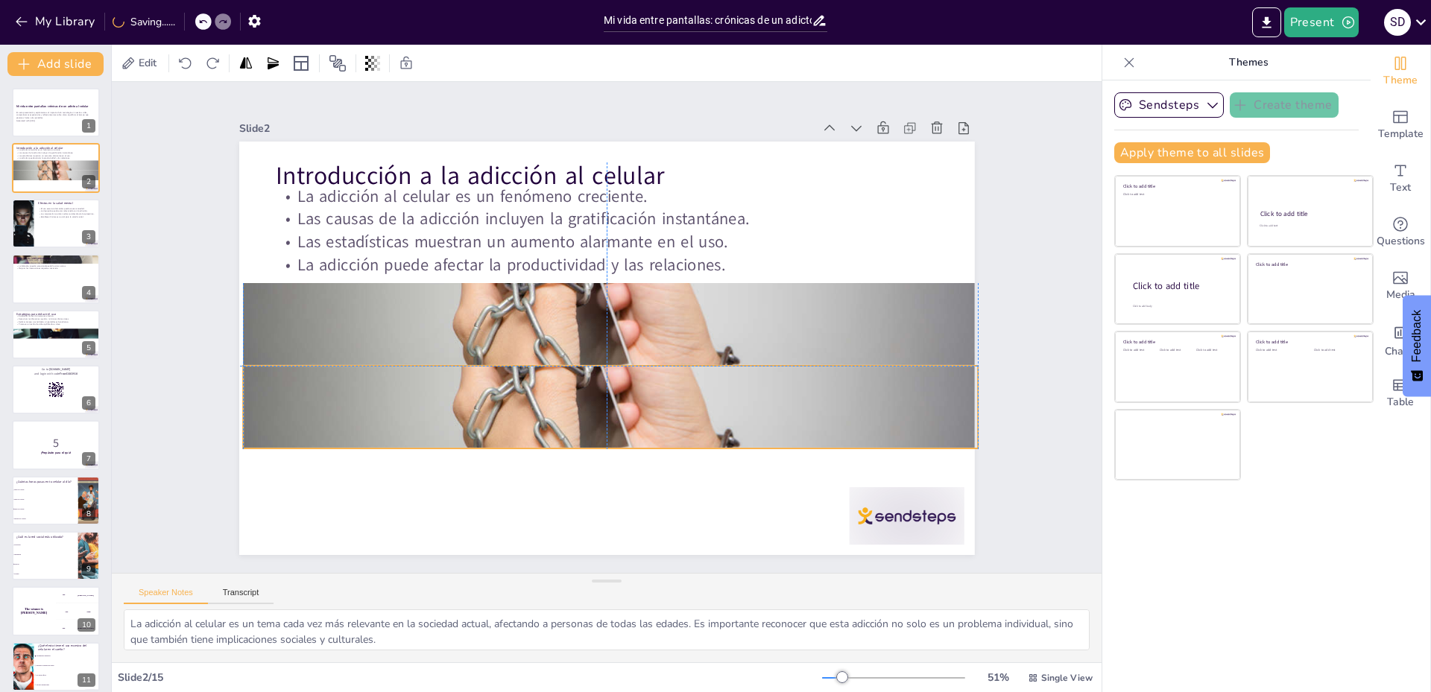
click at [611, 389] on div at bounding box center [611, 407] width 736 height 414
click at [602, 330] on icon at bounding box center [589, 333] width 25 height 25
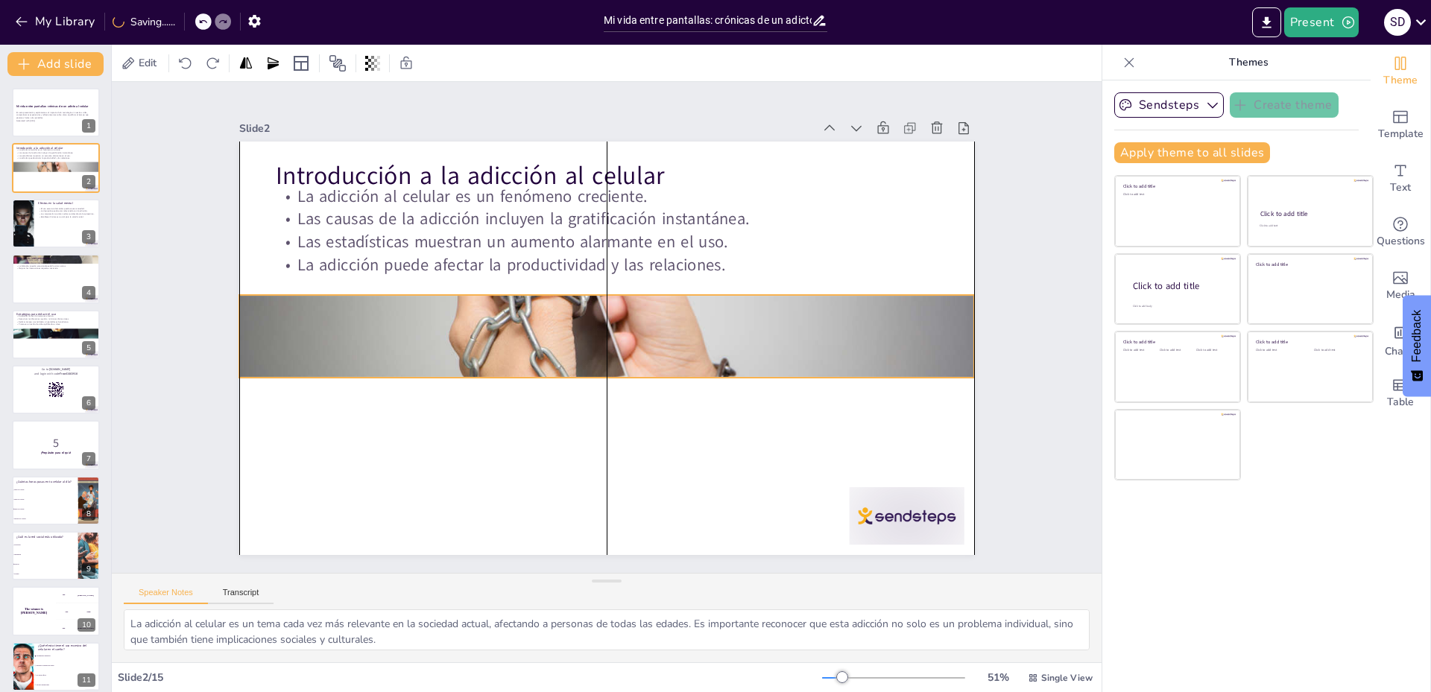
drag, startPoint x: 623, startPoint y: 333, endPoint x: 630, endPoint y: 337, distance: 7.7
click at [628, 339] on div at bounding box center [600, 334] width 823 height 800
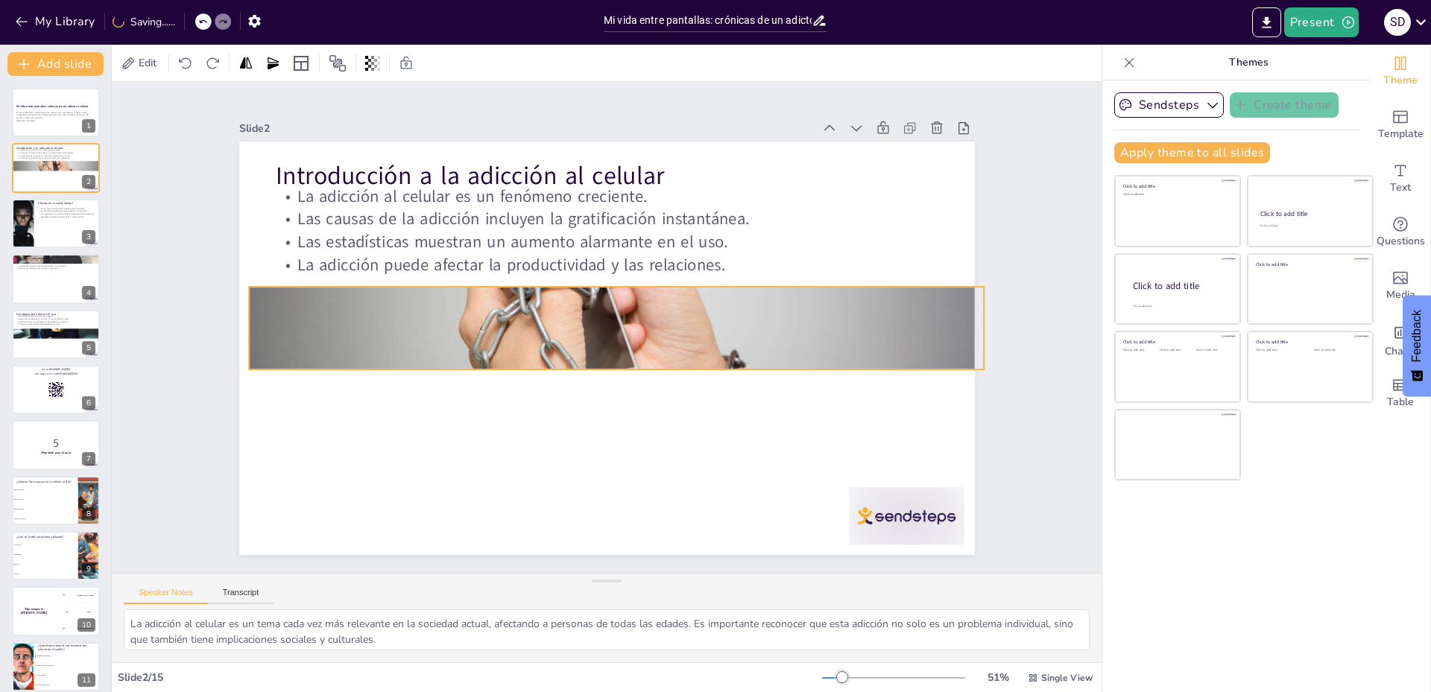
click at [630, 336] on div at bounding box center [598, 322] width 840 height 677
click at [666, 309] on div at bounding box center [681, 324] width 30 height 30
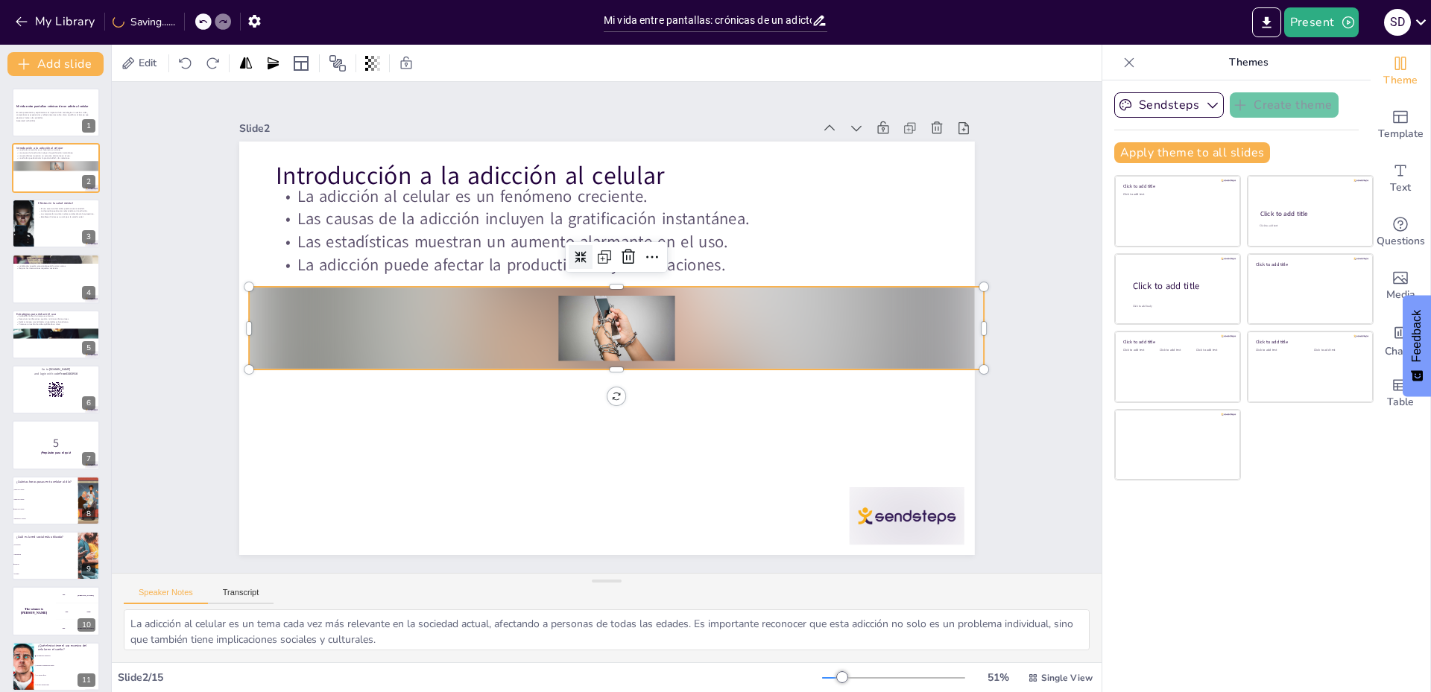
click at [661, 281] on div at bounding box center [674, 294] width 26 height 26
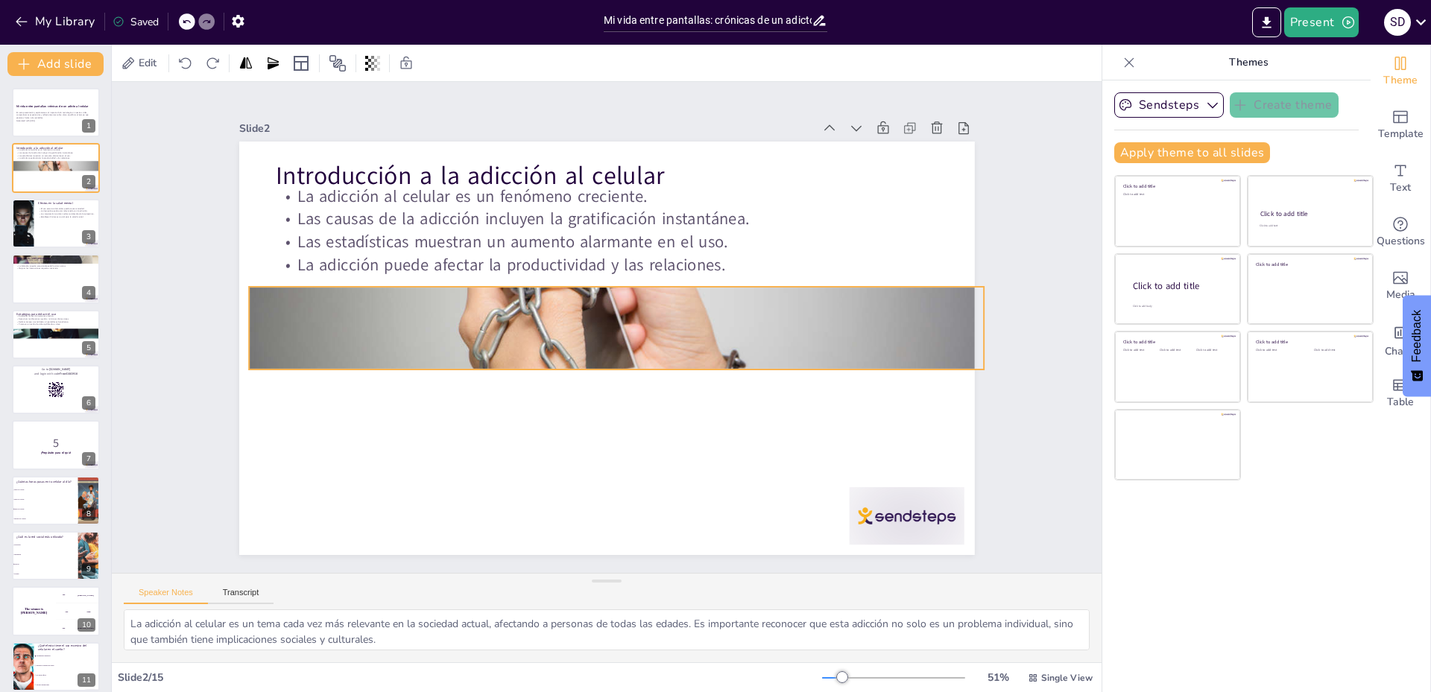
click at [606, 397] on div "Introducción a la adicción al celular La adicción al celular es un fenómeno cre…" at bounding box center [604, 348] width 774 height 488
drag, startPoint x: 608, startPoint y: 391, endPoint x: 606, endPoint y: 419, distance: 27.7
click at [606, 419] on div "Introducción a la adicción al celular La adicción al celular es un fenómeno cre…" at bounding box center [608, 307] width 774 height 488
click at [605, 390] on div "Introducción a la adicción al celular La adicción al celular es un fenómeno cre…" at bounding box center [589, 318] width 726 height 844
click at [605, 385] on div "Introducción a la adicción al celular La adicción al celular es un fenómeno cre…" at bounding box center [626, 333] width 620 height 827
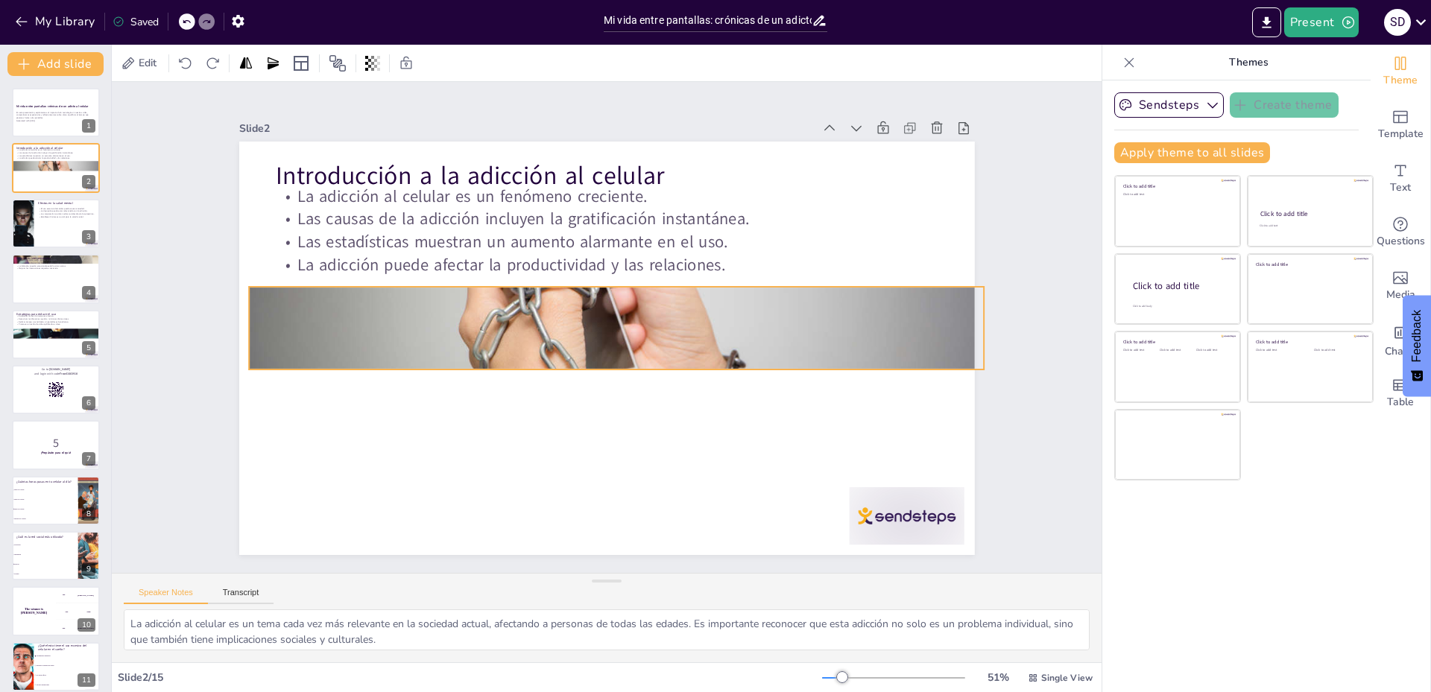
click at [606, 386] on div "Introducción a la adicción al celular La adicción al celular es un fenómeno cre…" at bounding box center [594, 310] width 838 height 767
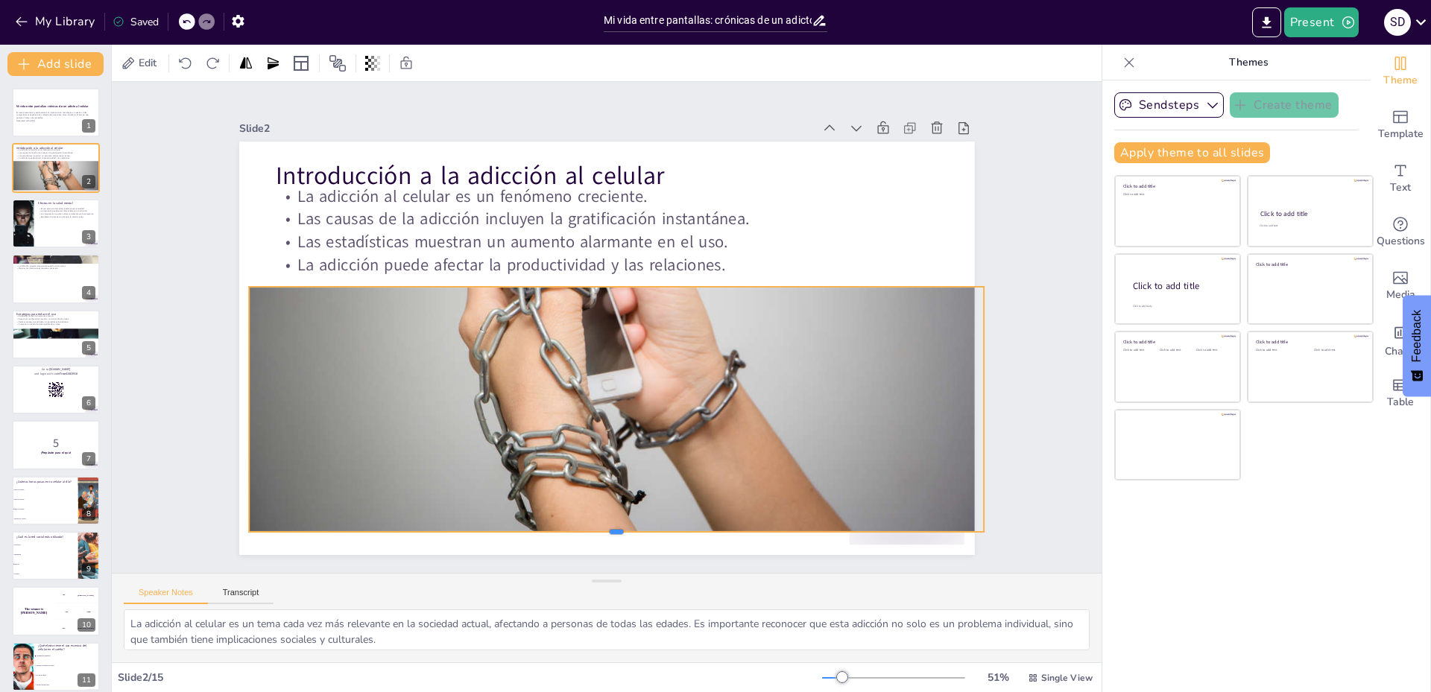
drag, startPoint x: 607, startPoint y: 366, endPoint x: 593, endPoint y: 528, distance: 163.0
click at [691, 528] on div at bounding box center [810, 382] width 238 height 703
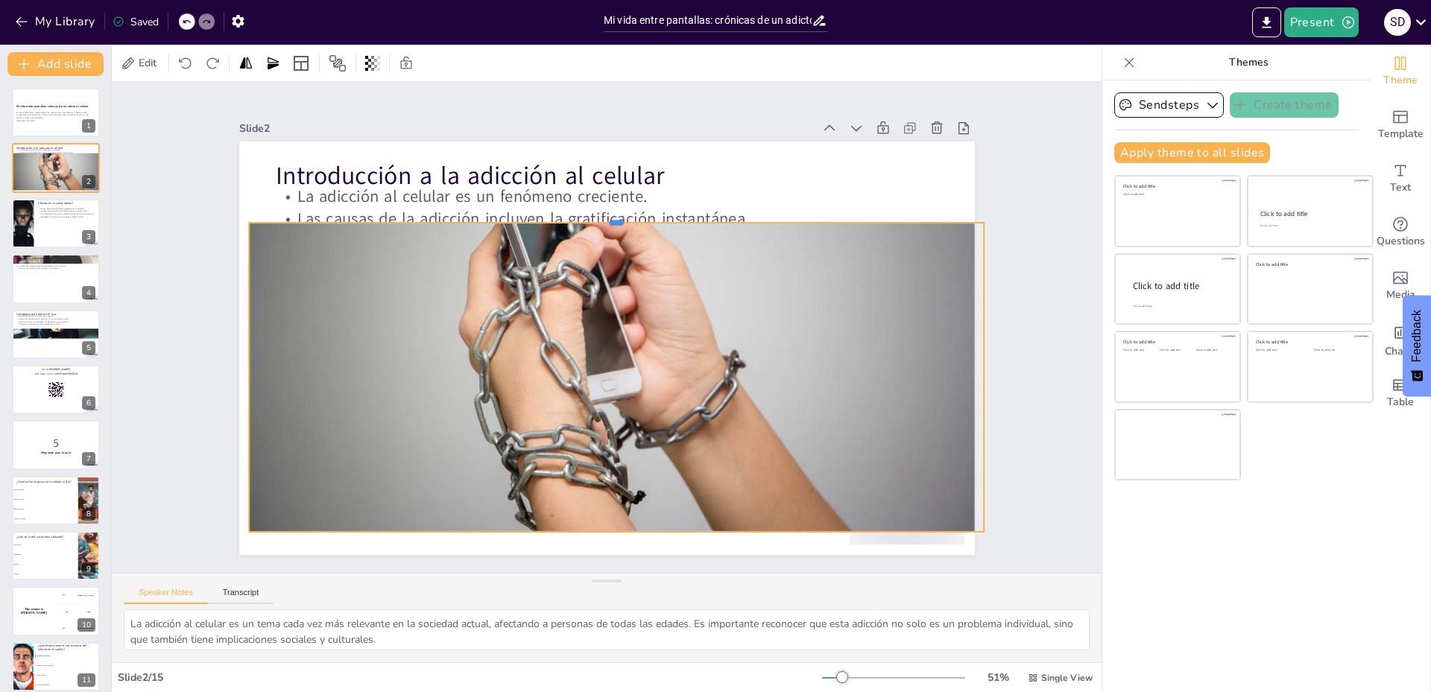
drag, startPoint x: 603, startPoint y: 278, endPoint x: 612, endPoint y: 166, distance: 112.1
click at [612, 277] on div at bounding box center [643, 432] width 677 height 310
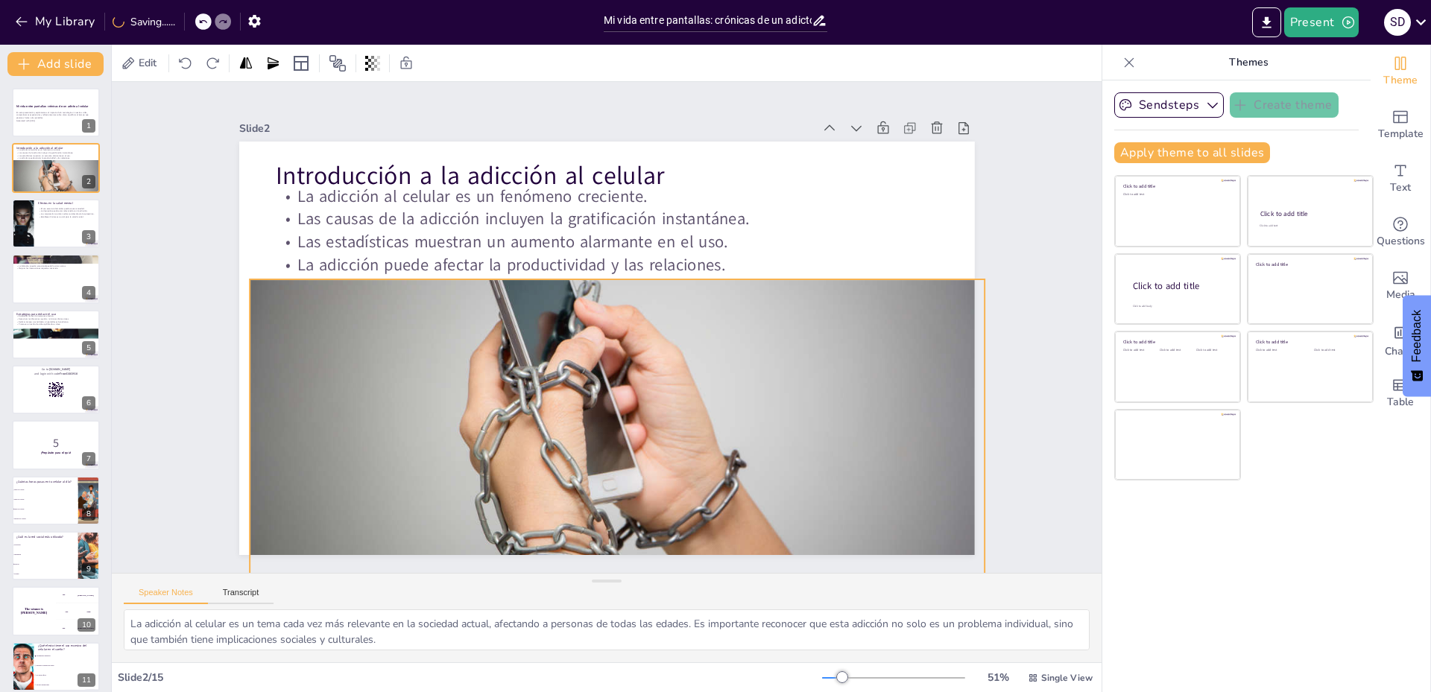
drag, startPoint x: 661, startPoint y: 291, endPoint x: 662, endPoint y: 361, distance: 70.1
click at [662, 361] on div at bounding box center [507, 306] width 621 height 827
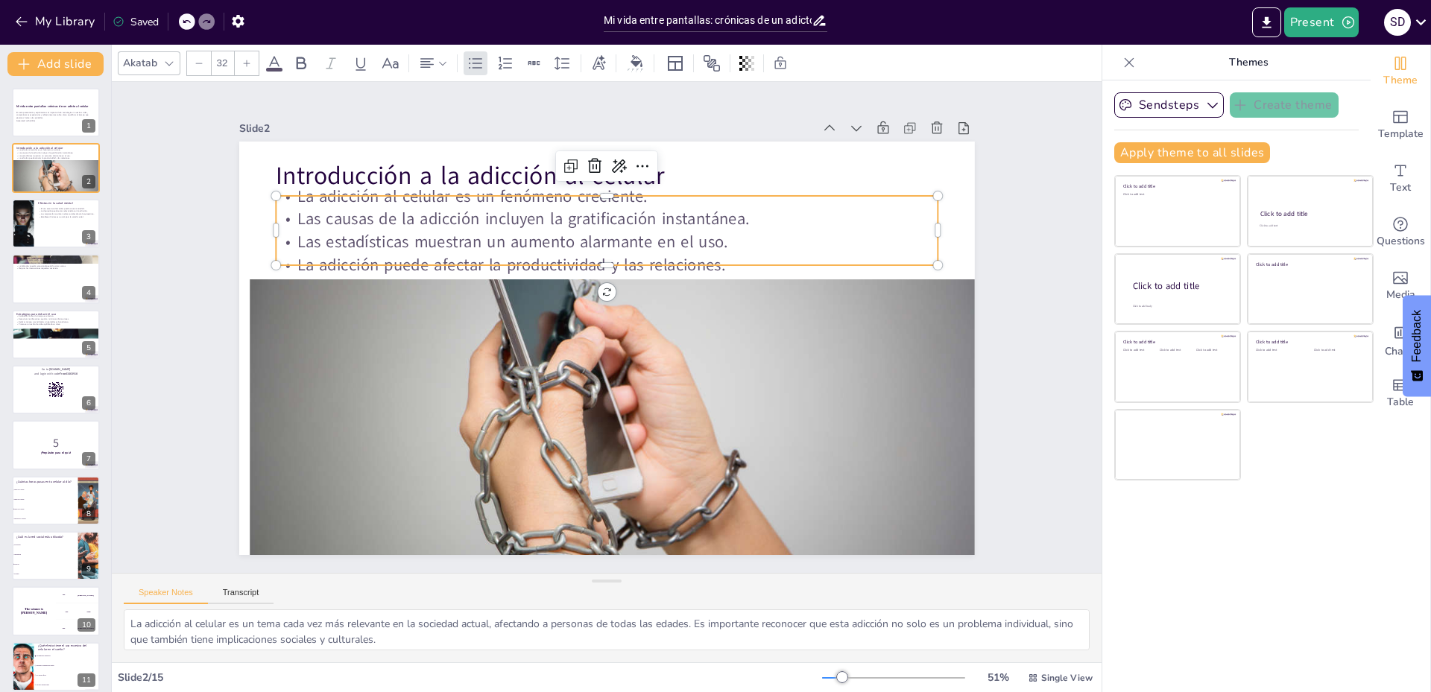
click at [712, 213] on p "Las causas de la adicción incluyen la gratificación instantánea." at bounding box center [670, 240] width 548 height 408
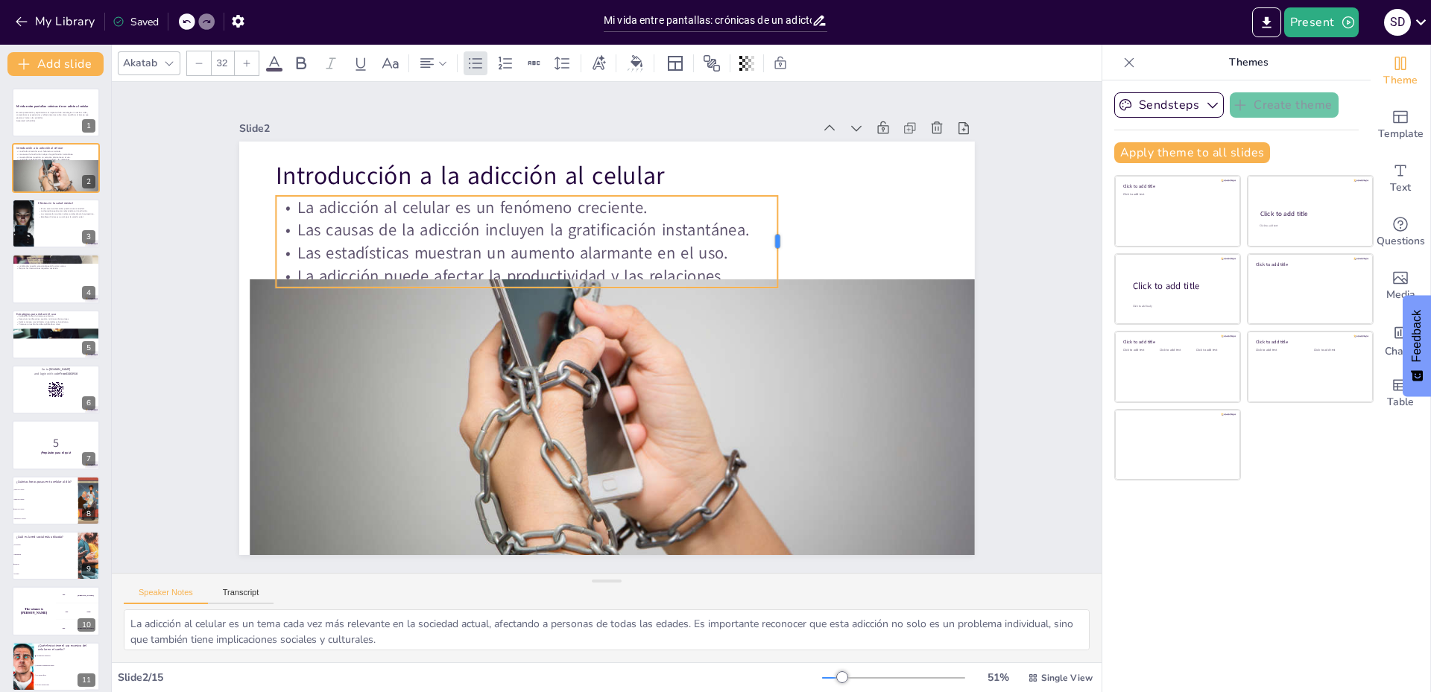
drag, startPoint x: 926, startPoint y: 227, endPoint x: 766, endPoint y: 234, distance: 160.4
click at [766, 344] on div at bounding box center [795, 382] width 70 height 76
click at [643, 66] on div at bounding box center [636, 63] width 22 height 16
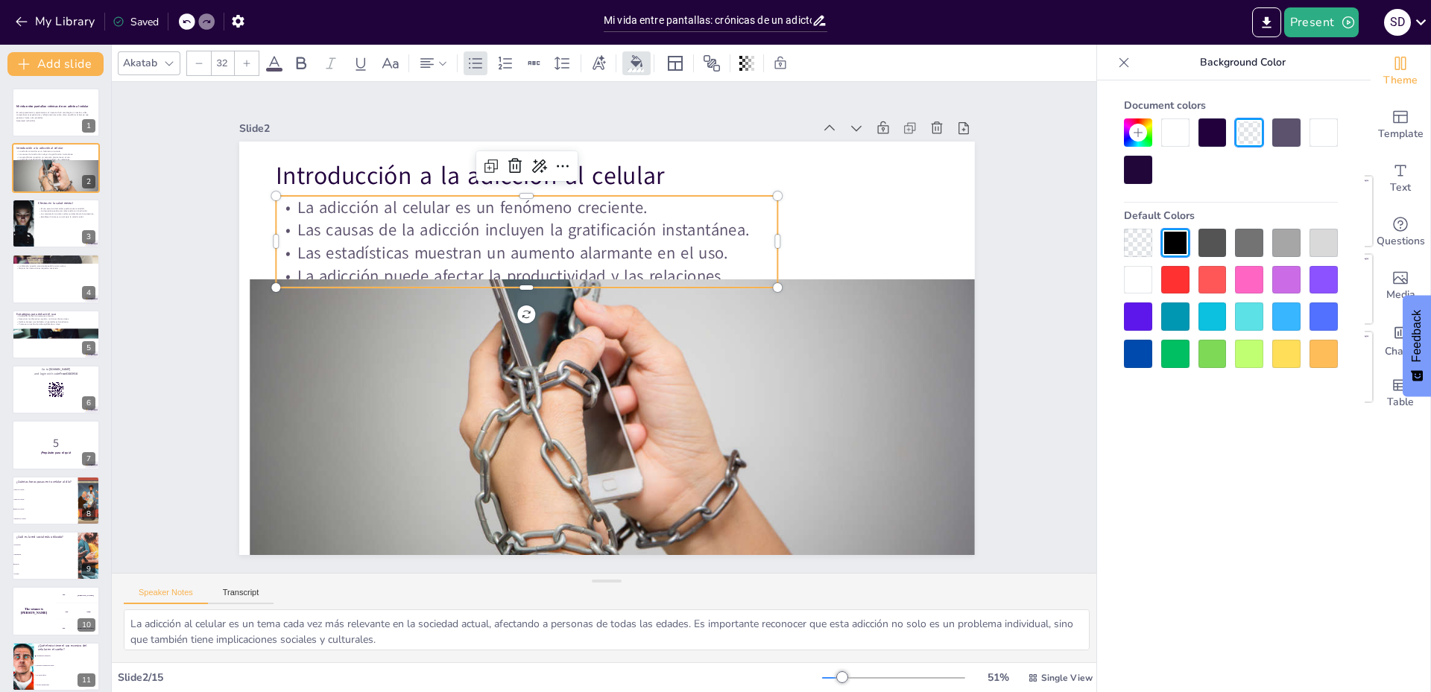
click at [1145, 268] on div at bounding box center [1138, 280] width 28 height 28
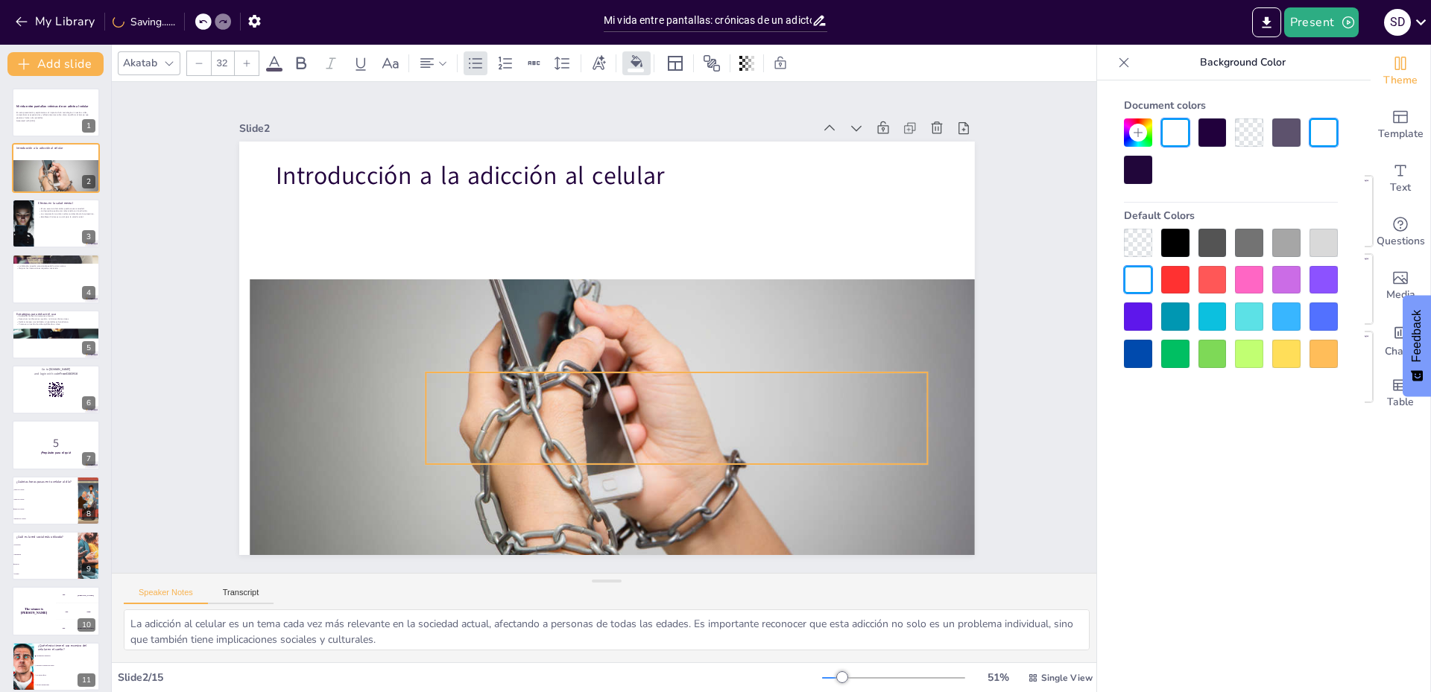
drag, startPoint x: 736, startPoint y: 240, endPoint x: 886, endPoint y: 417, distance: 231.6
click at [460, 417] on div "Introducción a la adicción al celular La adicción al celular es un fenómeno cre…" at bounding box center [421, 346] width 77 height 731
click at [1130, 278] on div at bounding box center [1138, 280] width 28 height 28
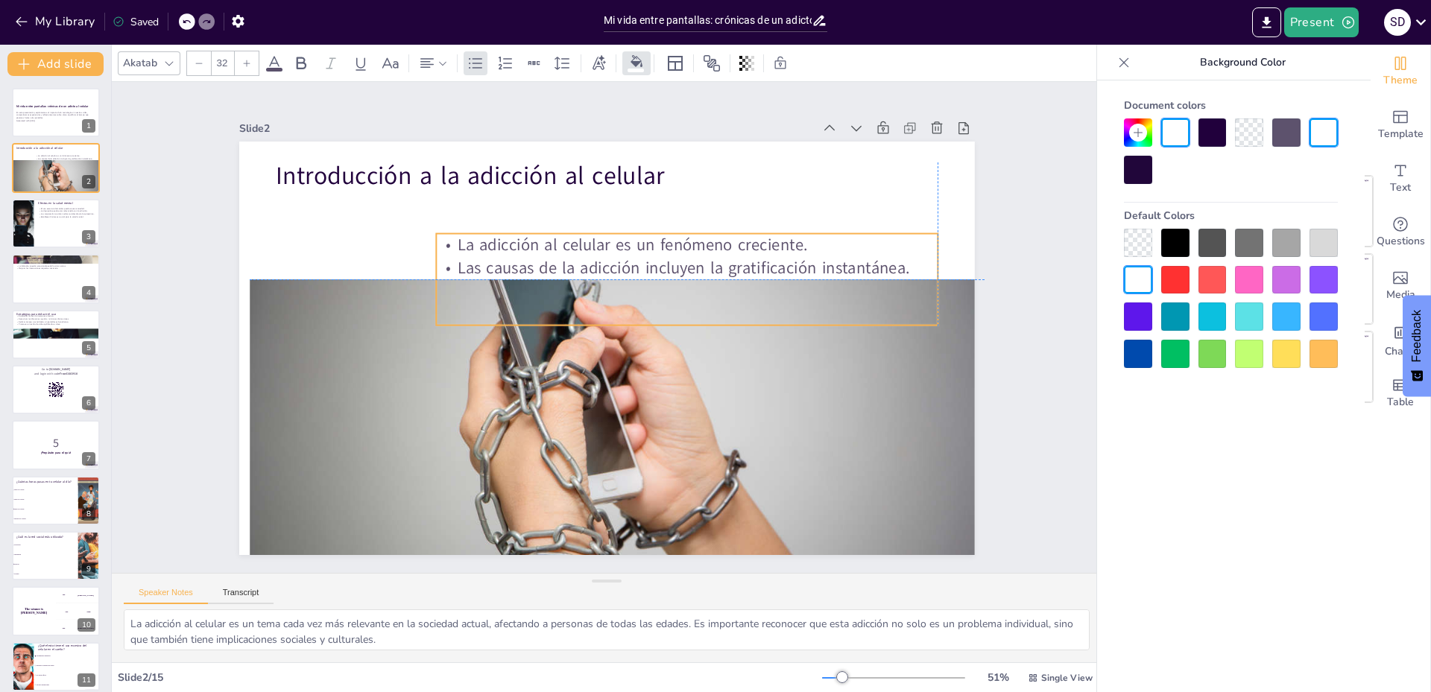
drag, startPoint x: 864, startPoint y: 382, endPoint x: 888, endPoint y: 276, distance: 107.7
click at [888, 276] on div at bounding box center [531, 395] width 767 height 838
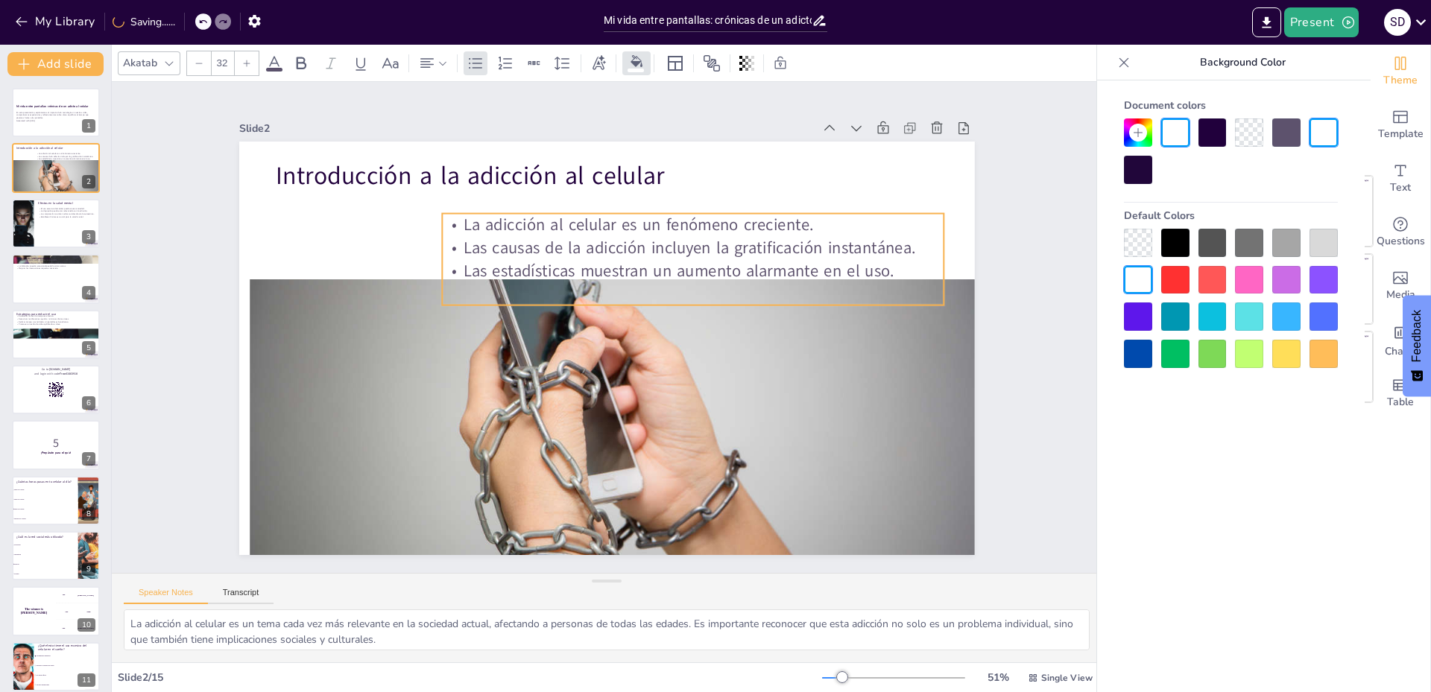
drag, startPoint x: 891, startPoint y: 262, endPoint x: 896, endPoint y: 248, distance: 14.4
click at [733, 248] on p "Las causas de la adicción incluyen la gratificación instantánea." at bounding box center [694, 405] width 75 height 502
click at [588, 490] on icon at bounding box center [576, 502] width 24 height 24
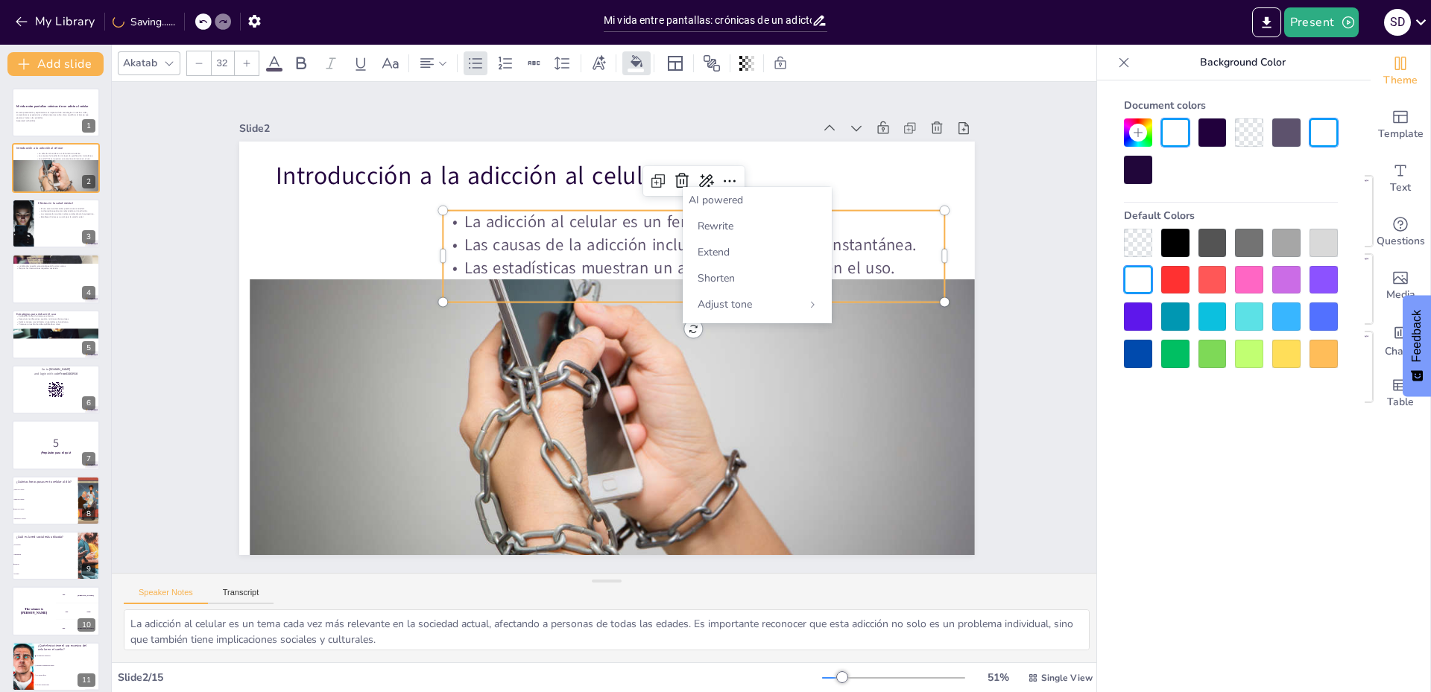
click at [1137, 281] on div at bounding box center [1138, 280] width 28 height 28
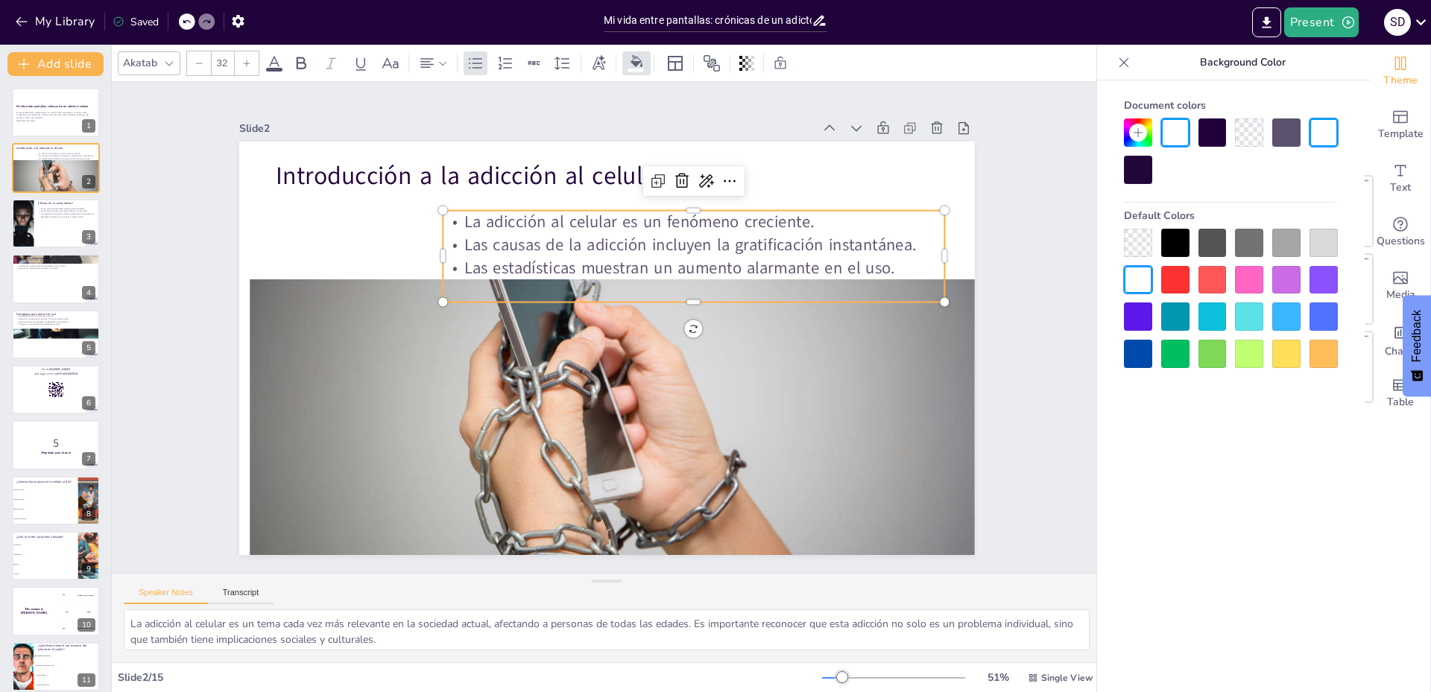
click at [1319, 133] on div at bounding box center [1323, 132] width 28 height 28
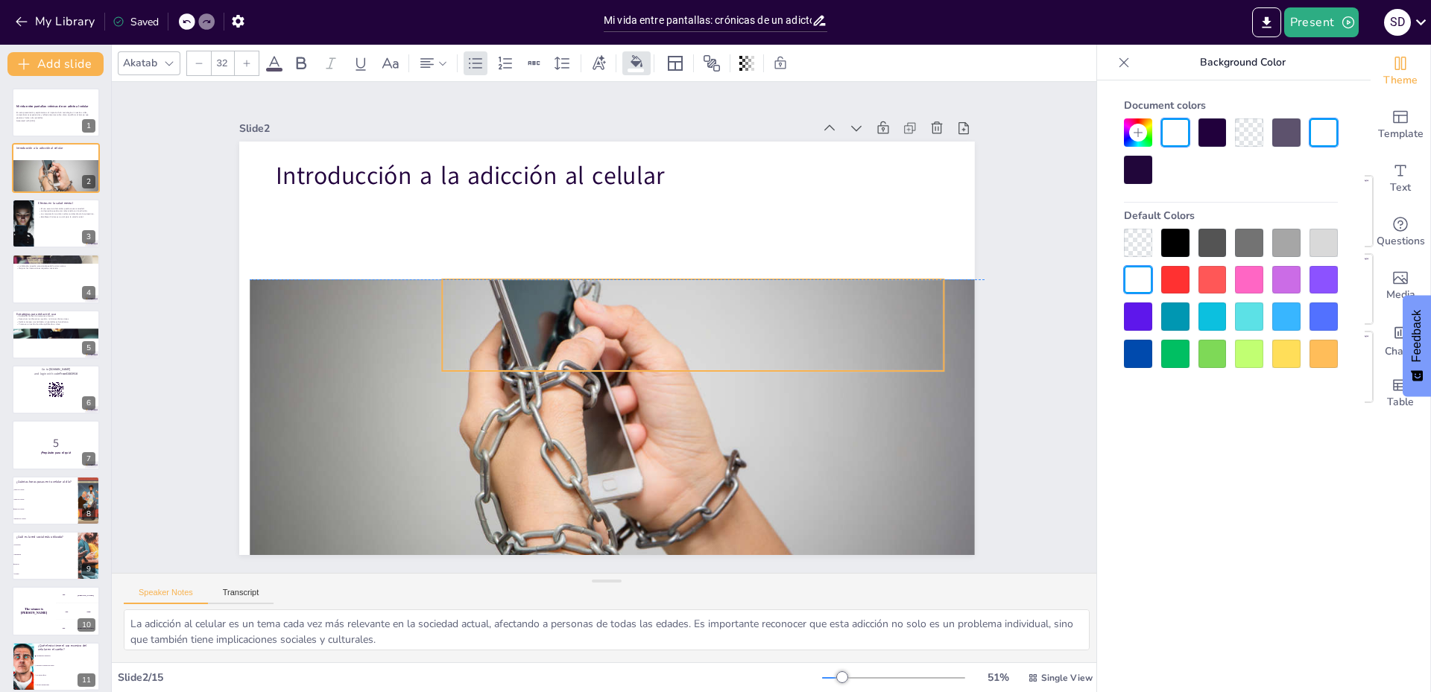
drag, startPoint x: 917, startPoint y: 258, endPoint x: 917, endPoint y: 308, distance: 49.9
click at [794, 308] on div "Introducción a la adicción al celular La adicción al celular es un fenómeno cre…" at bounding box center [497, 177] width 595 height 432
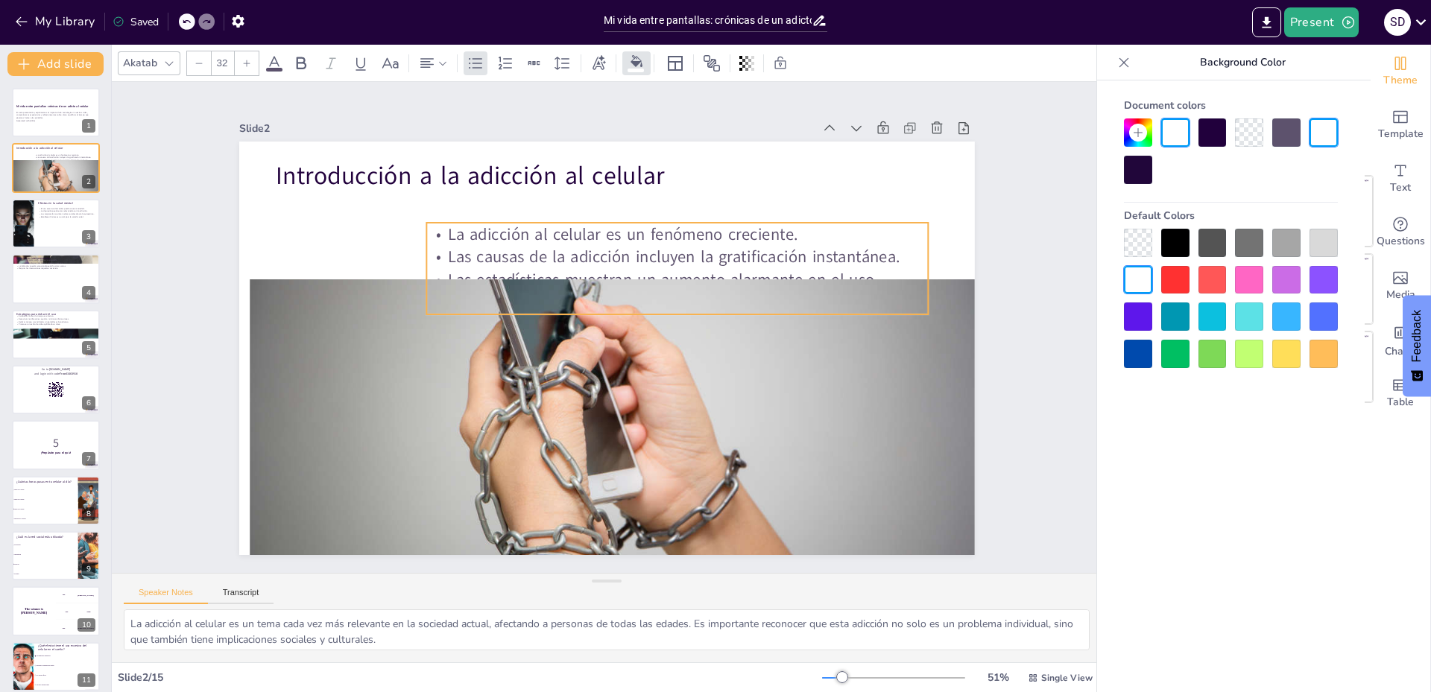
drag, startPoint x: 902, startPoint y: 254, endPoint x: 892, endPoint y: 219, distance: 36.5
click at [832, 305] on div "Introducción a la adicción al celular La adicción al celular es un fenómeno cre…" at bounding box center [513, 488] width 636 height 367
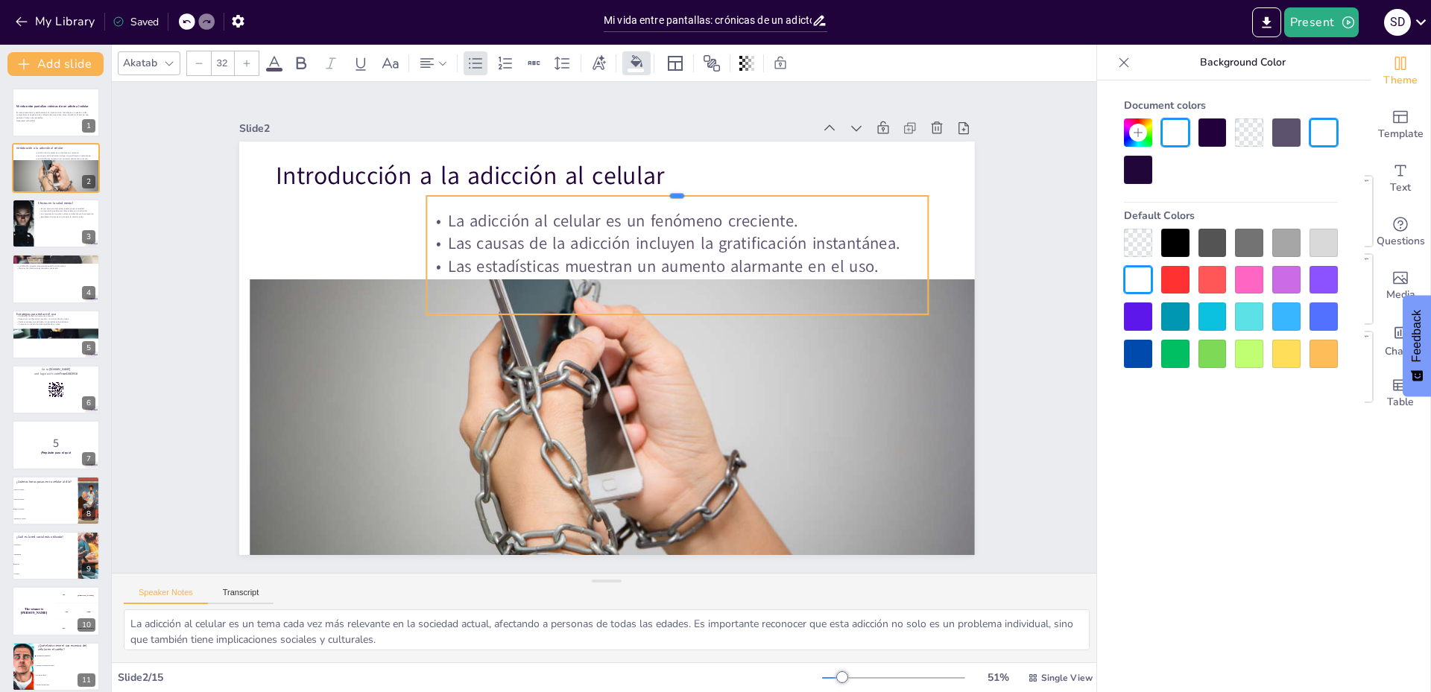
drag, startPoint x: 872, startPoint y: 213, endPoint x: 879, endPoint y: 186, distance: 27.7
click at [583, 186] on div at bounding box center [453, 336] width 262 height 440
drag, startPoint x: 616, startPoint y: 187, endPoint x: 576, endPoint y: 184, distance: 39.6
click at [586, 184] on div at bounding box center [758, 285] width 344 height 381
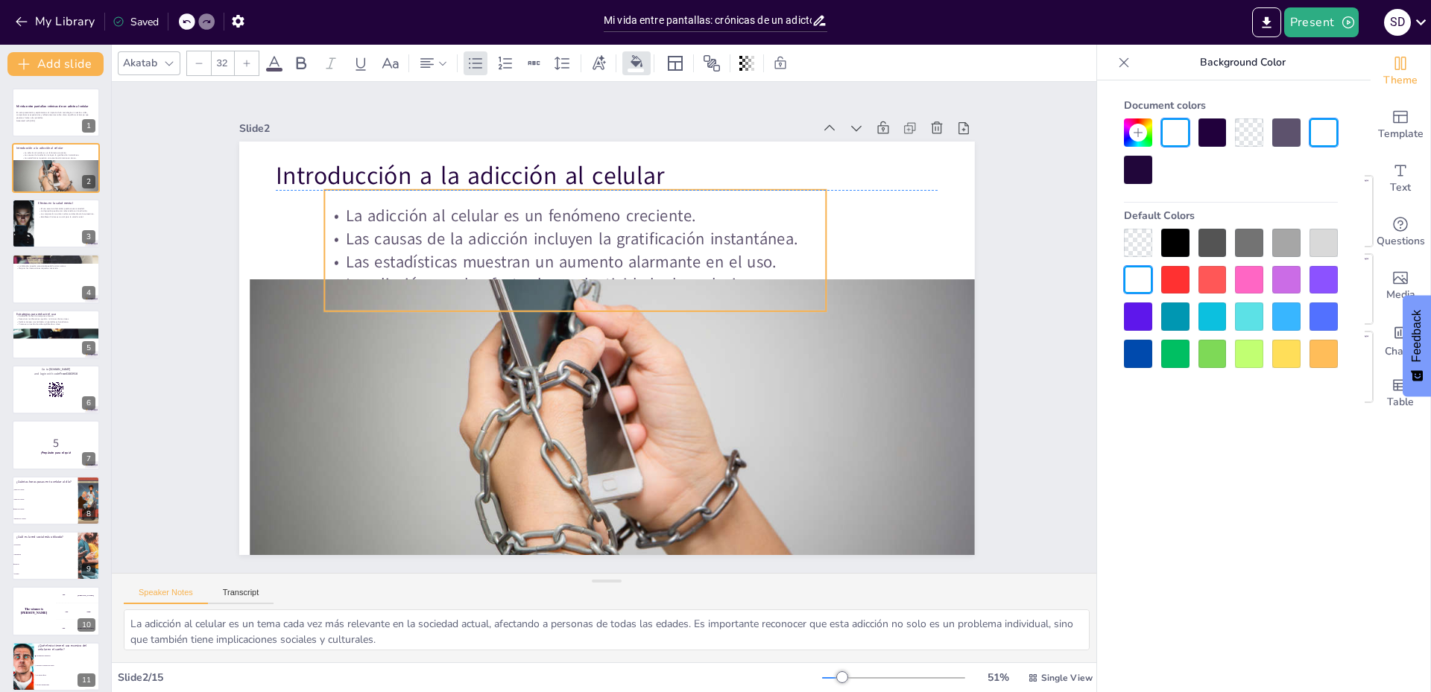
drag, startPoint x: 416, startPoint y: 244, endPoint x: 314, endPoint y: 241, distance: 102.1
click at [380, 241] on p "Las causas de la adicción incluyen la gratificación instantánea." at bounding box center [613, 233] width 467 height 225
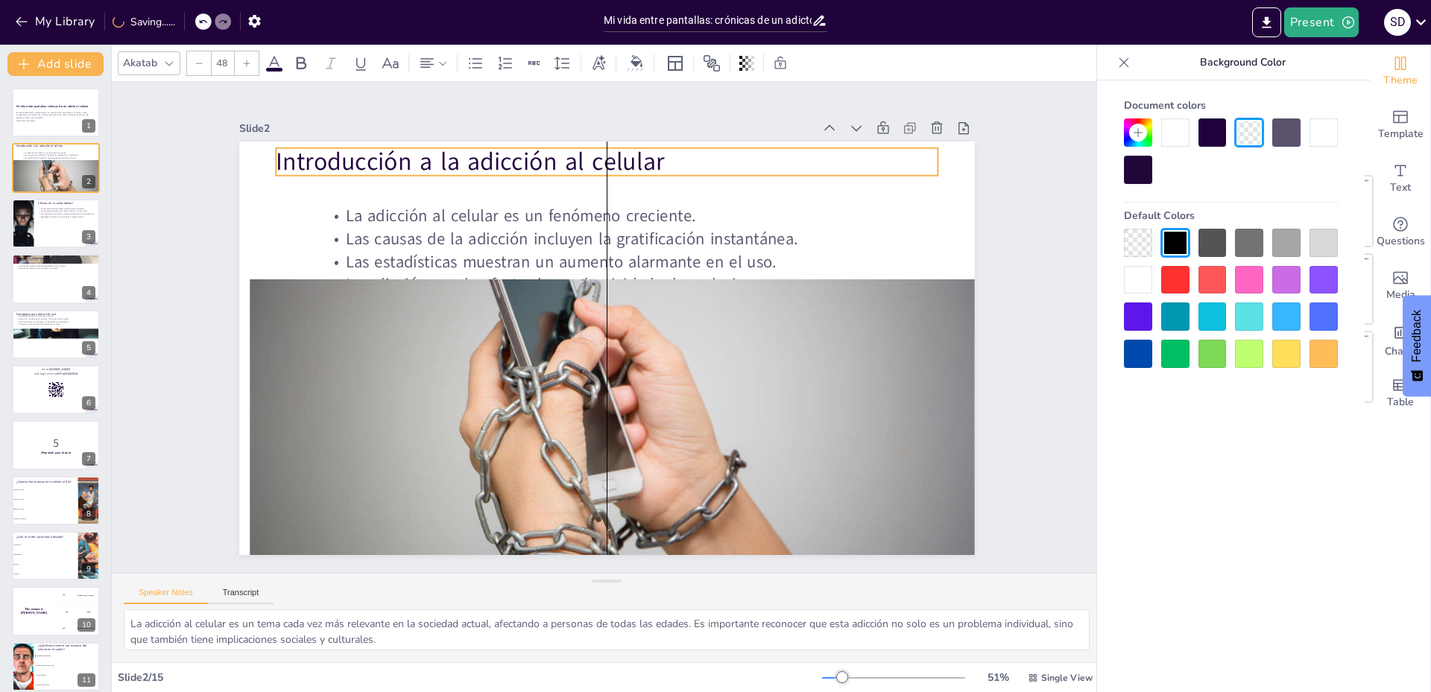
drag, startPoint x: 336, startPoint y: 169, endPoint x: 332, endPoint y: 155, distance: 14.6
click at [332, 181] on p "Introducción a la adicción al celular" at bounding box center [484, 438] width 468 height 515
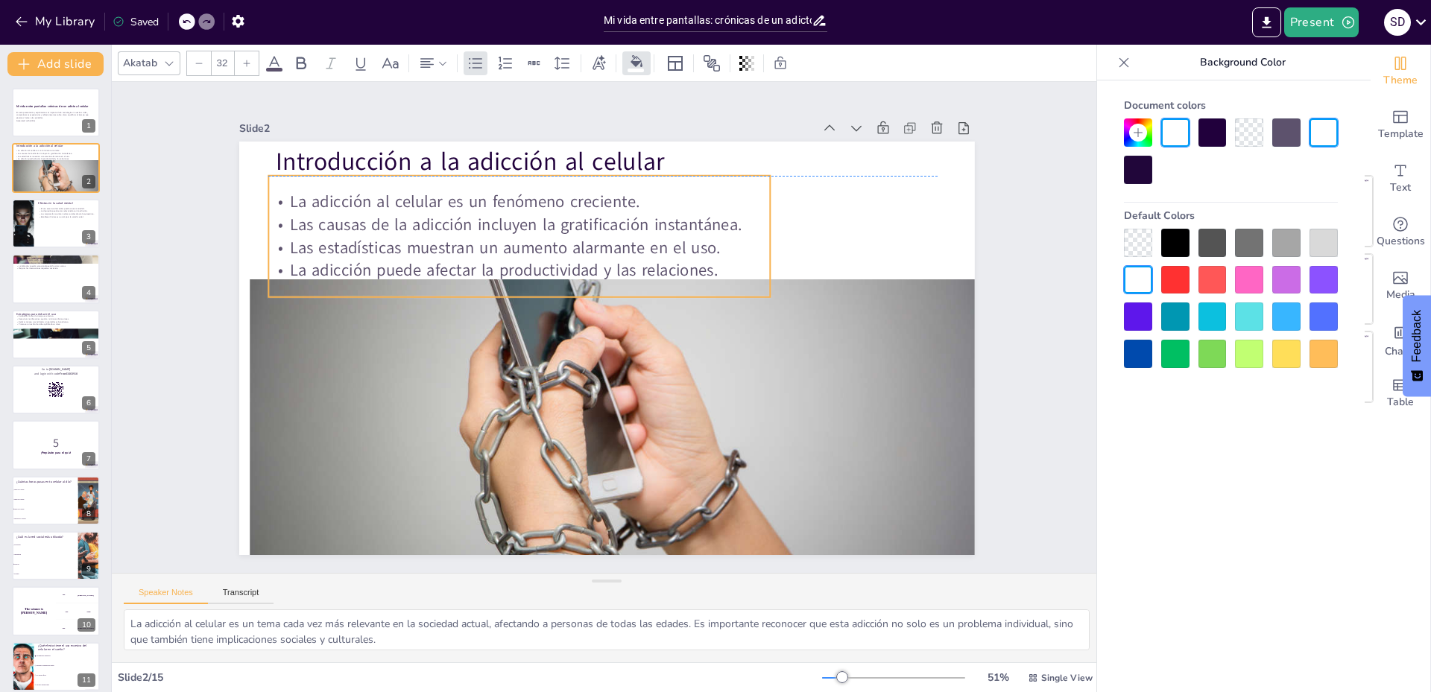
drag, startPoint x: 352, startPoint y: 188, endPoint x: 296, endPoint y: 174, distance: 57.5
click at [296, 174] on div "La adicción al celular es un fenómeno creciente. Las causas de la adicción incl…" at bounding box center [551, 213] width 514 height 271
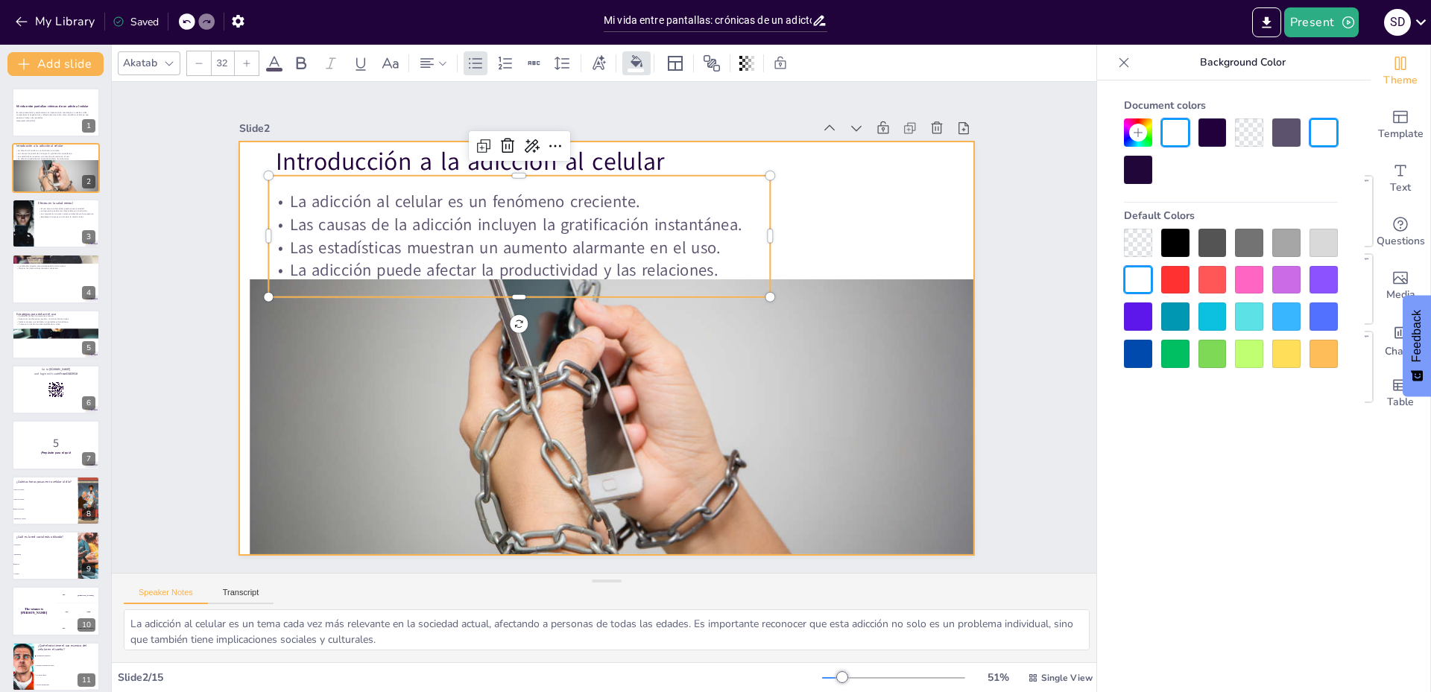
drag, startPoint x: 858, startPoint y: 235, endPoint x: 859, endPoint y: 228, distance: 7.6
click at [859, 231] on div at bounding box center [589, 339] width 726 height 844
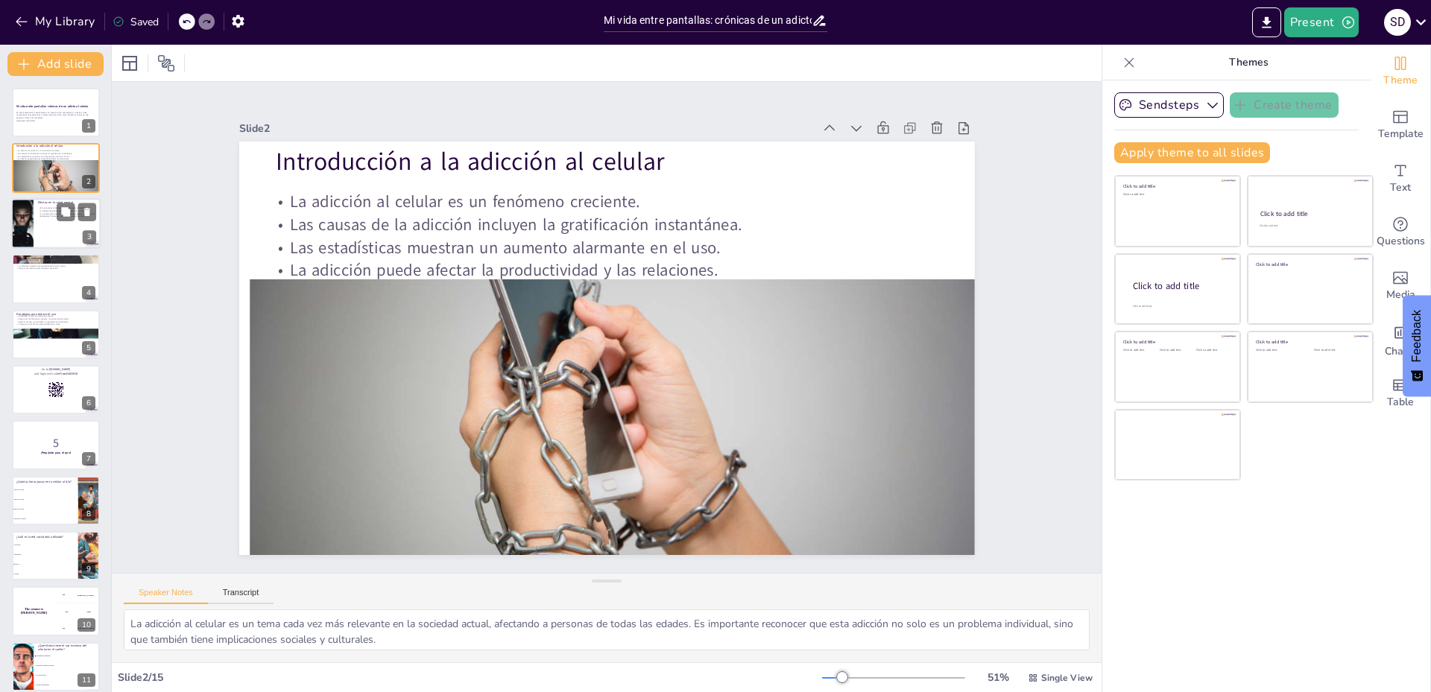
click at [34, 198] on div "Efectos en la salud mental El uso excesivo del celular puede causar ansiedad. L…" at bounding box center [55, 198] width 89 height 0
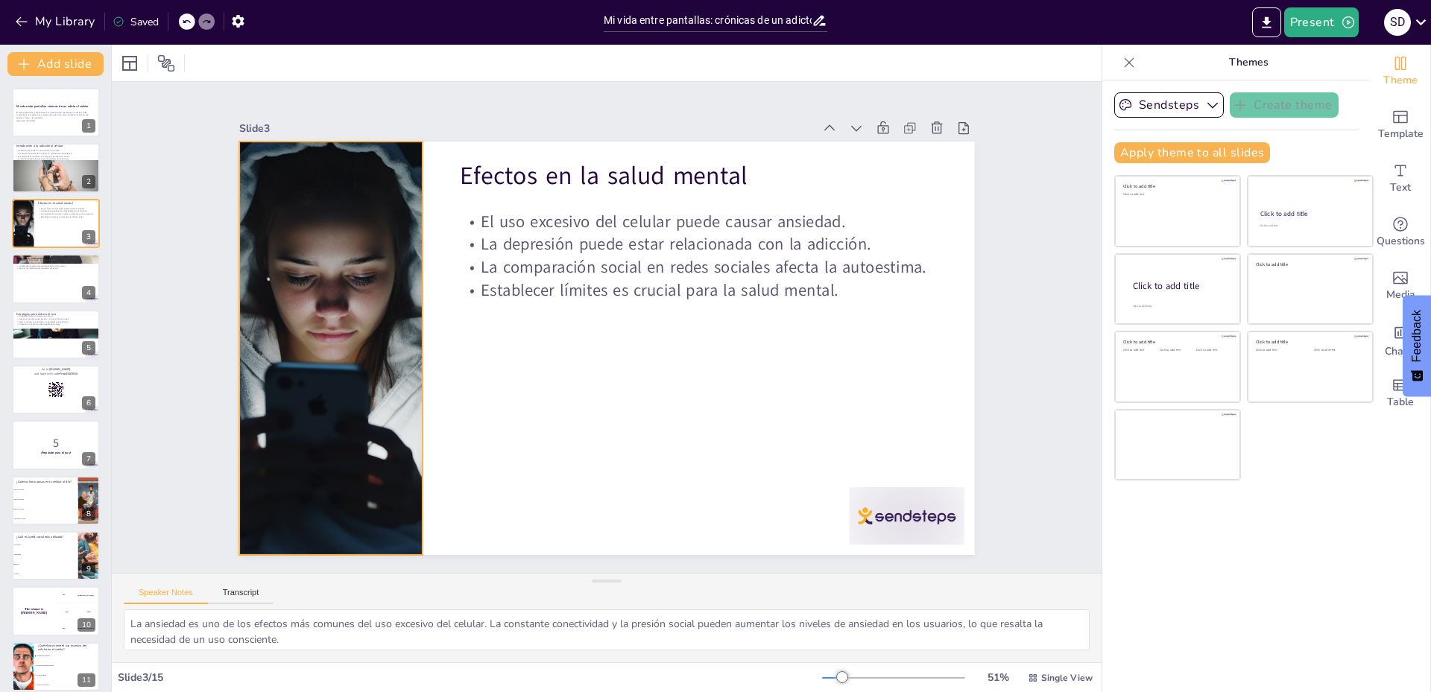
click at [560, 241] on div at bounding box center [872, 249] width 625 height 519
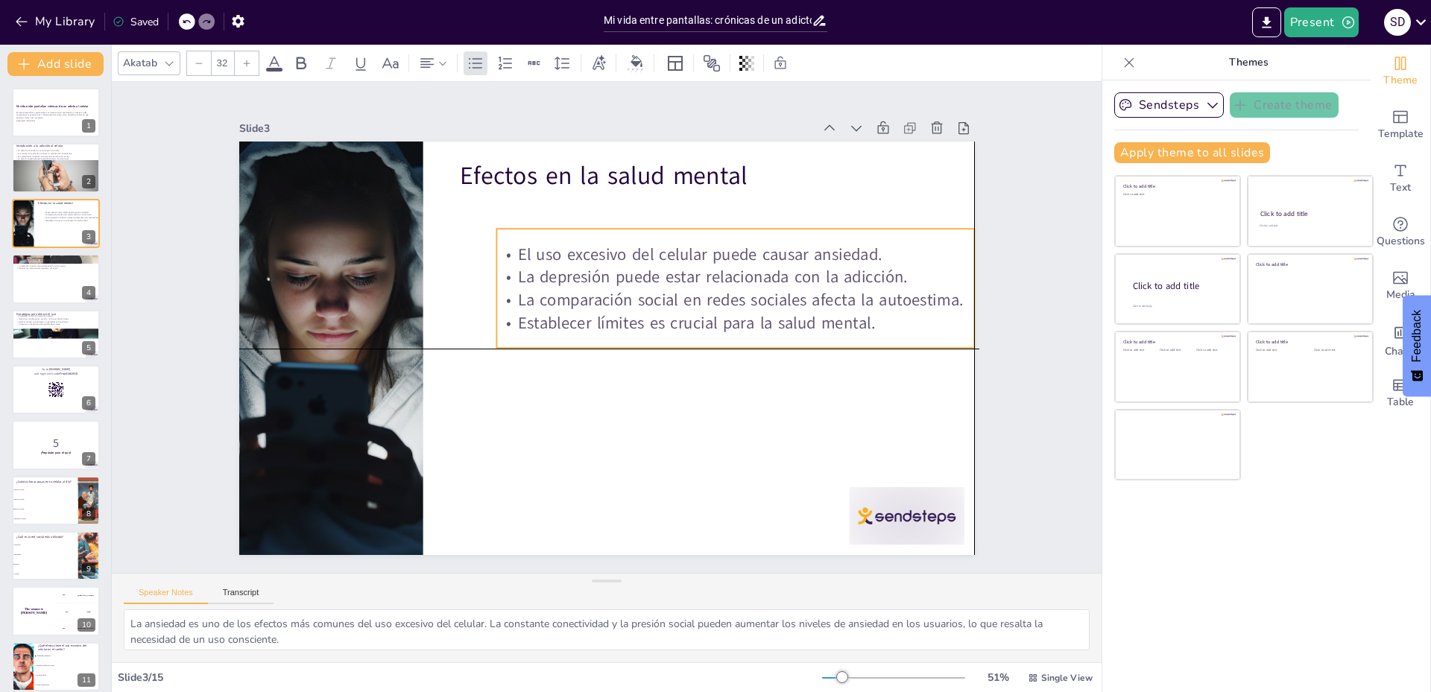
drag, startPoint x: 680, startPoint y: 307, endPoint x: 721, endPoint y: 343, distance: 55.0
click at [666, 343] on div "El uso excesivo del celular puede causar ansiedad. La depresión puede estar rel…" at bounding box center [581, 196] width 169 height 488
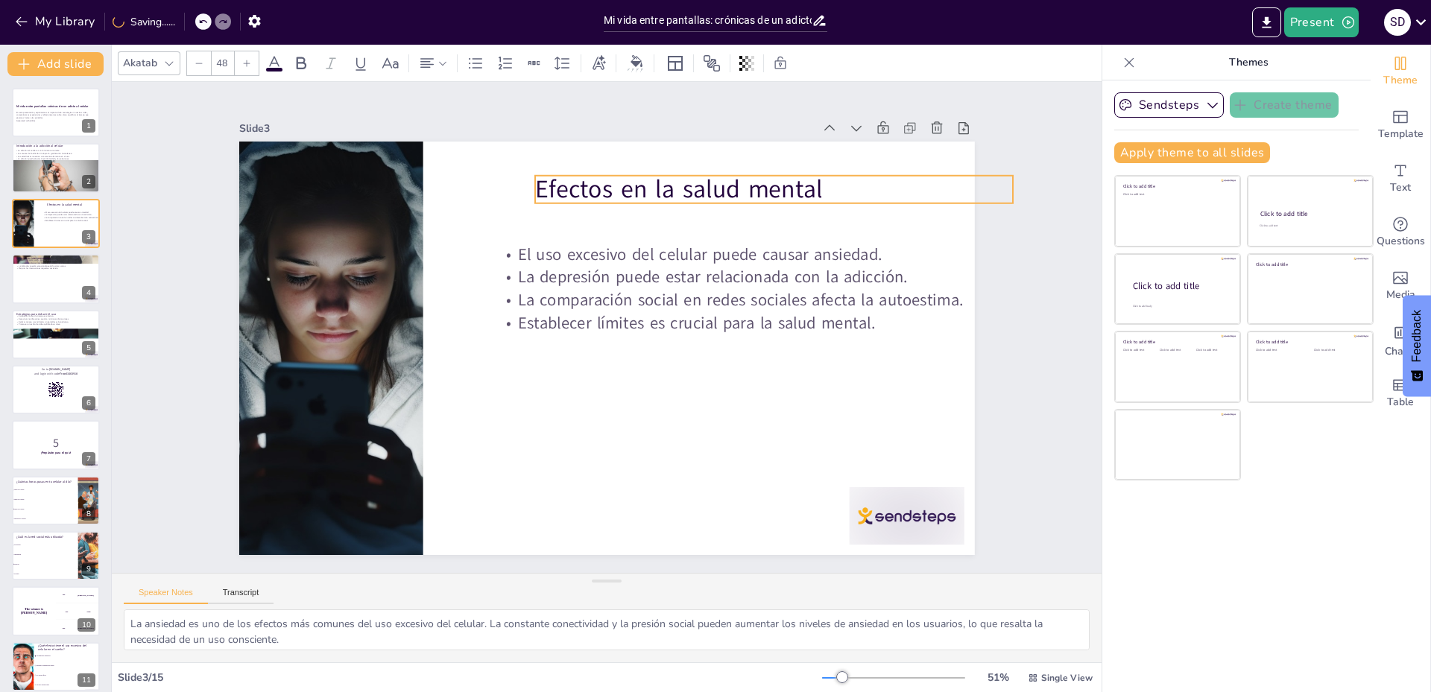
drag, startPoint x: 591, startPoint y: 178, endPoint x: 660, endPoint y: 191, distance: 70.5
click at [665, 282] on p "Efectos en la salud mental" at bounding box center [707, 519] width 133 height 475
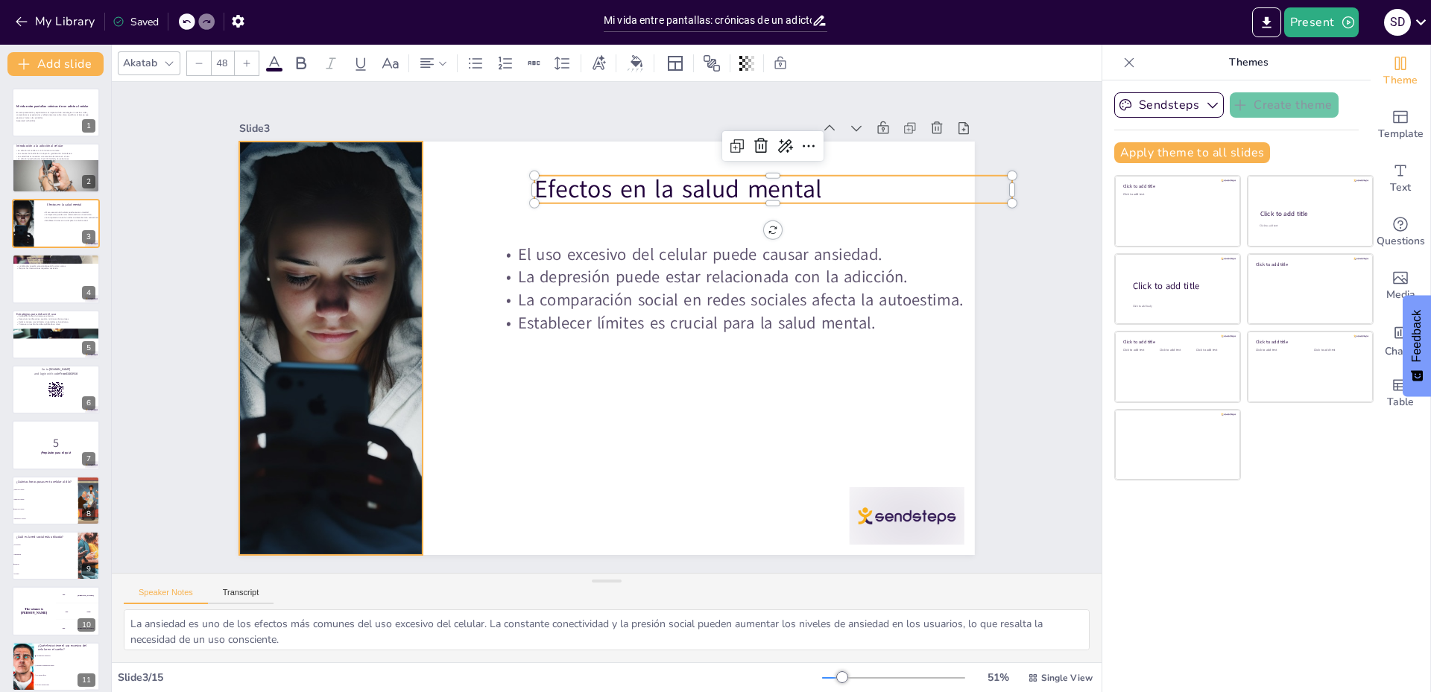
click at [385, 253] on div at bounding box center [364, 459] width 672 height 602
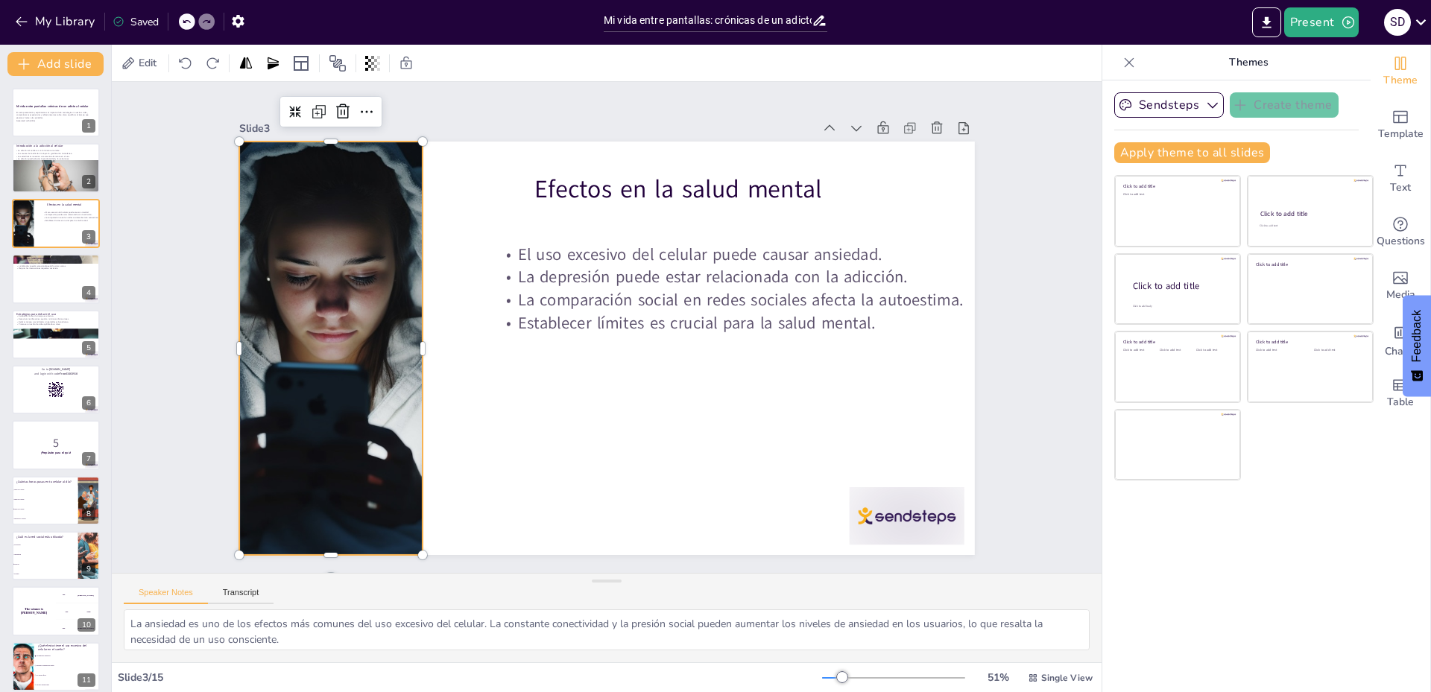
click at [514, 314] on div at bounding box center [850, 196] width 672 height 602
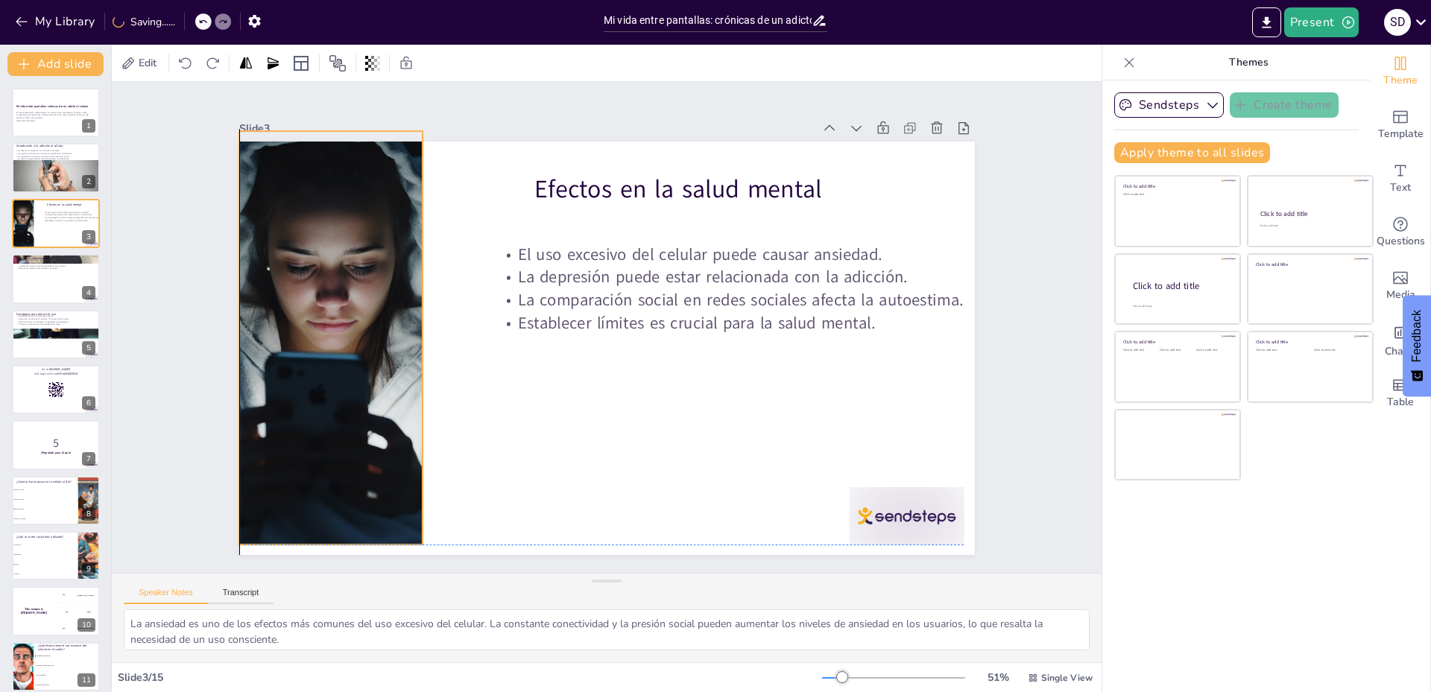
drag, startPoint x: 410, startPoint y: 284, endPoint x: 393, endPoint y: 224, distance: 61.8
click at [393, 224] on div at bounding box center [330, 338] width 551 height 414
click at [420, 273] on div at bounding box center [702, 586] width 564 height 652
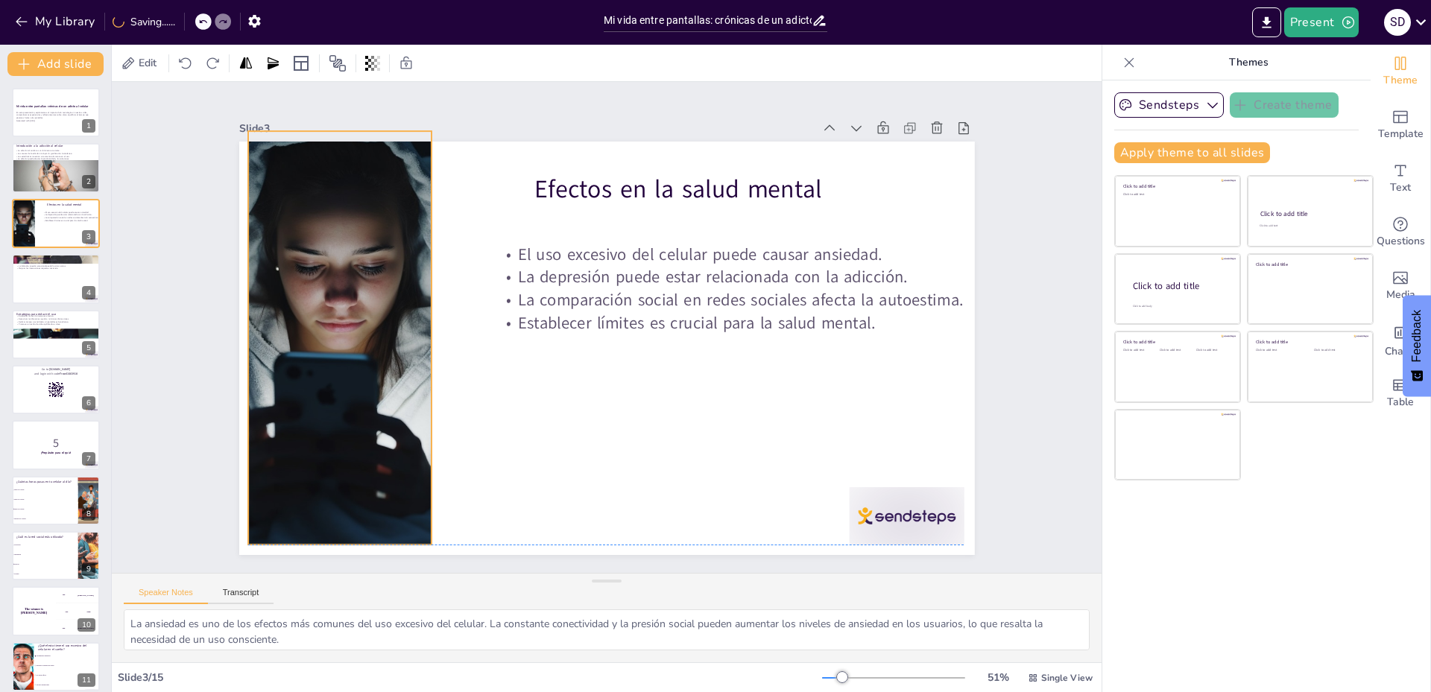
drag, startPoint x: 410, startPoint y: 329, endPoint x: 419, endPoint y: 327, distance: 9.1
click at [557, 327] on div at bounding box center [869, 372] width 625 height 519
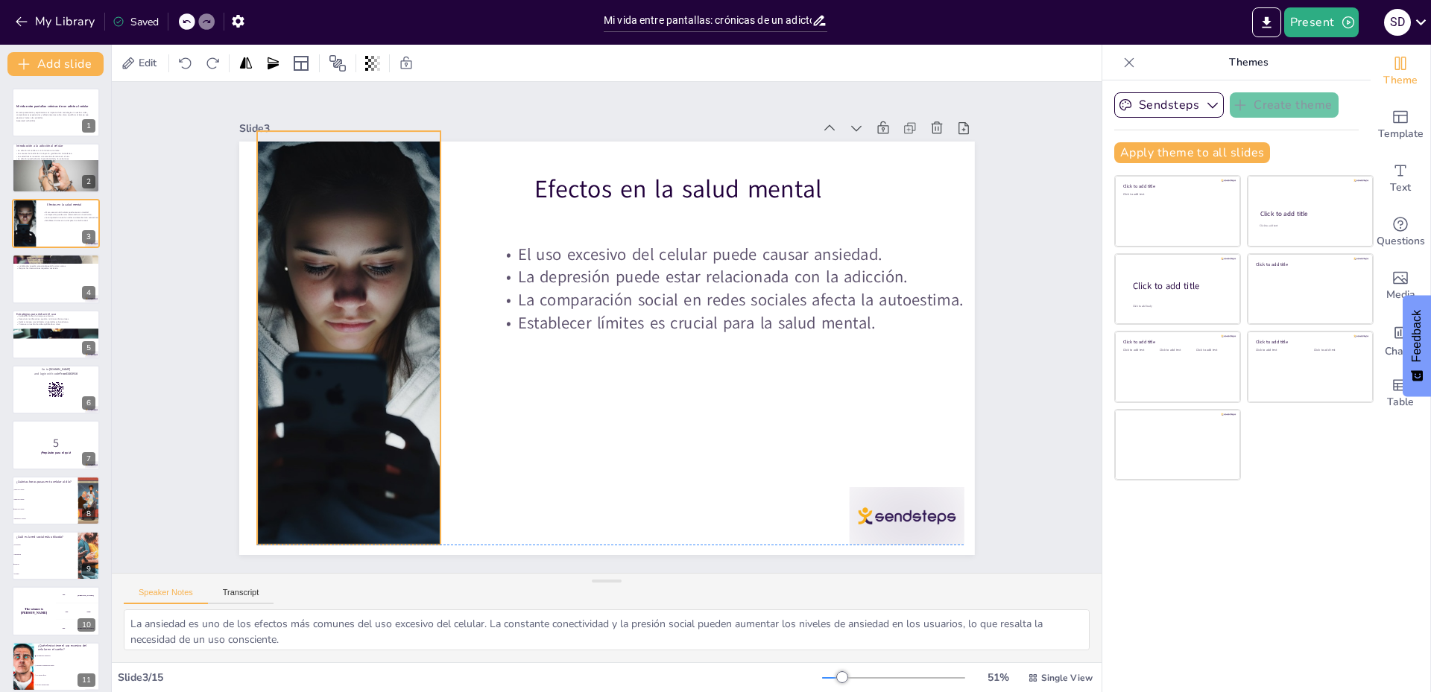
click at [419, 327] on div at bounding box center [404, 487] width 689 height 659
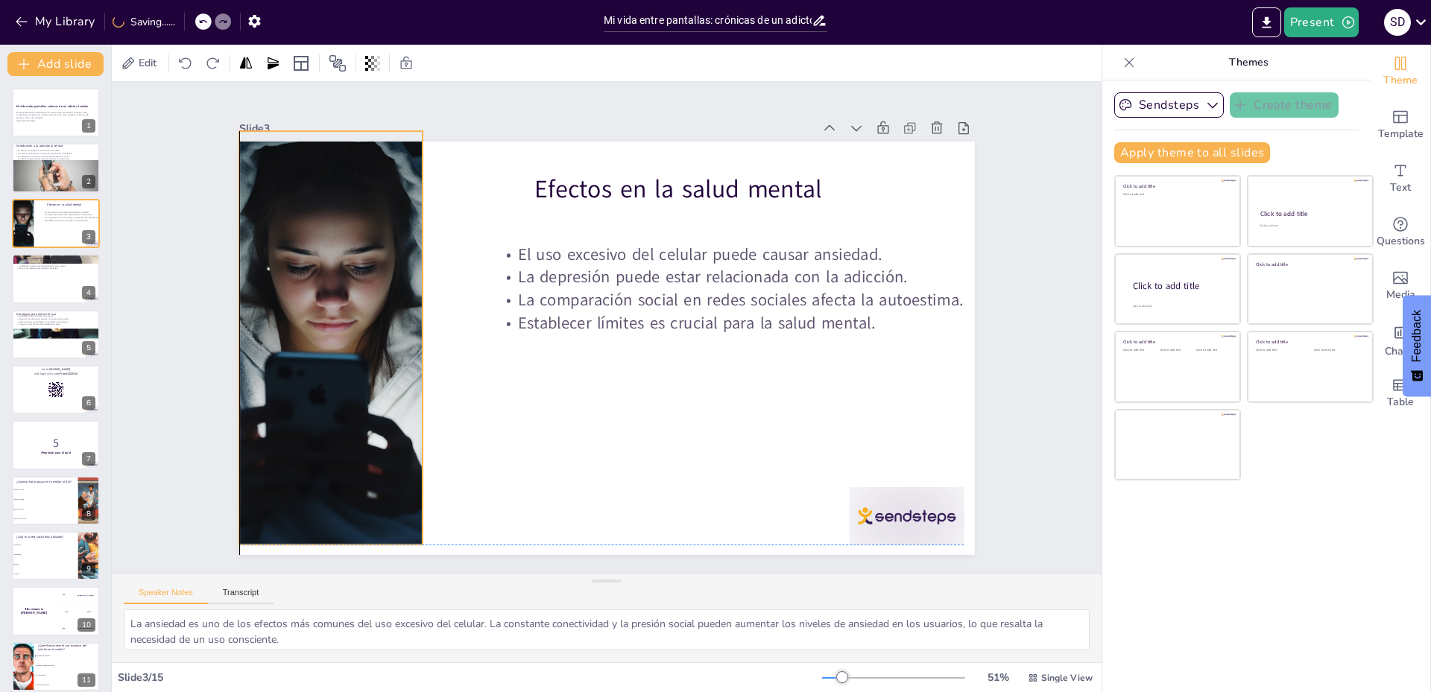
drag, startPoint x: 418, startPoint y: 327, endPoint x: 397, endPoint y: 309, distance: 28.0
click at [402, 320] on div at bounding box center [333, 367] width 592 height 469
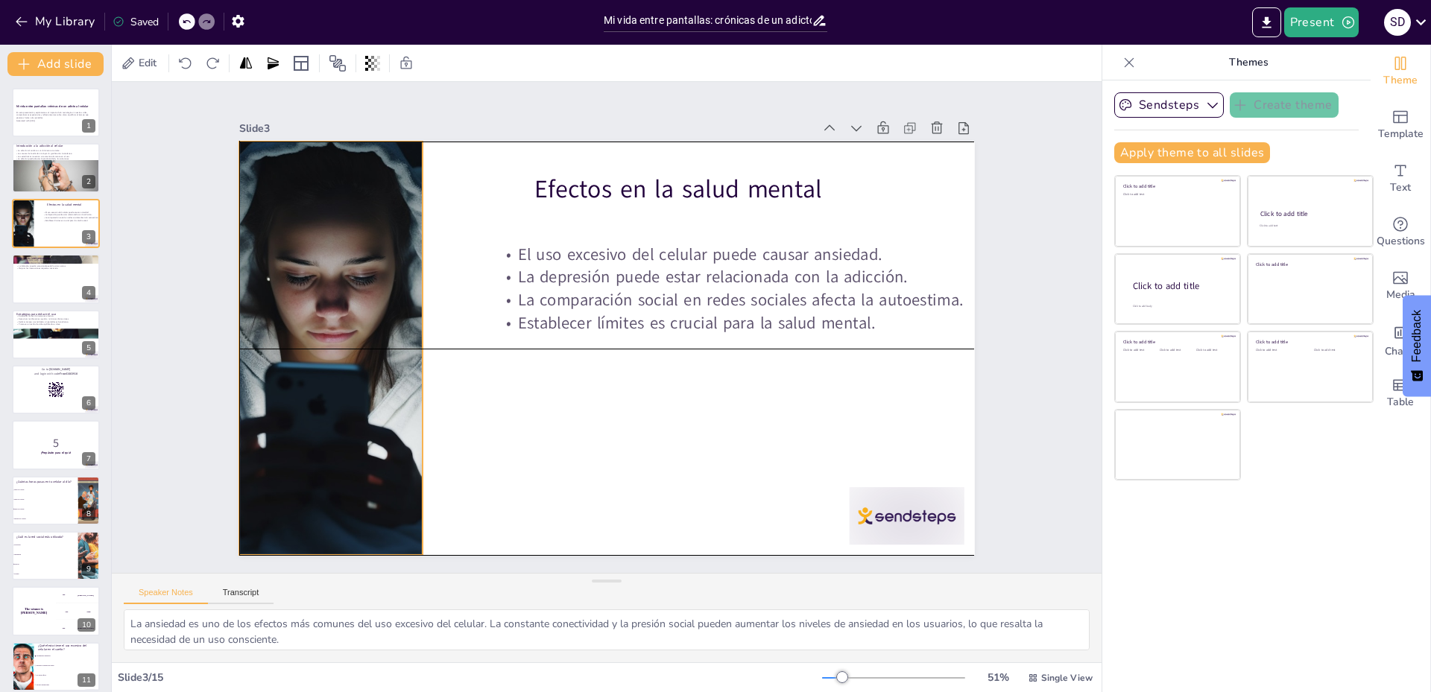
drag, startPoint x: 364, startPoint y: 270, endPoint x: 372, endPoint y: 284, distance: 16.4
click at [372, 284] on div at bounding box center [450, 99] width 634 height 684
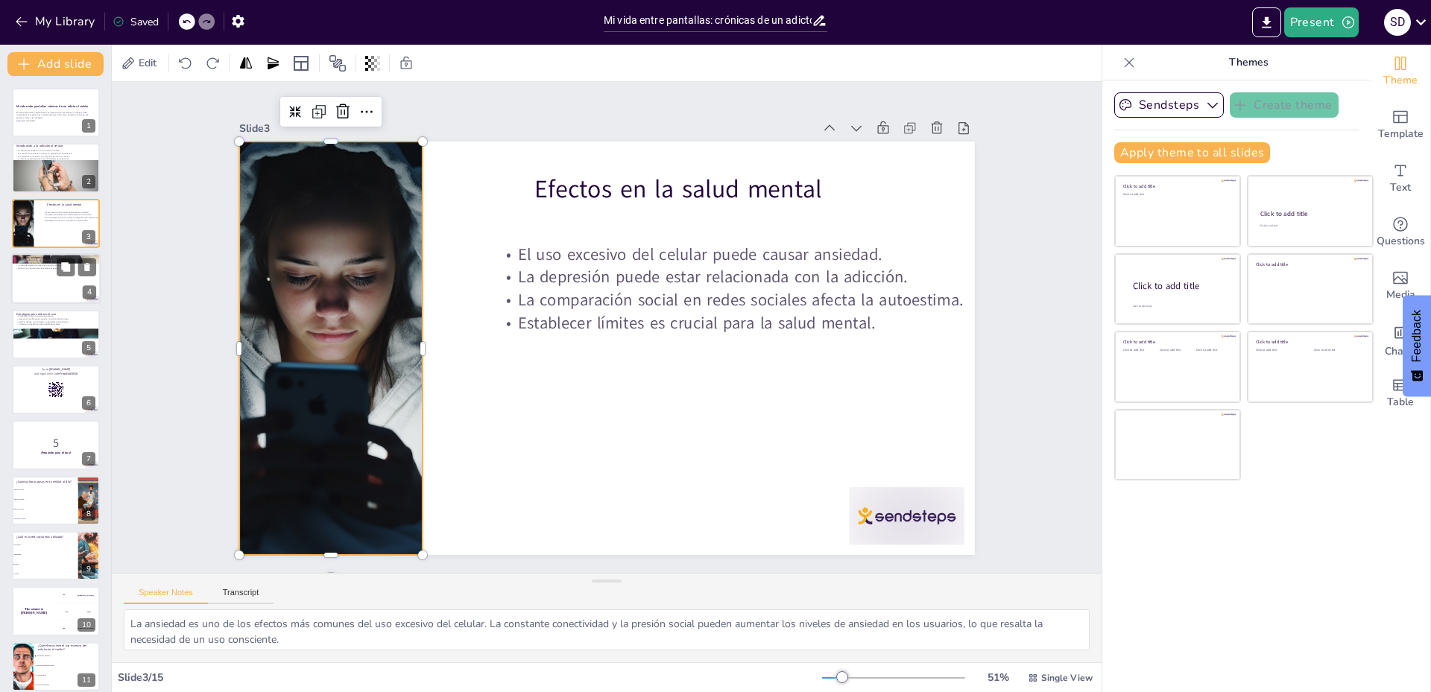
click at [48, 282] on div at bounding box center [55, 278] width 89 height 51
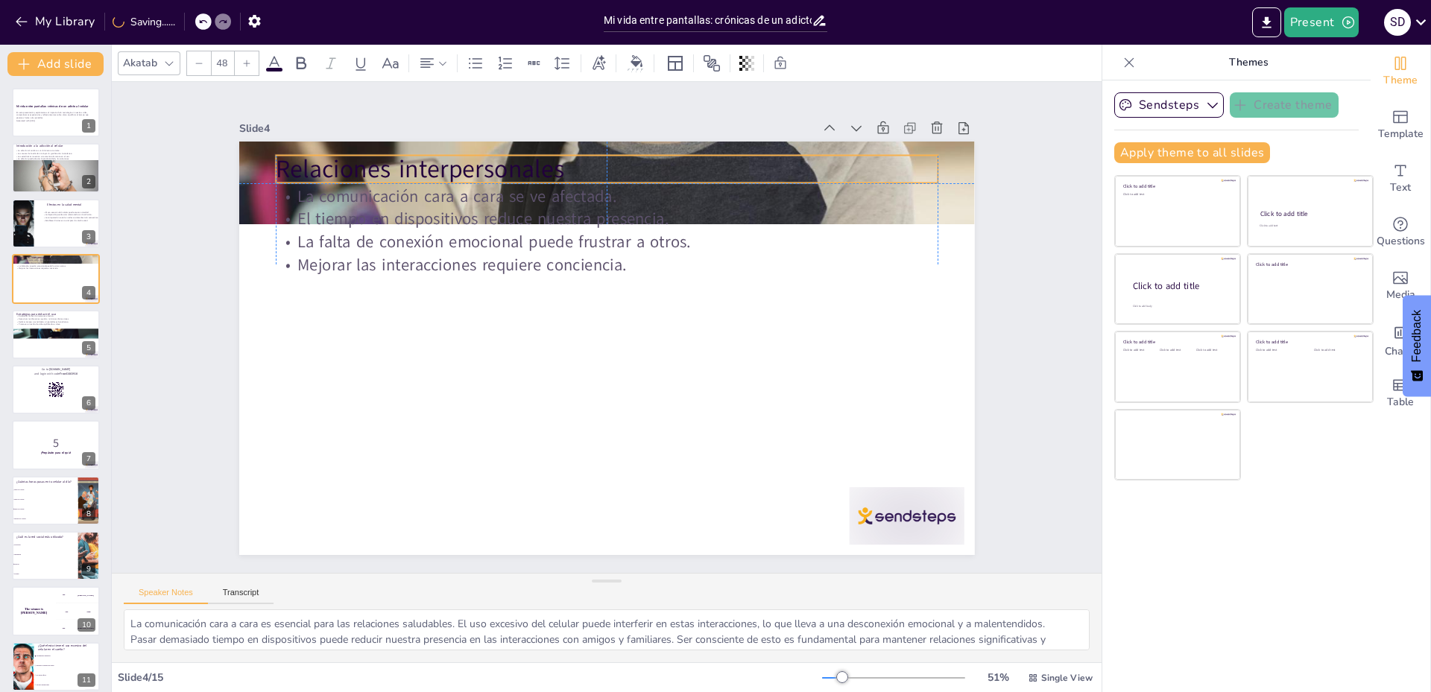
click at [526, 160] on p "Relaciones interpersonales" at bounding box center [558, 176] width 640 height 237
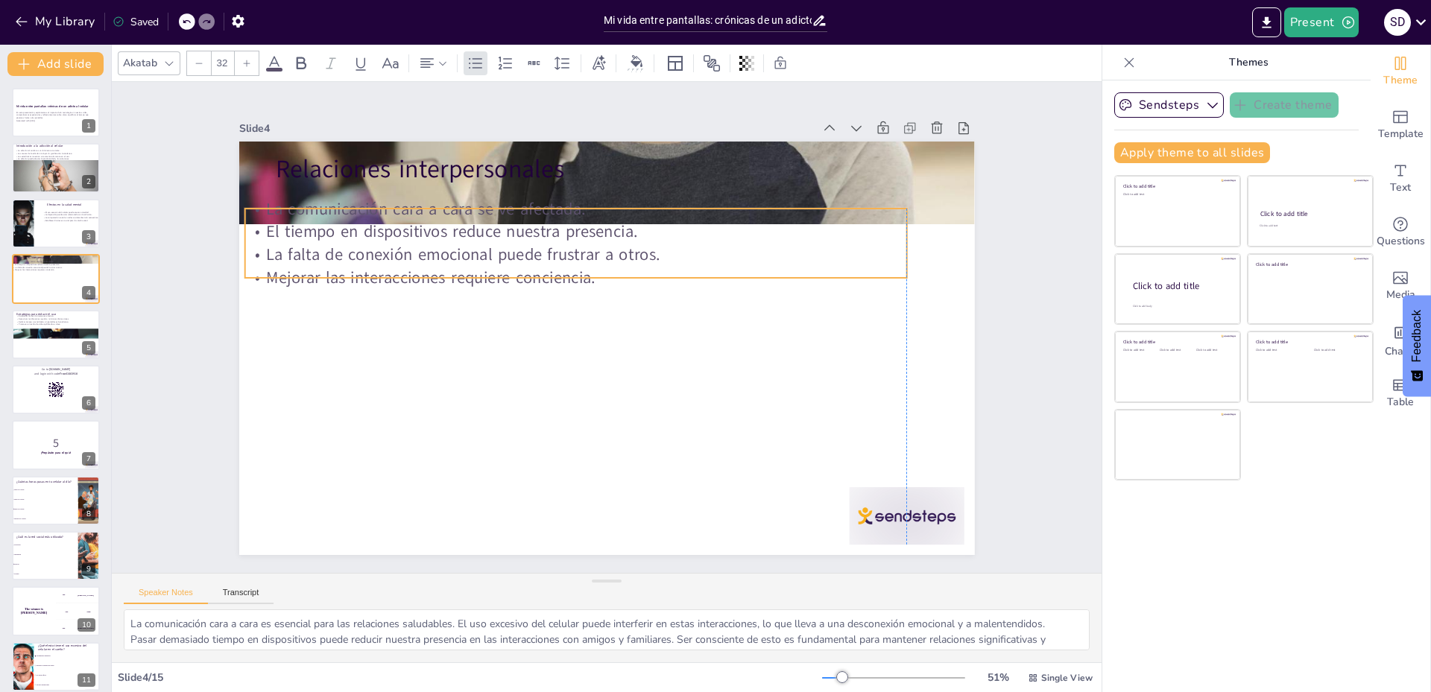
drag, startPoint x: 702, startPoint y: 200, endPoint x: 671, endPoint y: 213, distance: 33.8
click at [671, 357] on p "La comunicación cara a cara se ve afectada." at bounding box center [662, 437] width 652 height 160
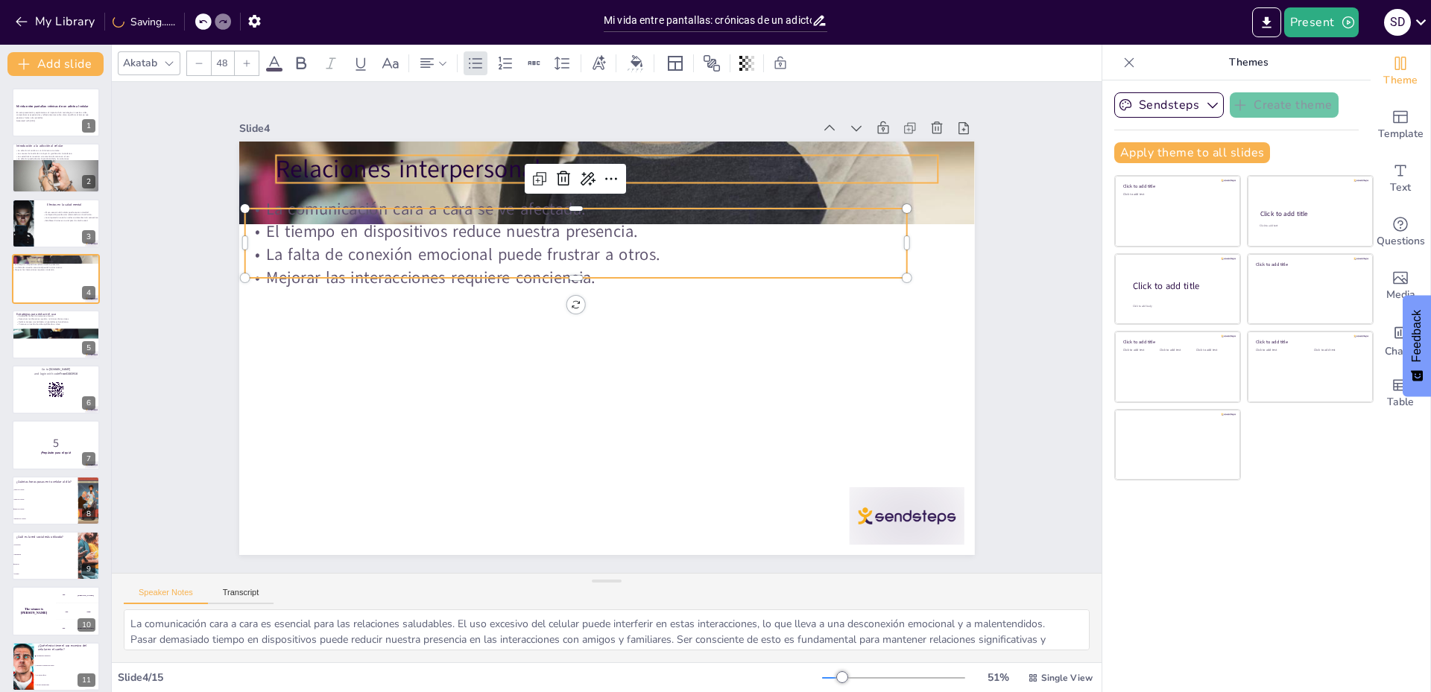
click at [691, 174] on p "Relaciones interpersonales" at bounding box center [542, 183] width 619 height 300
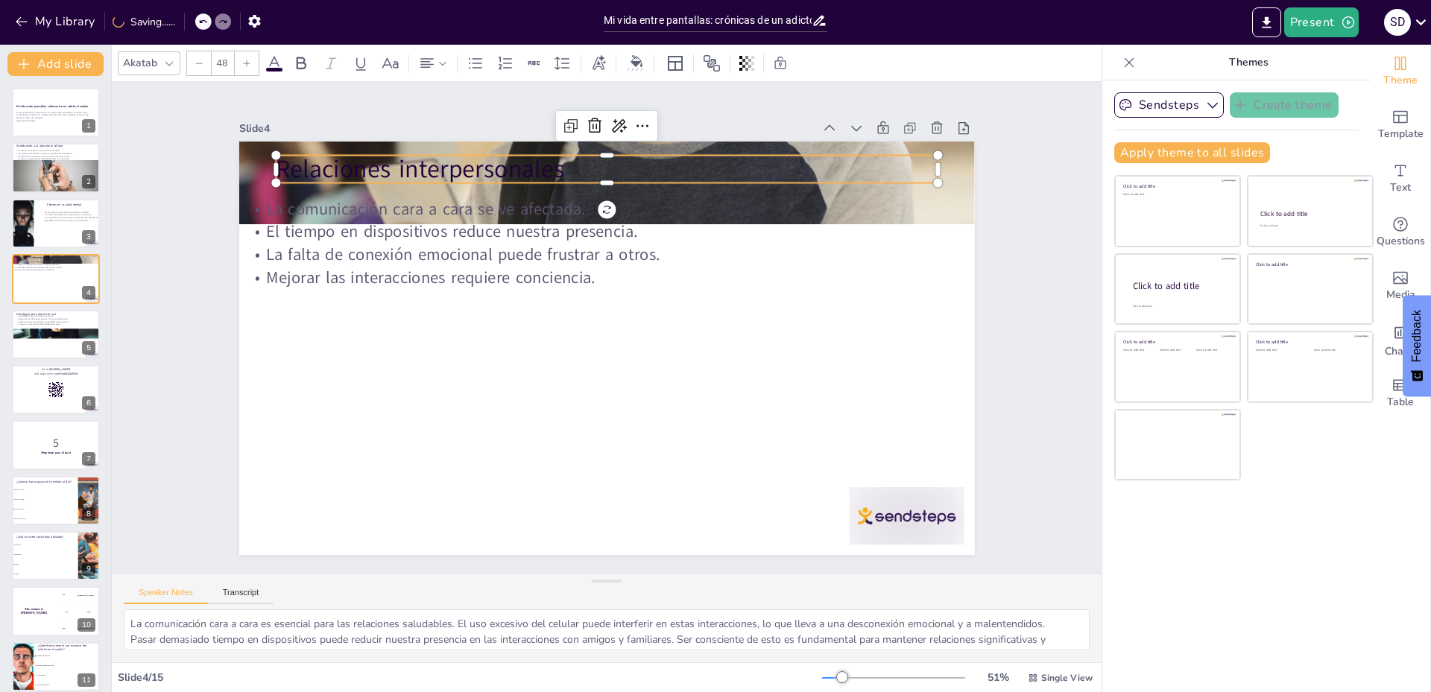
drag, startPoint x: 689, startPoint y: 182, endPoint x: 686, endPoint y: 197, distance: 15.9
click at [687, 196] on div "Relaciones interpersonales La comunicación cara a cara se ve afectada. El tiemp…" at bounding box center [615, 308] width 840 height 677
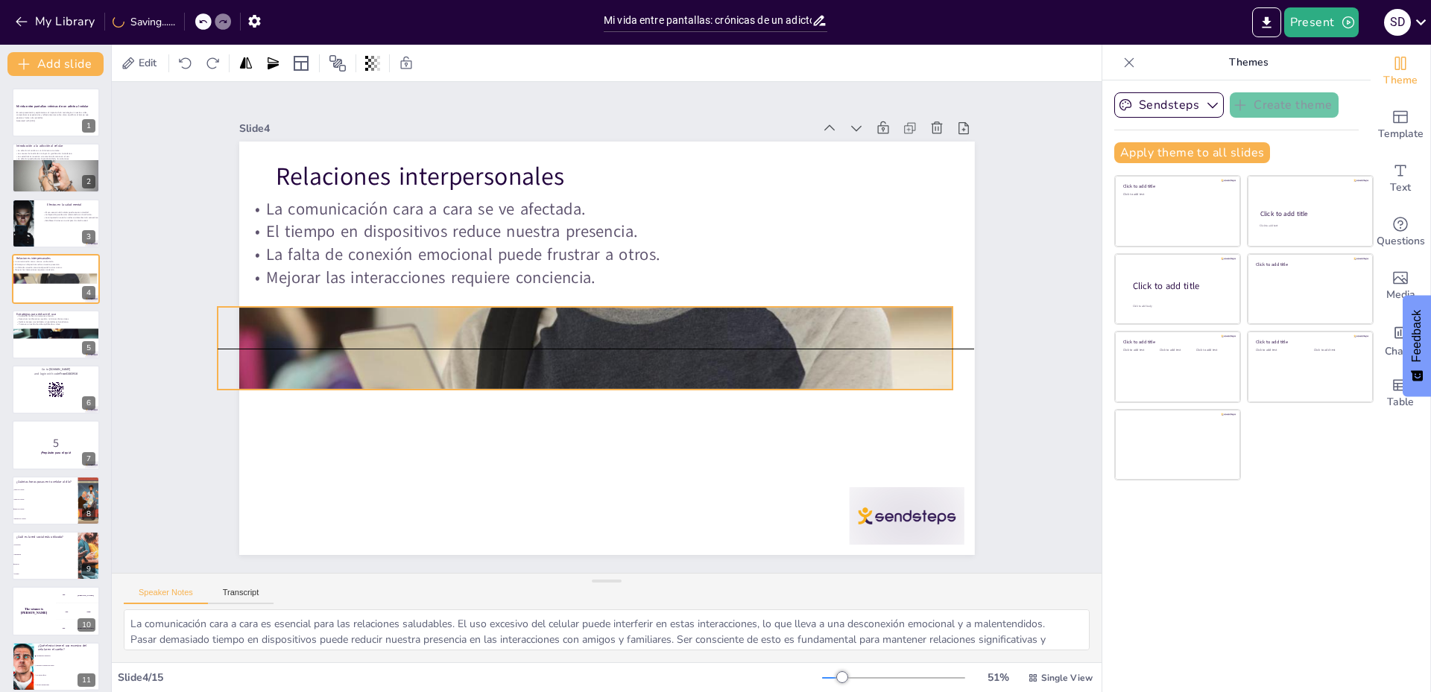
drag, startPoint x: 943, startPoint y: 210, endPoint x: 922, endPoint y: 374, distance: 165.4
click at [922, 374] on div at bounding box center [634, 338] width 599 height 805
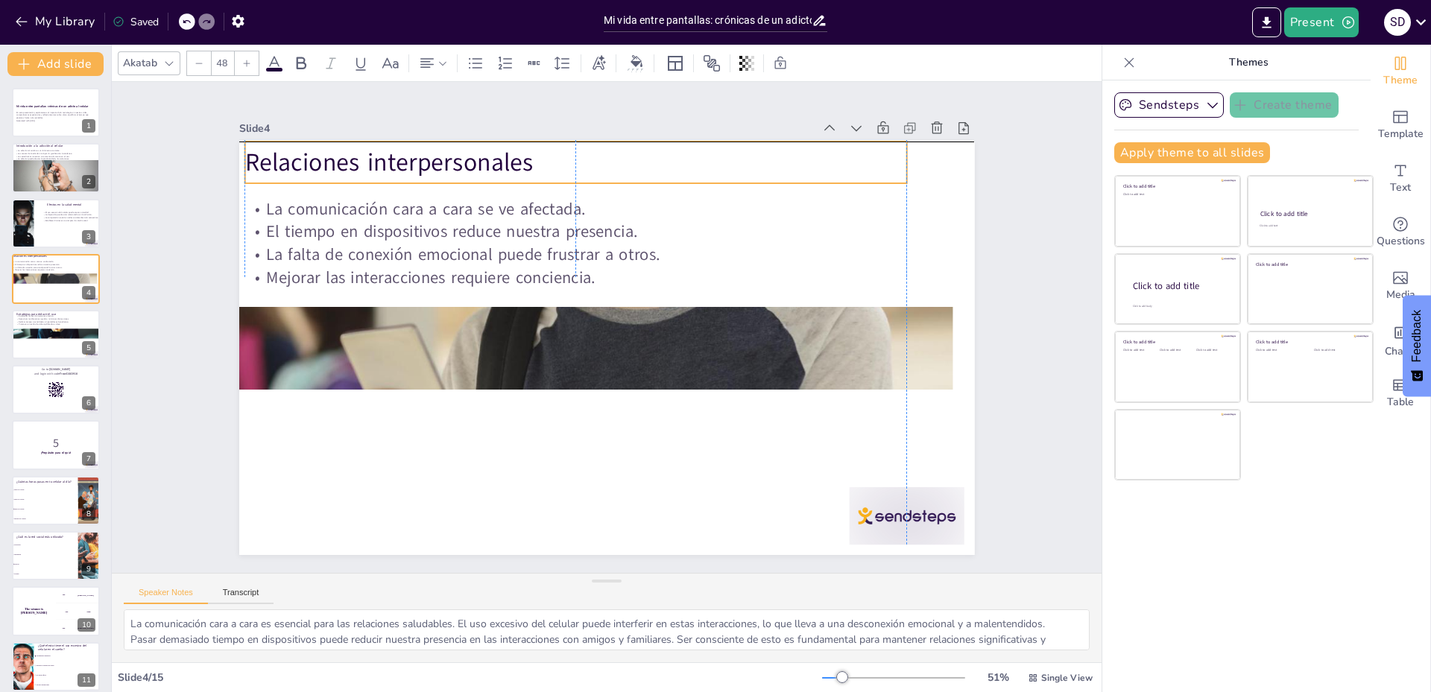
drag, startPoint x: 492, startPoint y: 186, endPoint x: 455, endPoint y: 171, distance: 39.7
click at [455, 171] on p "Relaciones interpersonales" at bounding box center [479, 437] width 361 height 590
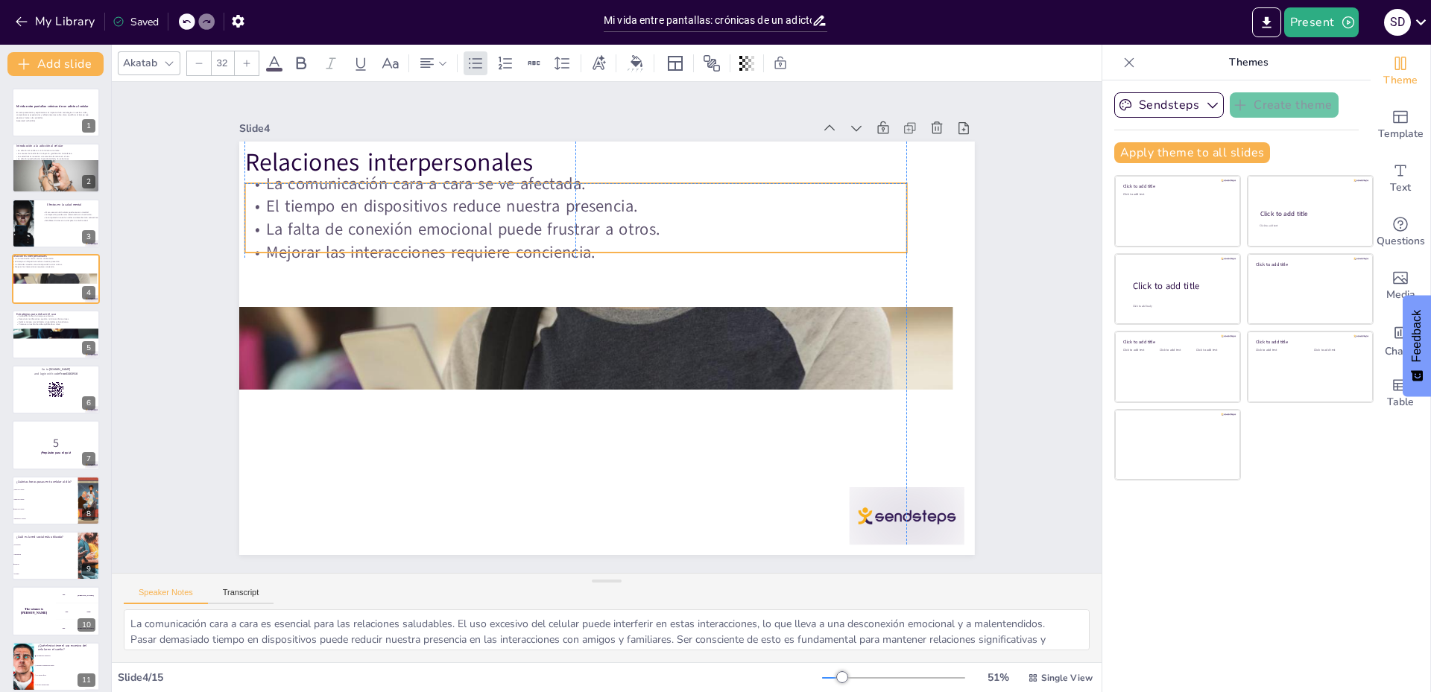
drag, startPoint x: 668, startPoint y: 268, endPoint x: 668, endPoint y: 248, distance: 19.4
click at [668, 248] on p "Mejorar las interacciones requiere conciencia." at bounding box center [686, 346] width 408 height 548
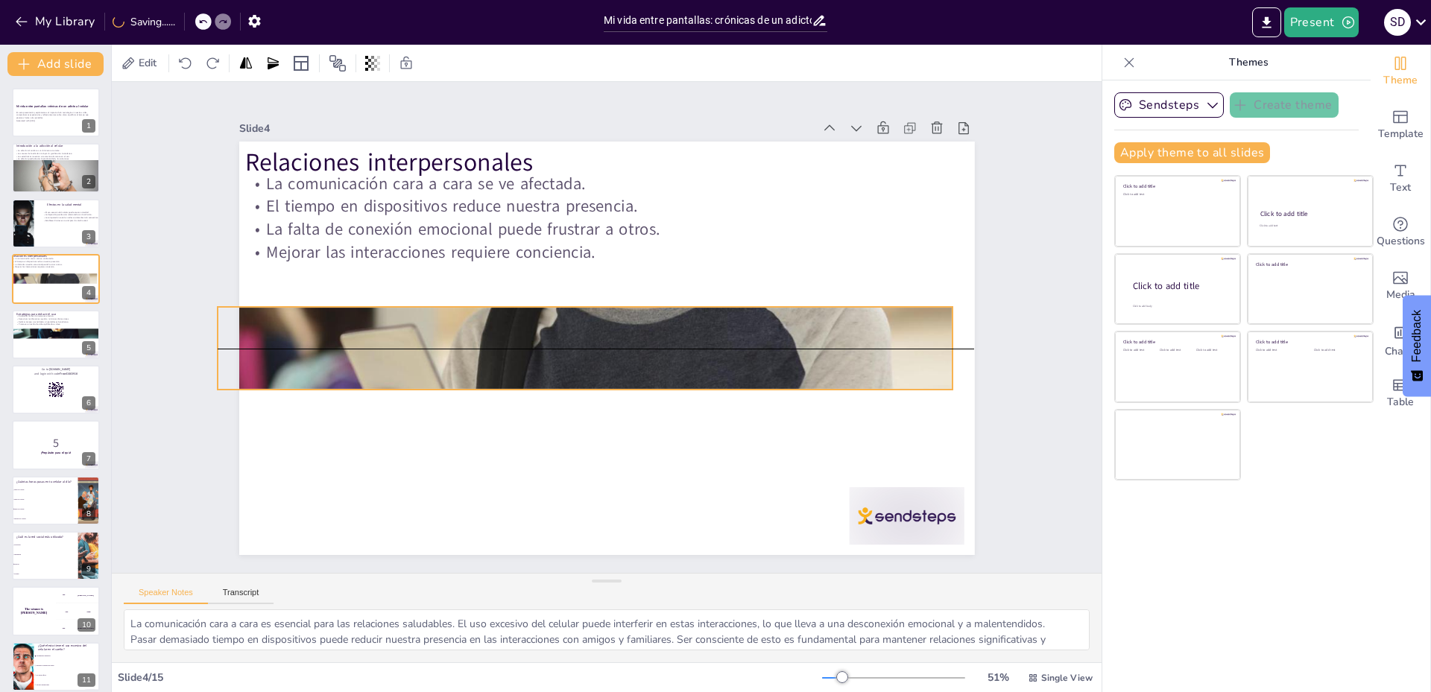
click at [637, 328] on div at bounding box center [633, 314] width 800 height 539
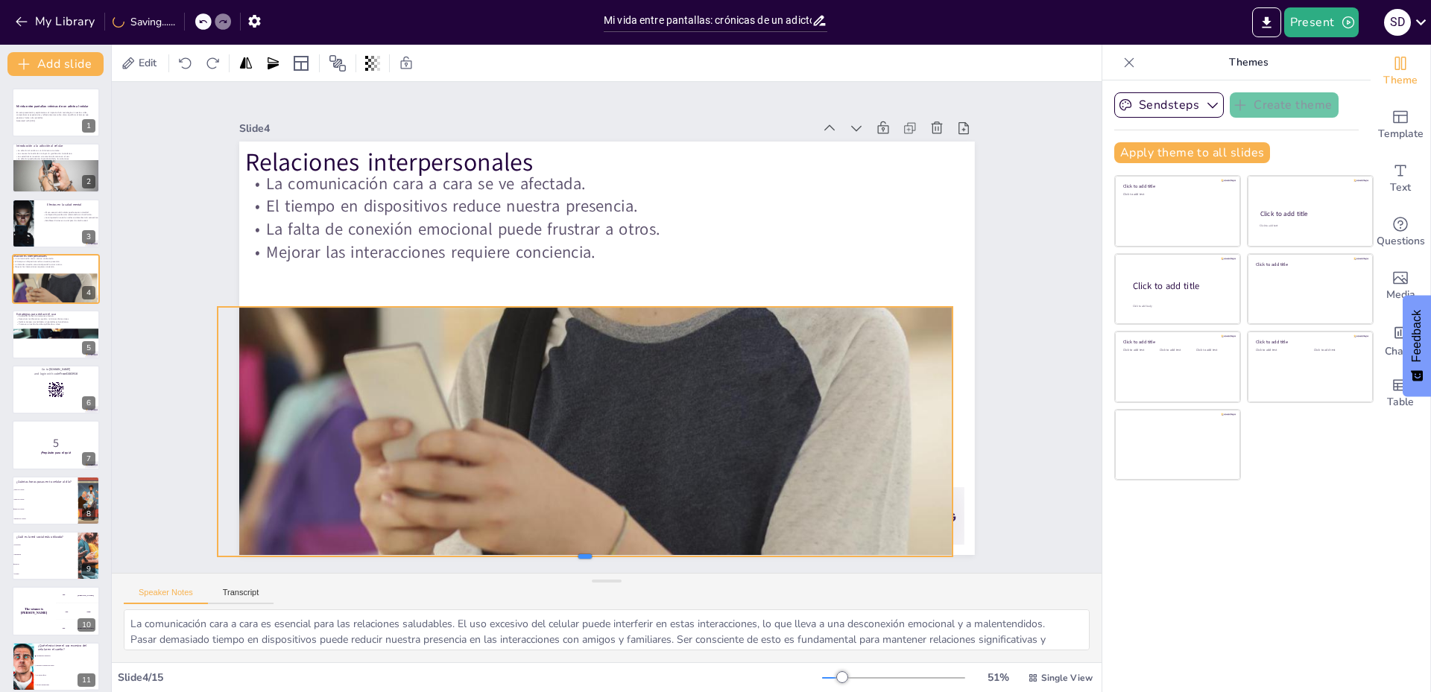
drag, startPoint x: 573, startPoint y: 398, endPoint x: 552, endPoint y: 551, distance: 154.2
click at [552, 551] on div at bounding box center [537, 553] width 722 height 164
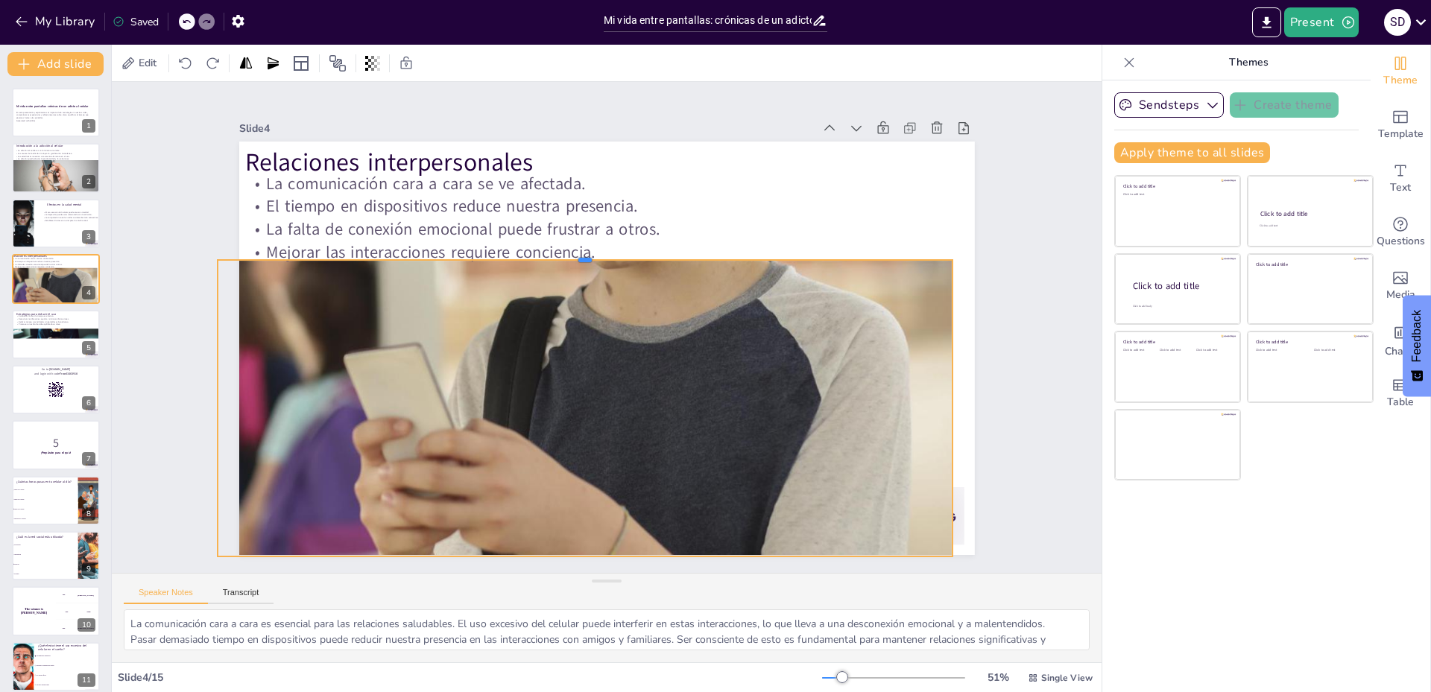
drag, startPoint x: 568, startPoint y: 301, endPoint x: 645, endPoint y: 254, distance: 90.0
click at [645, 254] on div at bounding box center [566, 393] width 501 height 554
click at [994, 241] on div "Slide 1 Mi vida entre pantallas: crónicas de un adicto al celular En esta prese…" at bounding box center [607, 326] width 937 height 803
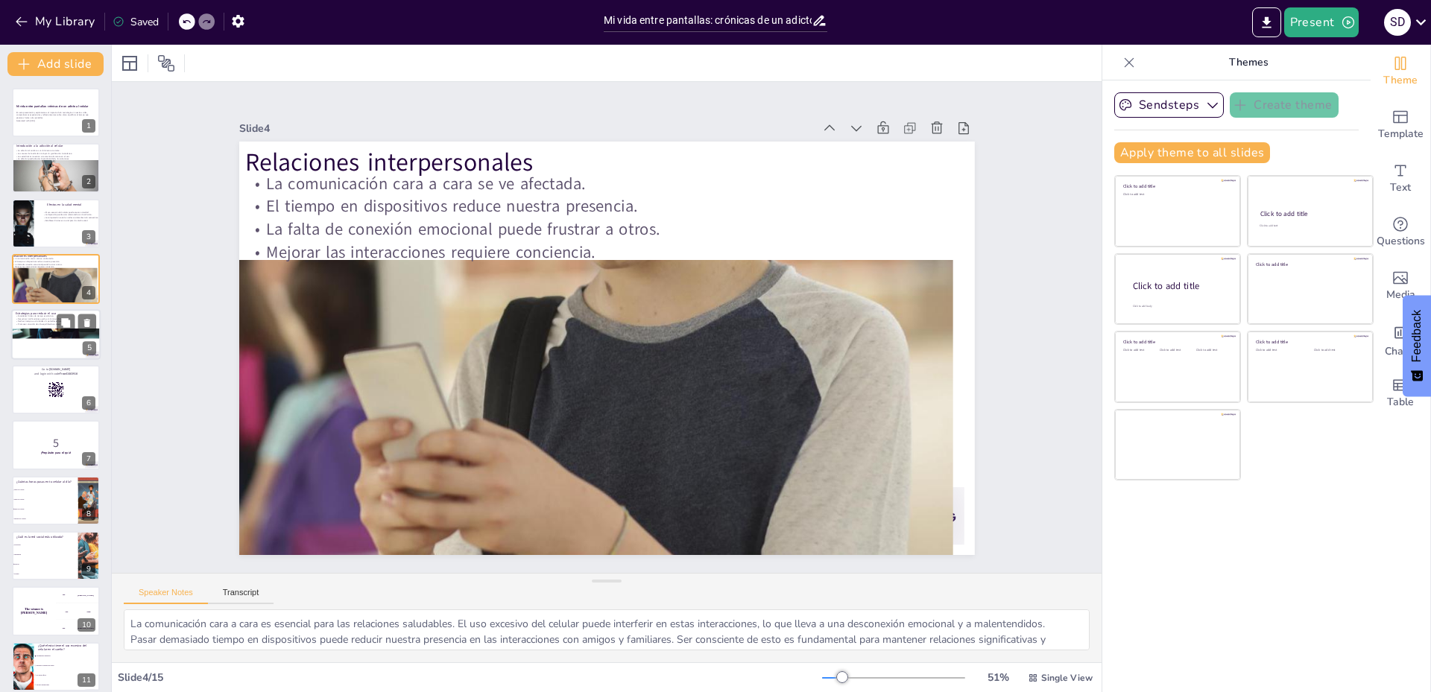
click at [76, 330] on div at bounding box center [76, 323] width 39 height 18
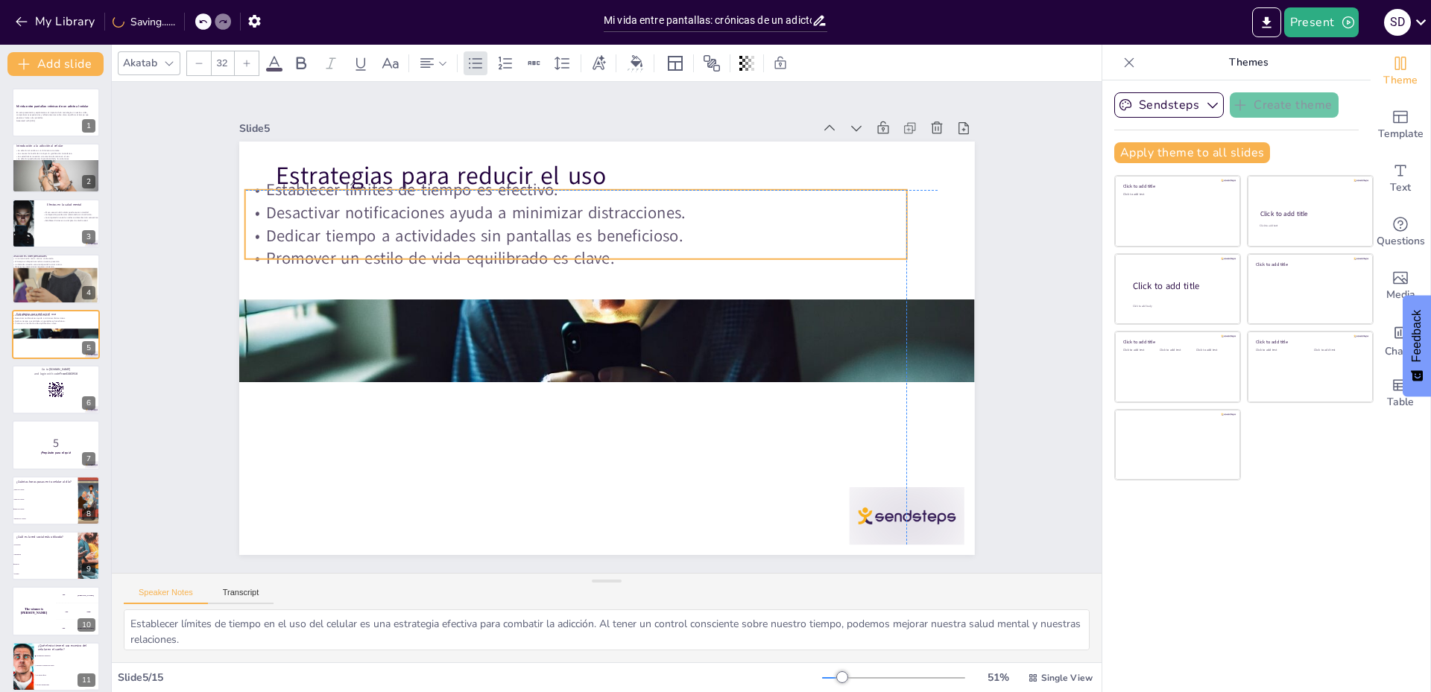
drag, startPoint x: 646, startPoint y: 253, endPoint x: 616, endPoint y: 250, distance: 29.9
click at [616, 250] on p "Promover un estilo de vida equilibrado es clave." at bounding box center [599, 402] width 585 height 350
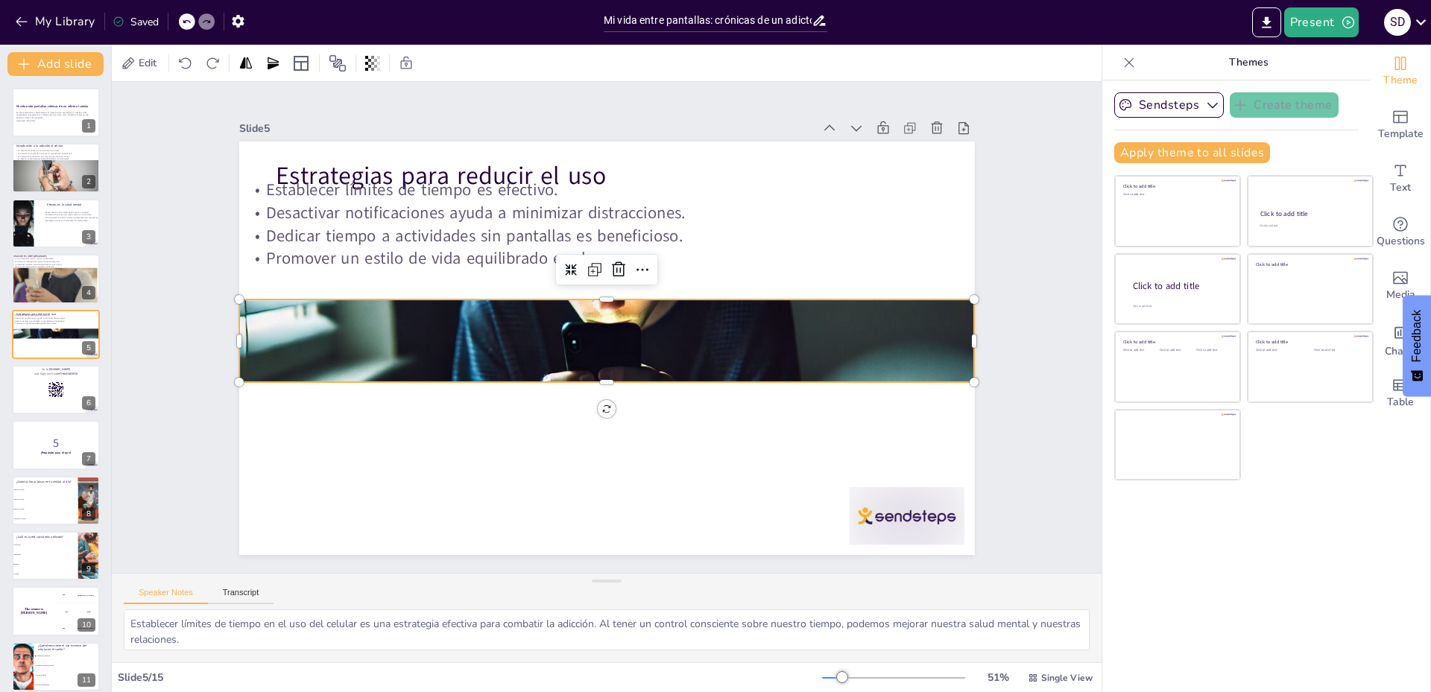
click at [568, 366] on div at bounding box center [604, 340] width 809 height 575
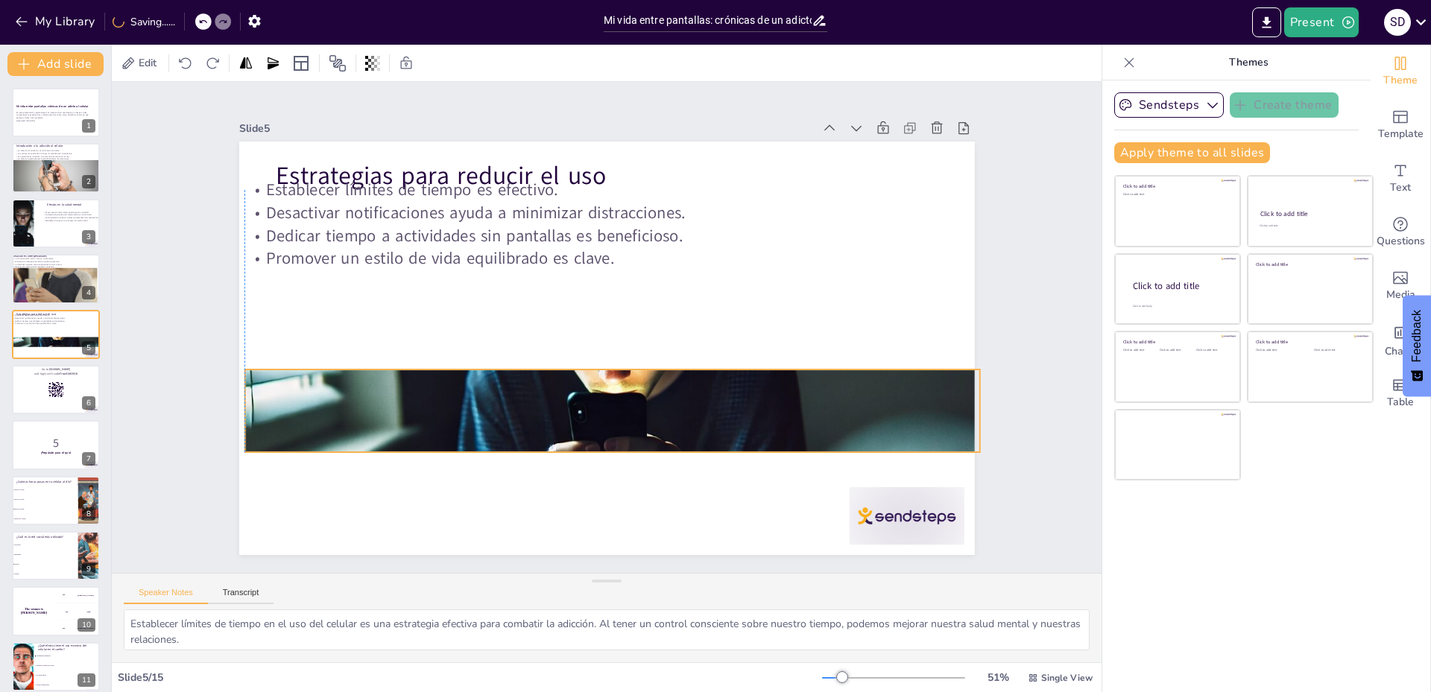
drag, startPoint x: 591, startPoint y: 375, endPoint x: 593, endPoint y: 414, distance: 39.6
click at [598, 437] on div at bounding box center [618, 245] width 809 height 575
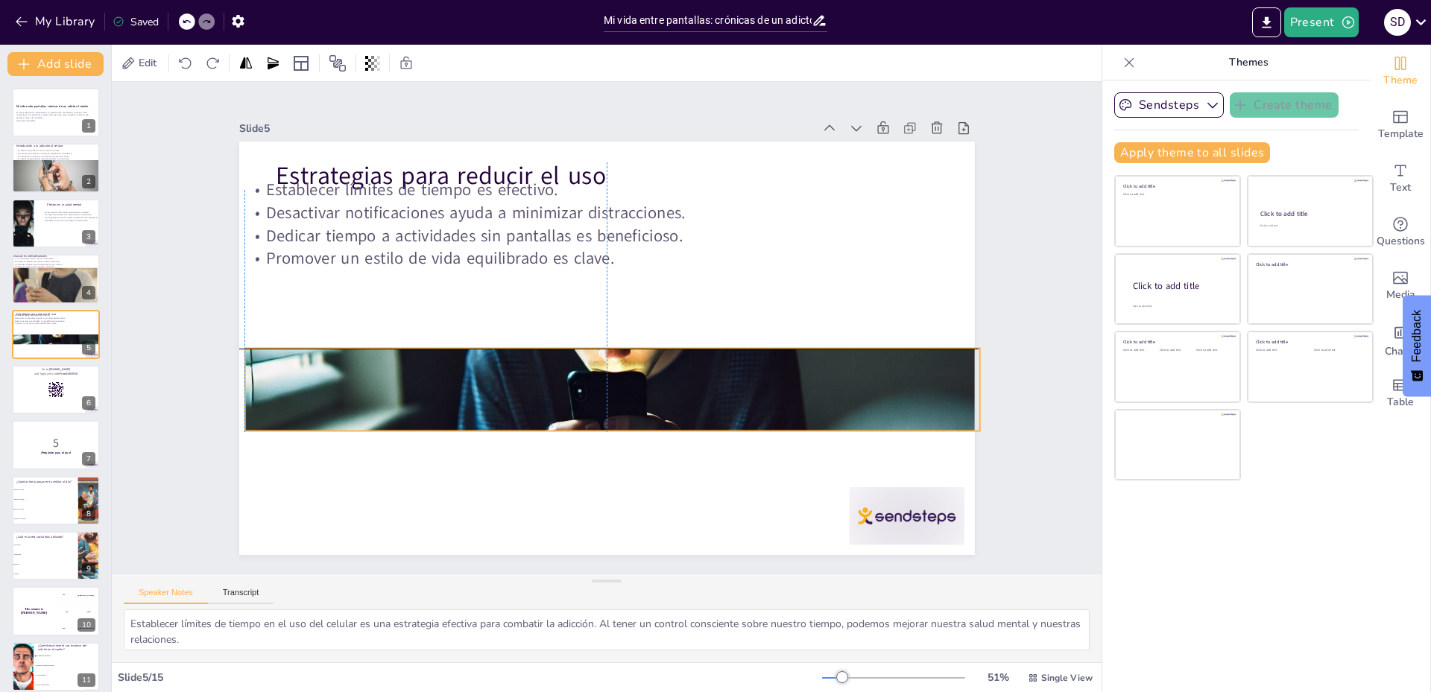
drag, startPoint x: 589, startPoint y: 389, endPoint x: 587, endPoint y: 374, distance: 15.1
click at [588, 382] on div at bounding box center [665, 347] width 693 height 847
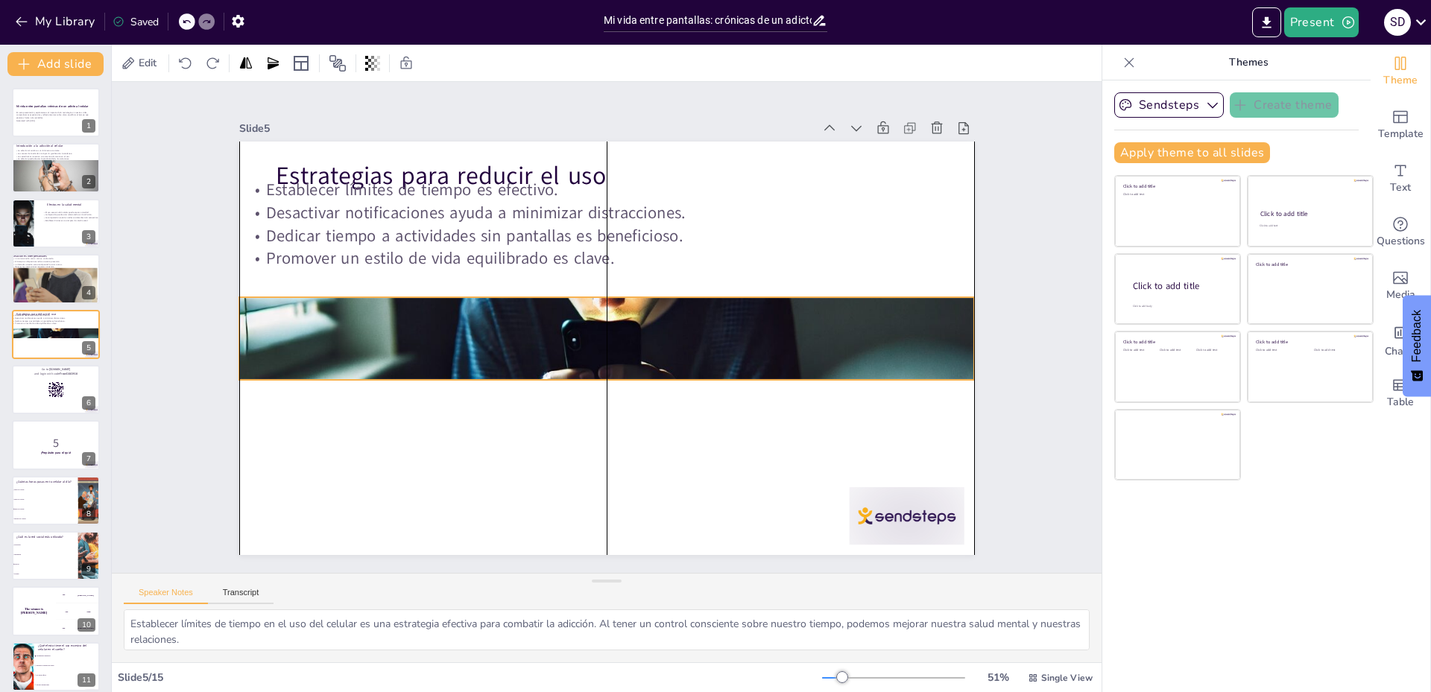
drag, startPoint x: 586, startPoint y: 367, endPoint x: 581, endPoint y: 328, distance: 39.2
click at [581, 328] on div at bounding box center [615, 333] width 741 height 852
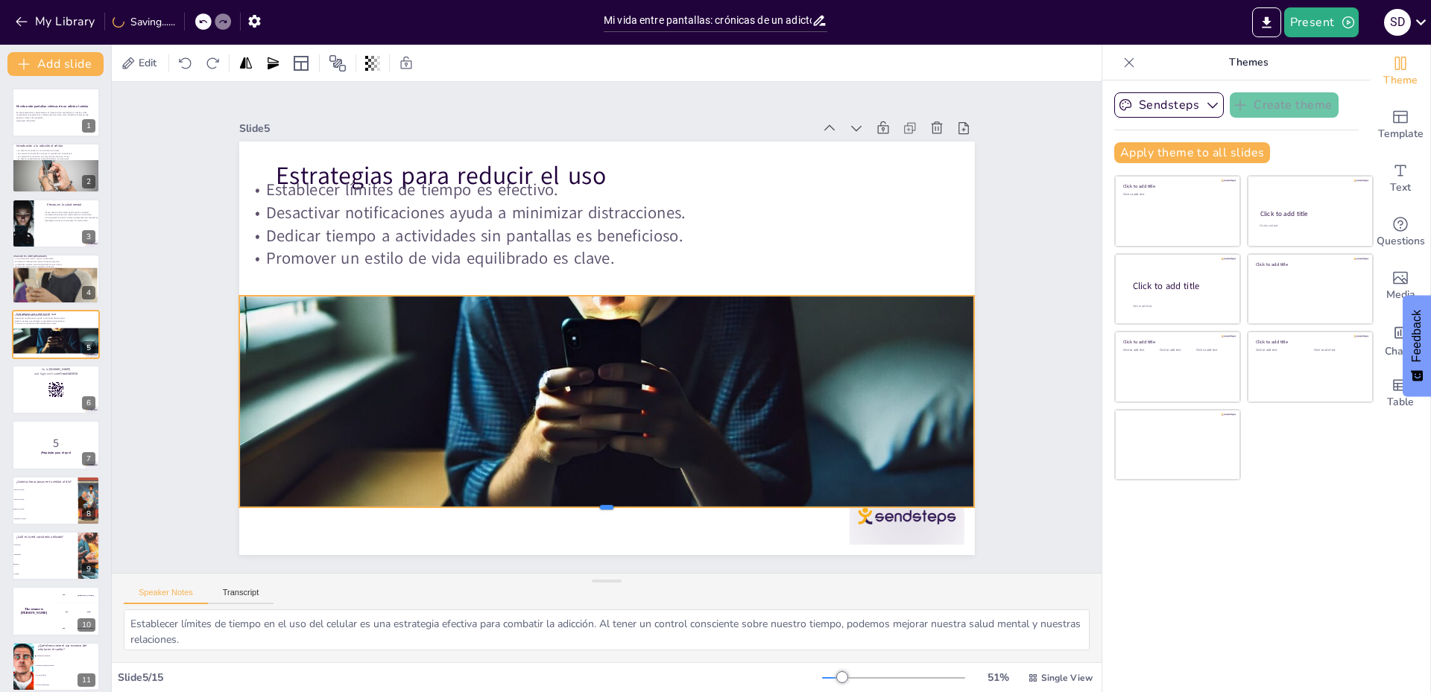
drag, startPoint x: 591, startPoint y: 373, endPoint x: 567, endPoint y: 553, distance: 181.9
click at [567, 481] on div at bounding box center [744, 203] width 501 height 554
